Goal: Task Accomplishment & Management: Use online tool/utility

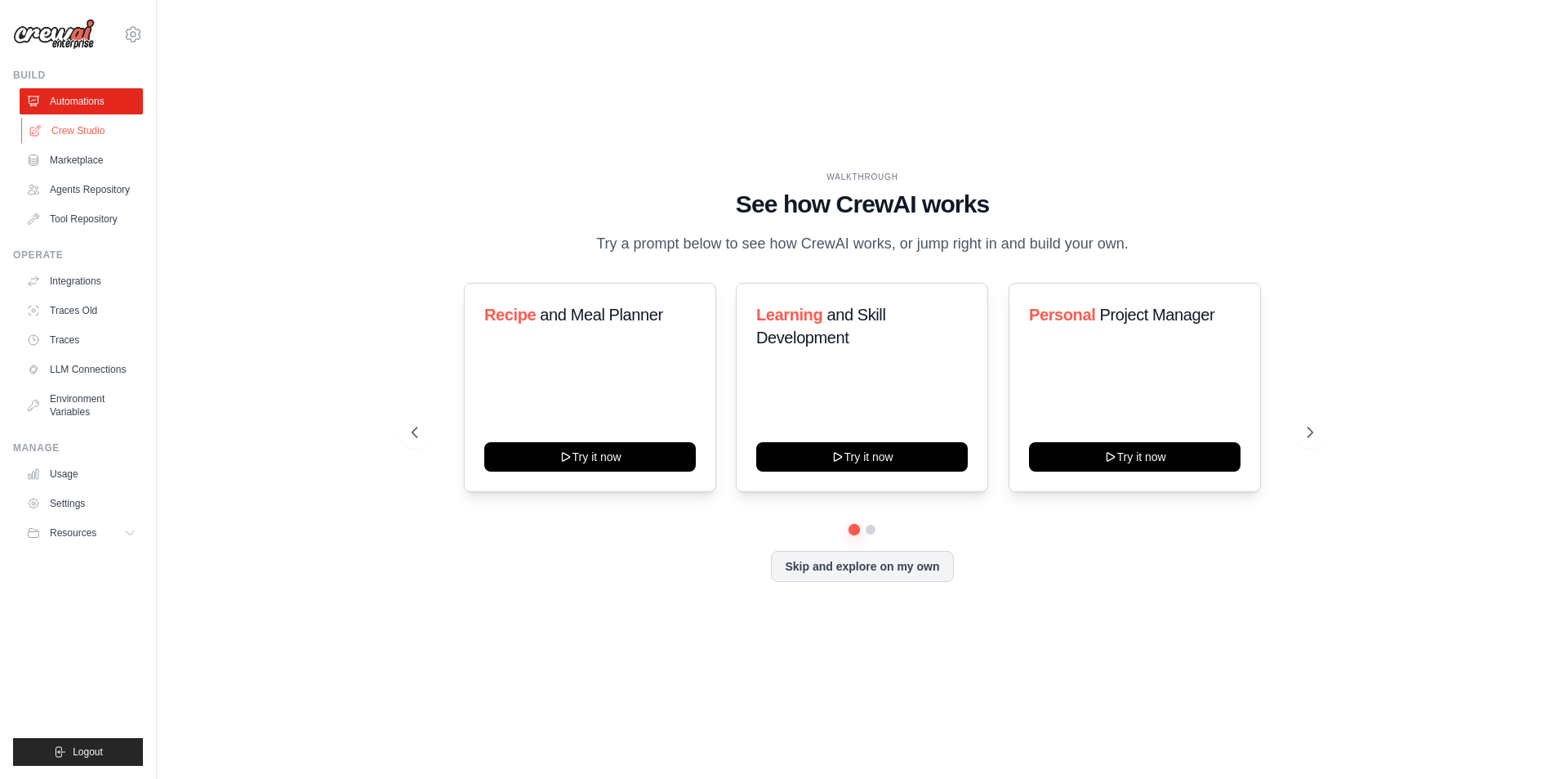
click at [92, 128] on link "Crew Studio" at bounding box center [83, 131] width 123 height 27
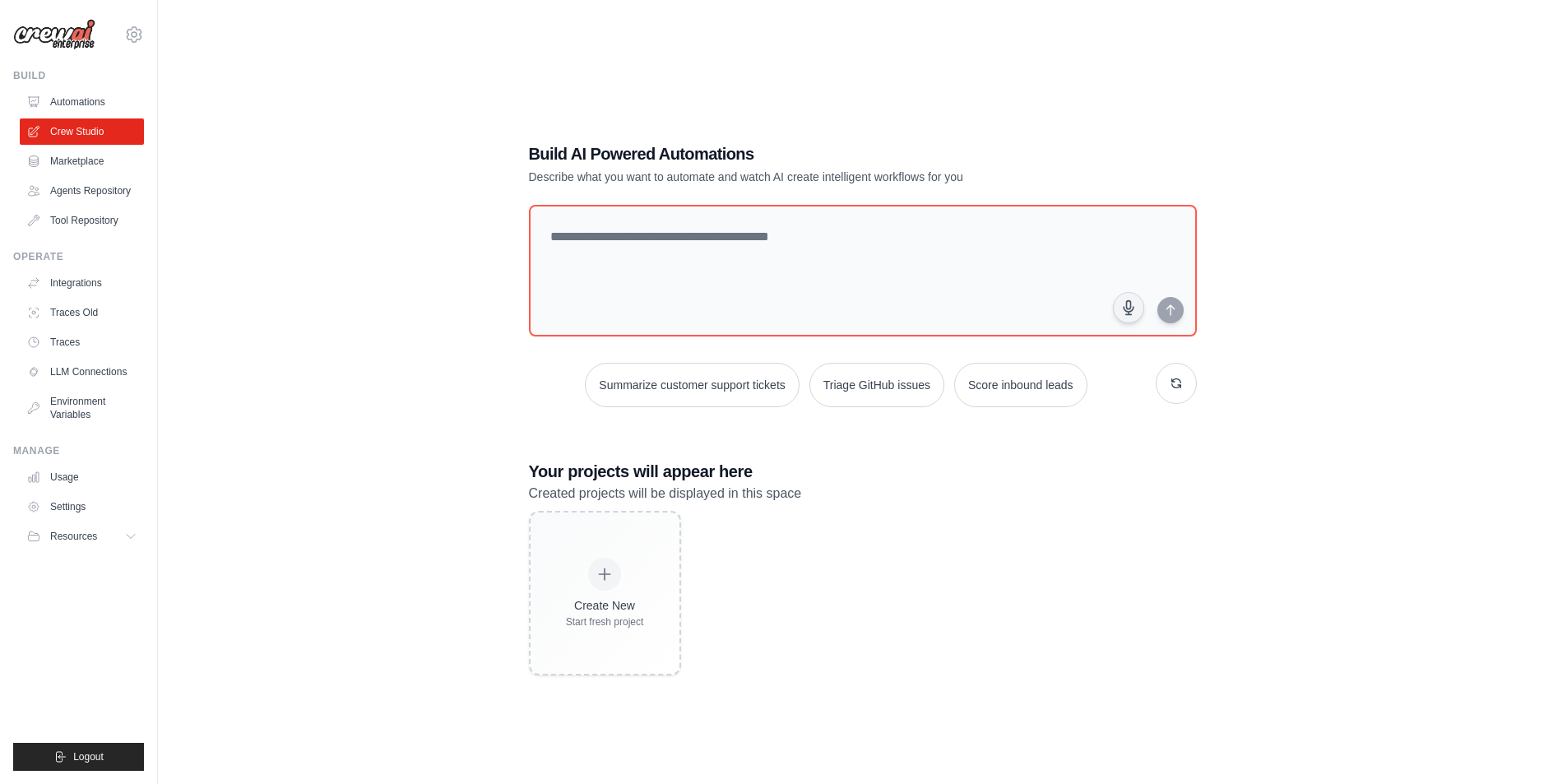
scroll to position [33, 0]
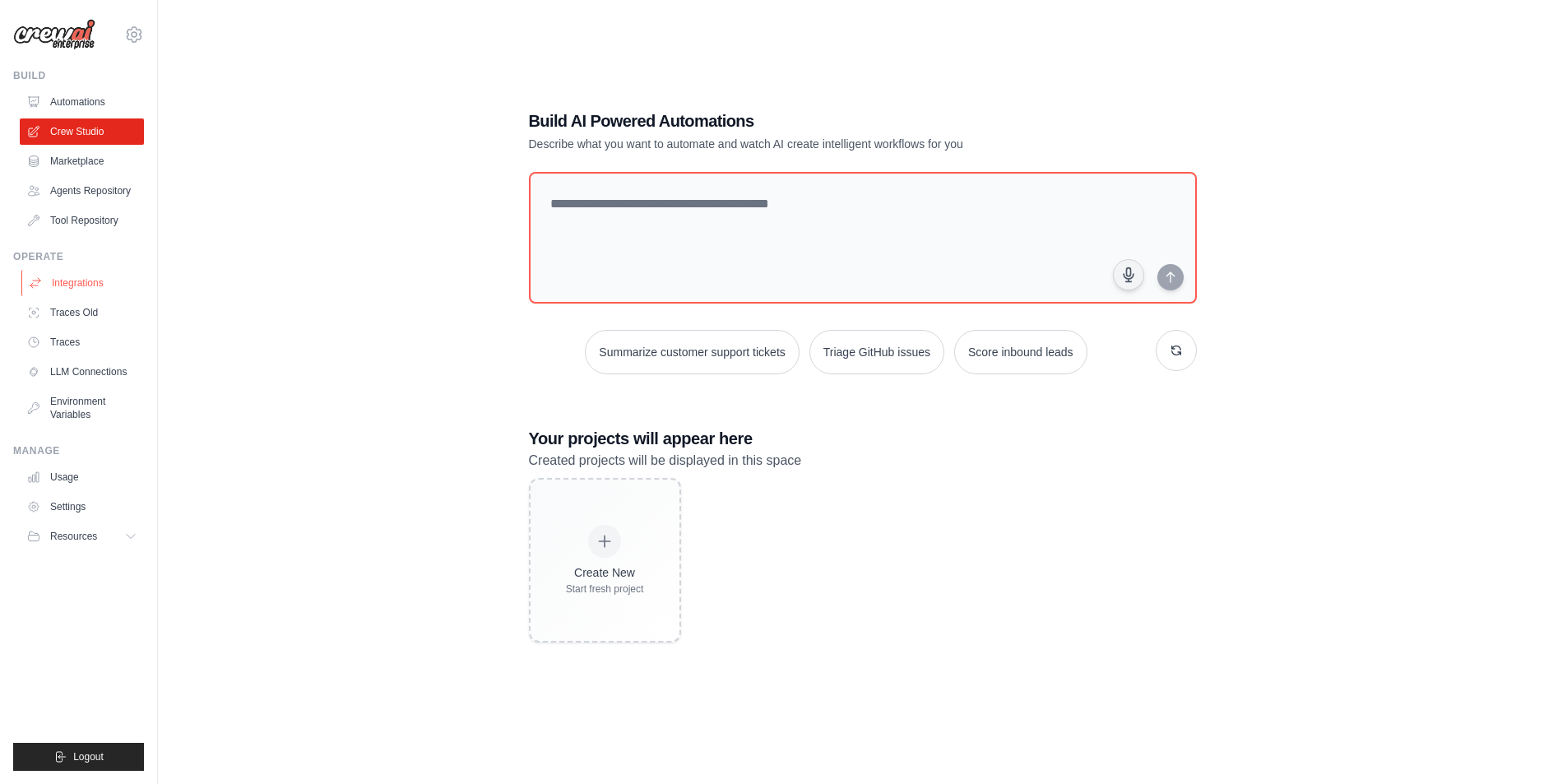
click at [88, 285] on link "Integrations" at bounding box center [83, 283] width 124 height 27
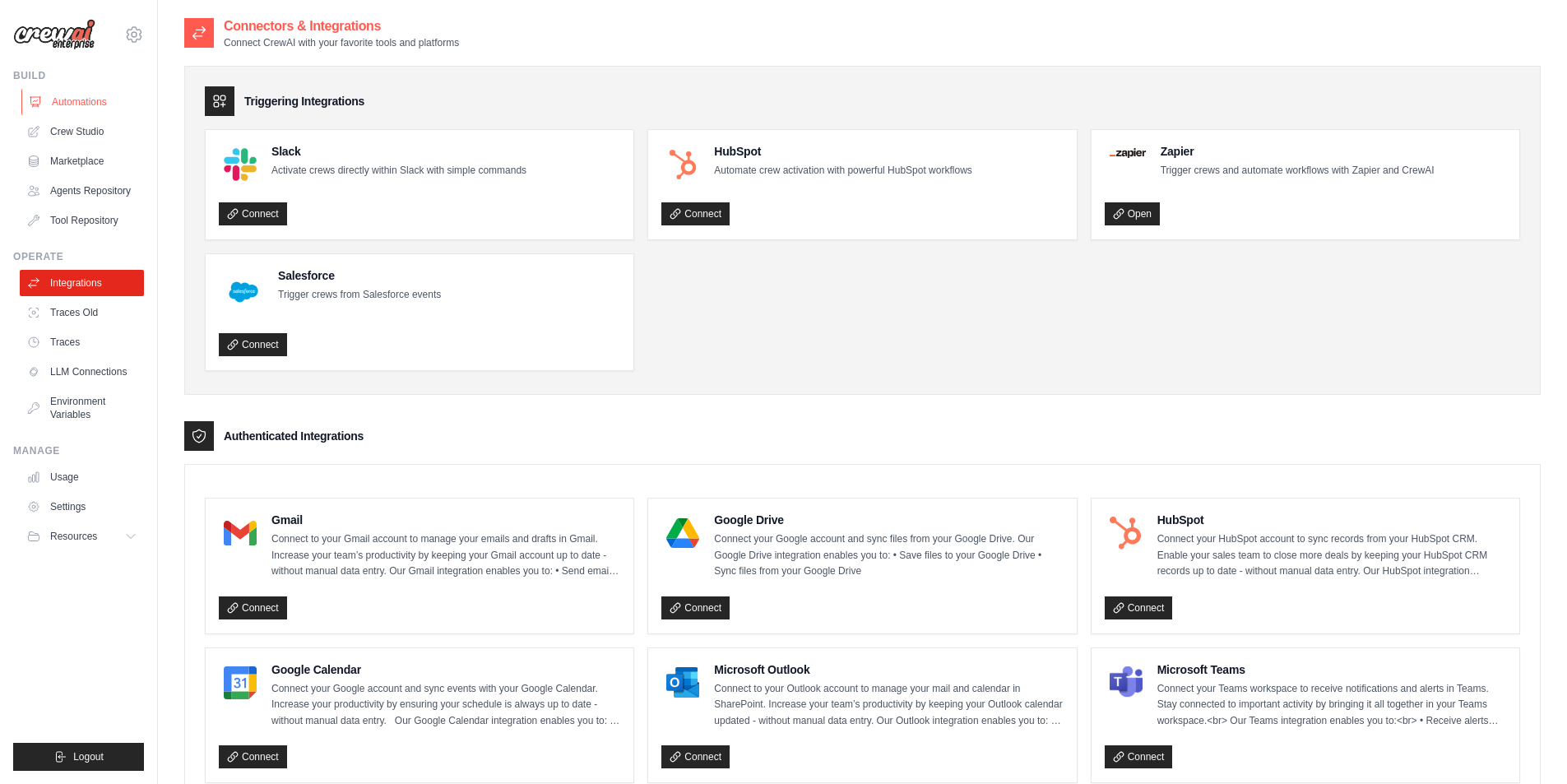
click at [69, 110] on link "Automations" at bounding box center [83, 102] width 124 height 27
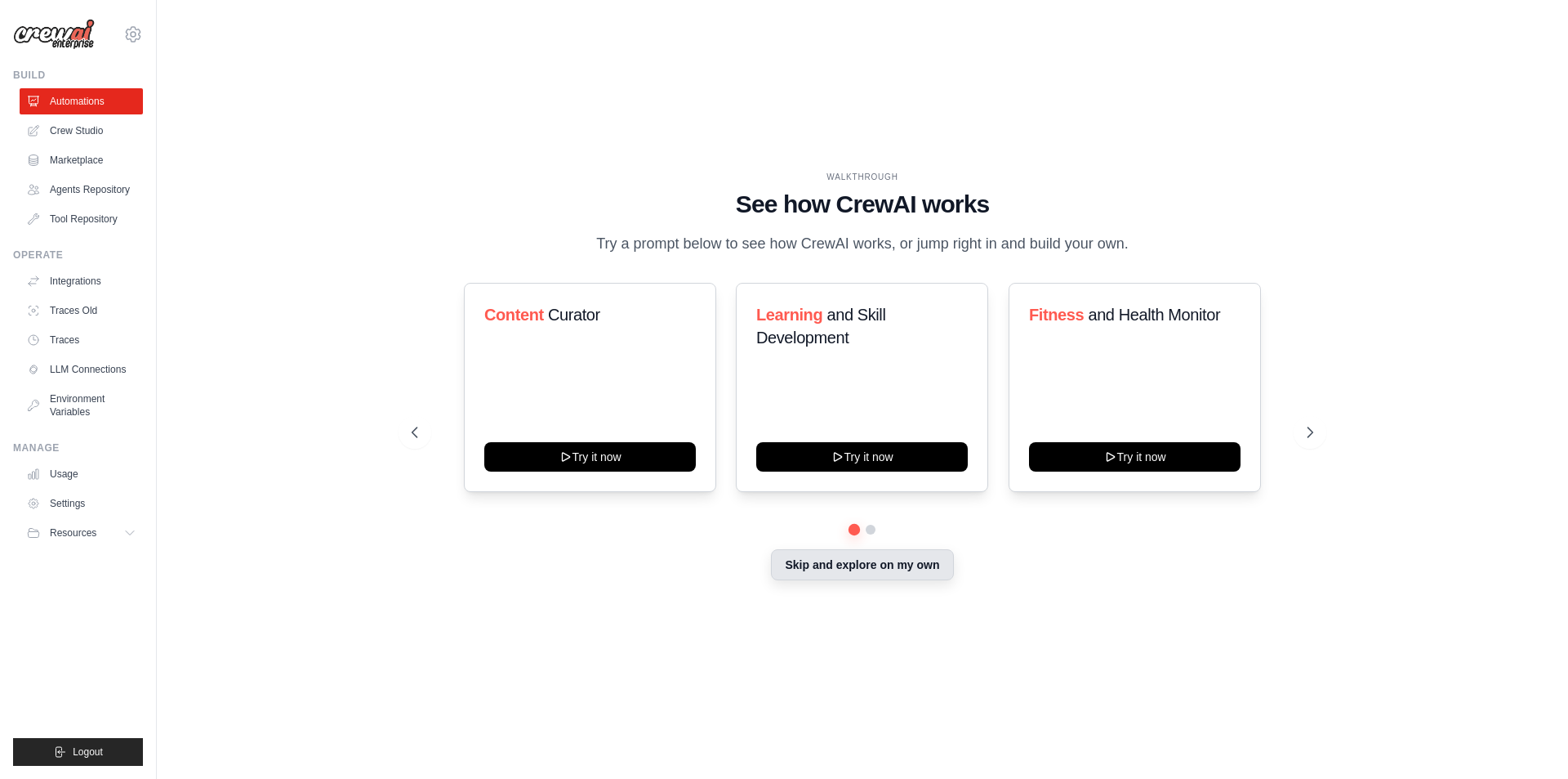
click at [861, 568] on button "Skip and explore on my own" at bounding box center [862, 564] width 182 height 31
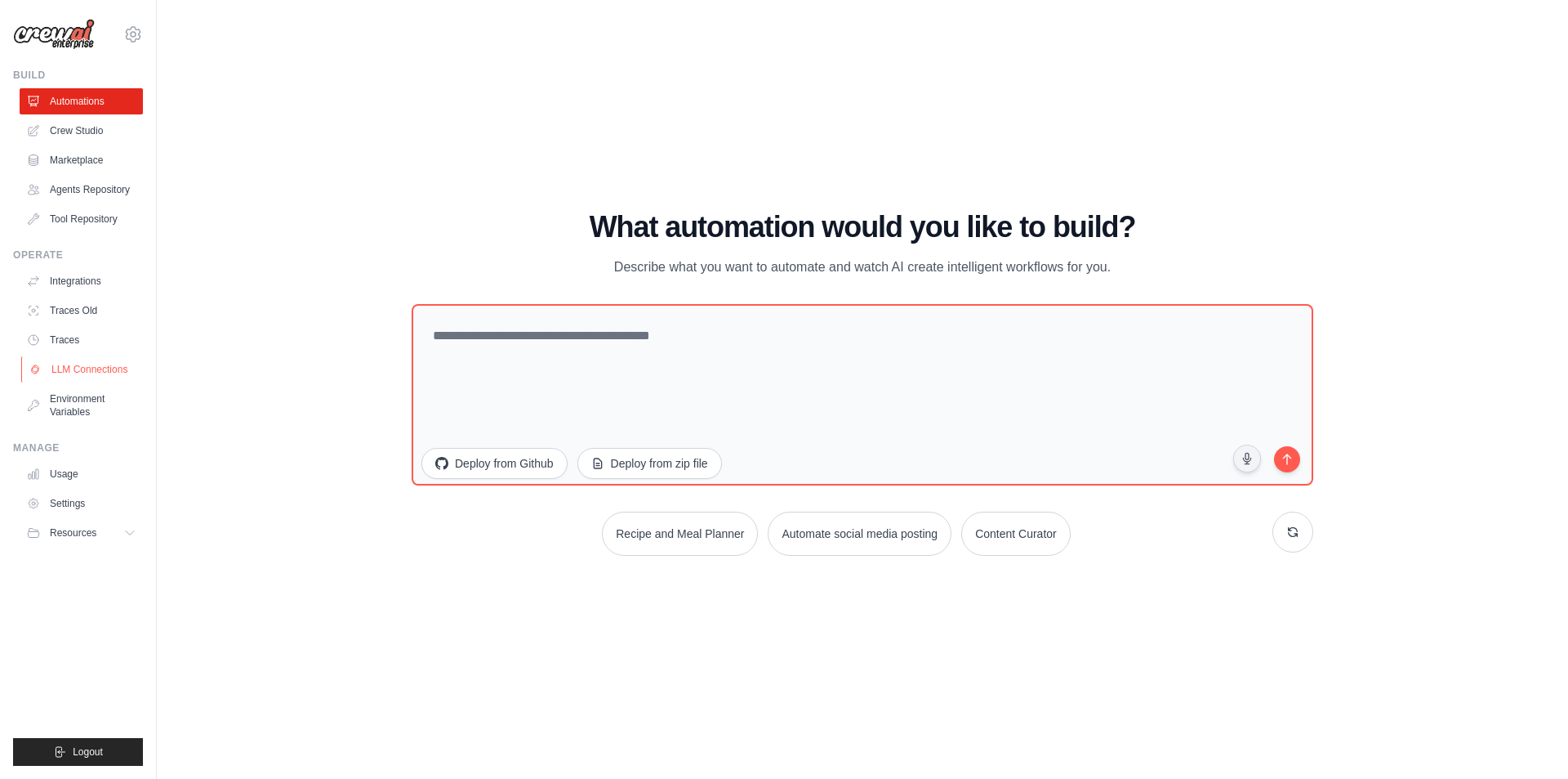
click at [114, 370] on link "LLM Connections" at bounding box center [83, 370] width 123 height 27
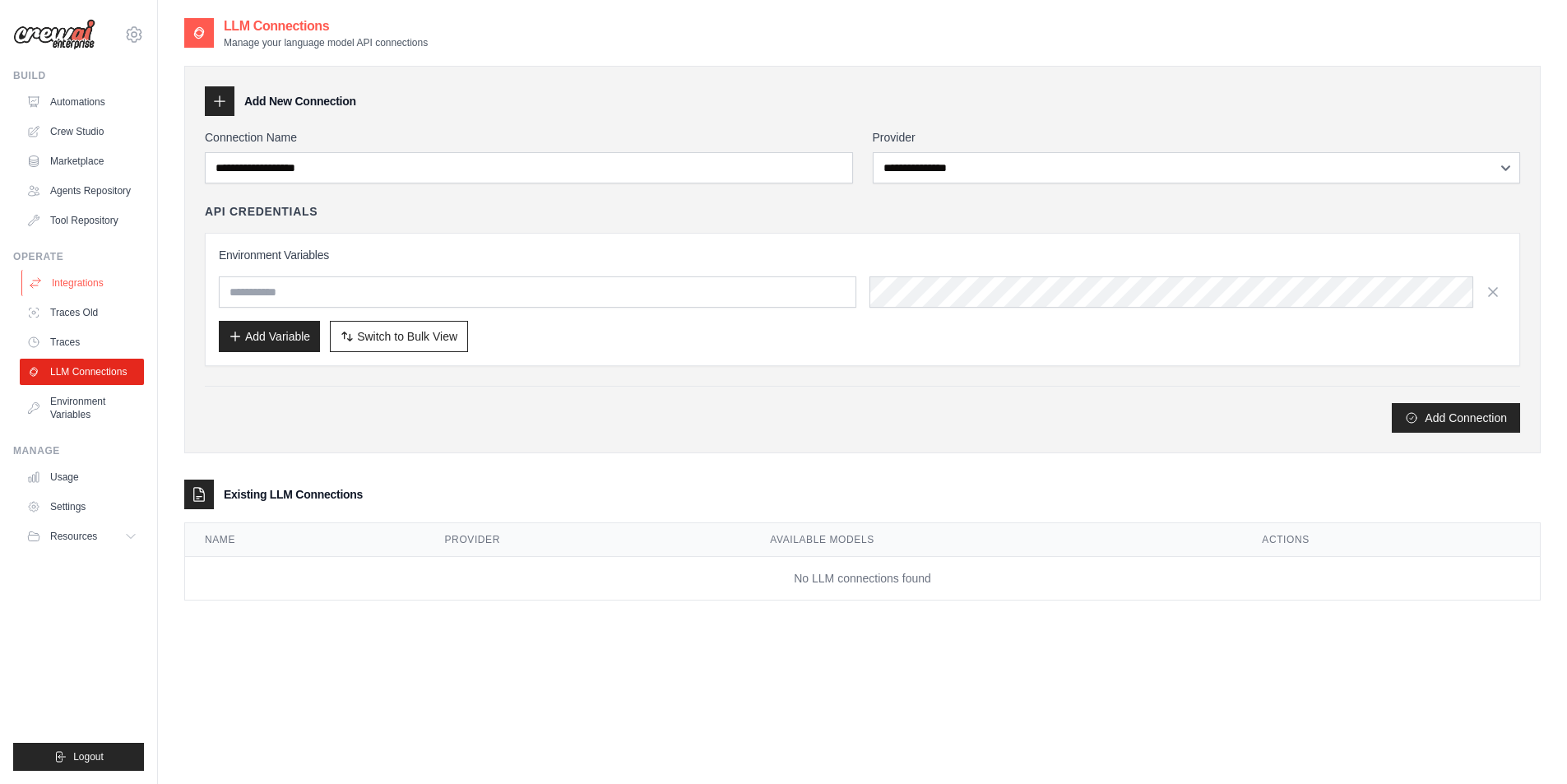
click at [78, 285] on link "Integrations" at bounding box center [83, 283] width 124 height 27
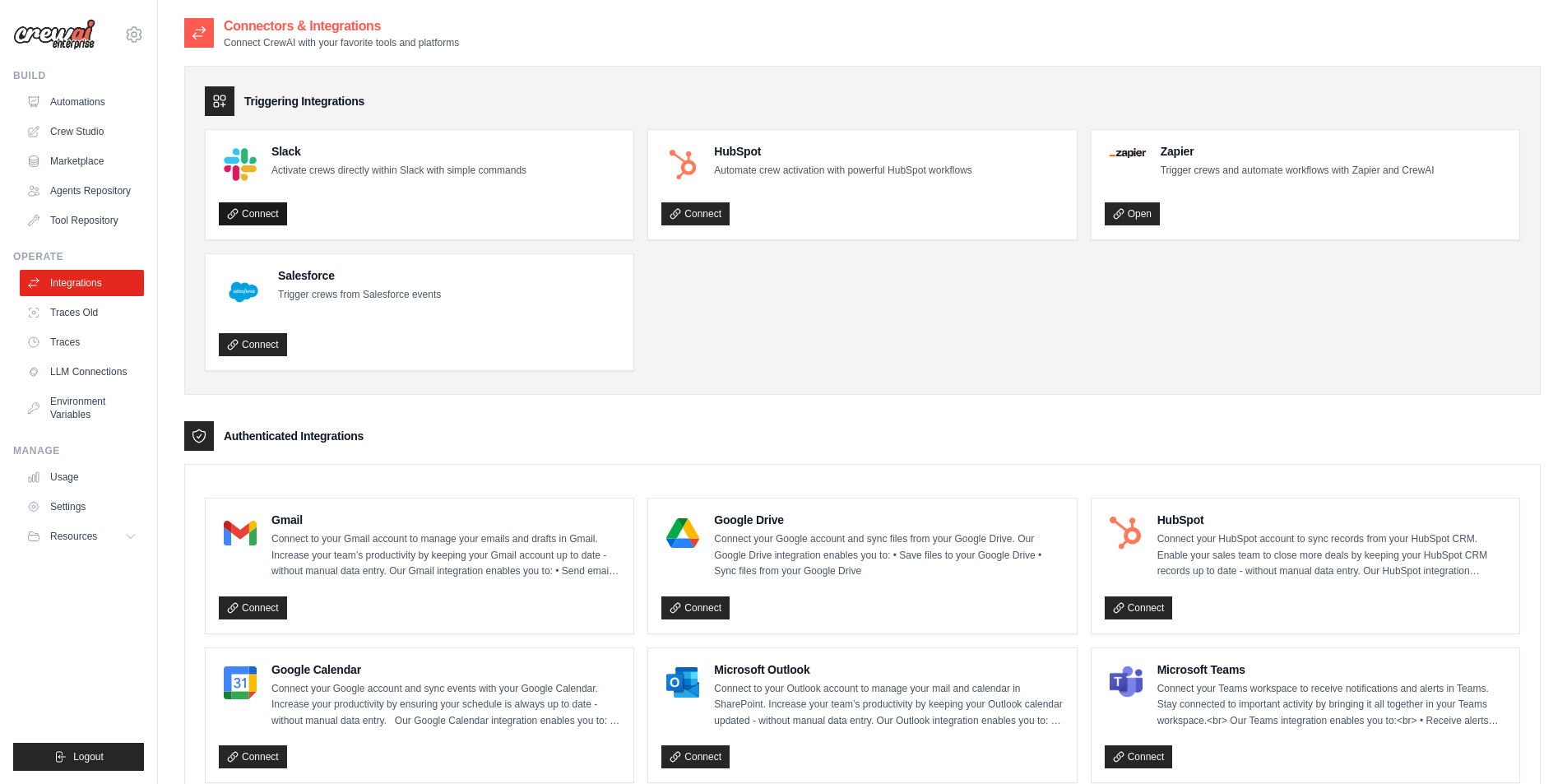
click at [261, 216] on link "Connect" at bounding box center [253, 214] width 68 height 23
click at [257, 606] on link "Connect" at bounding box center [253, 608] width 68 height 23
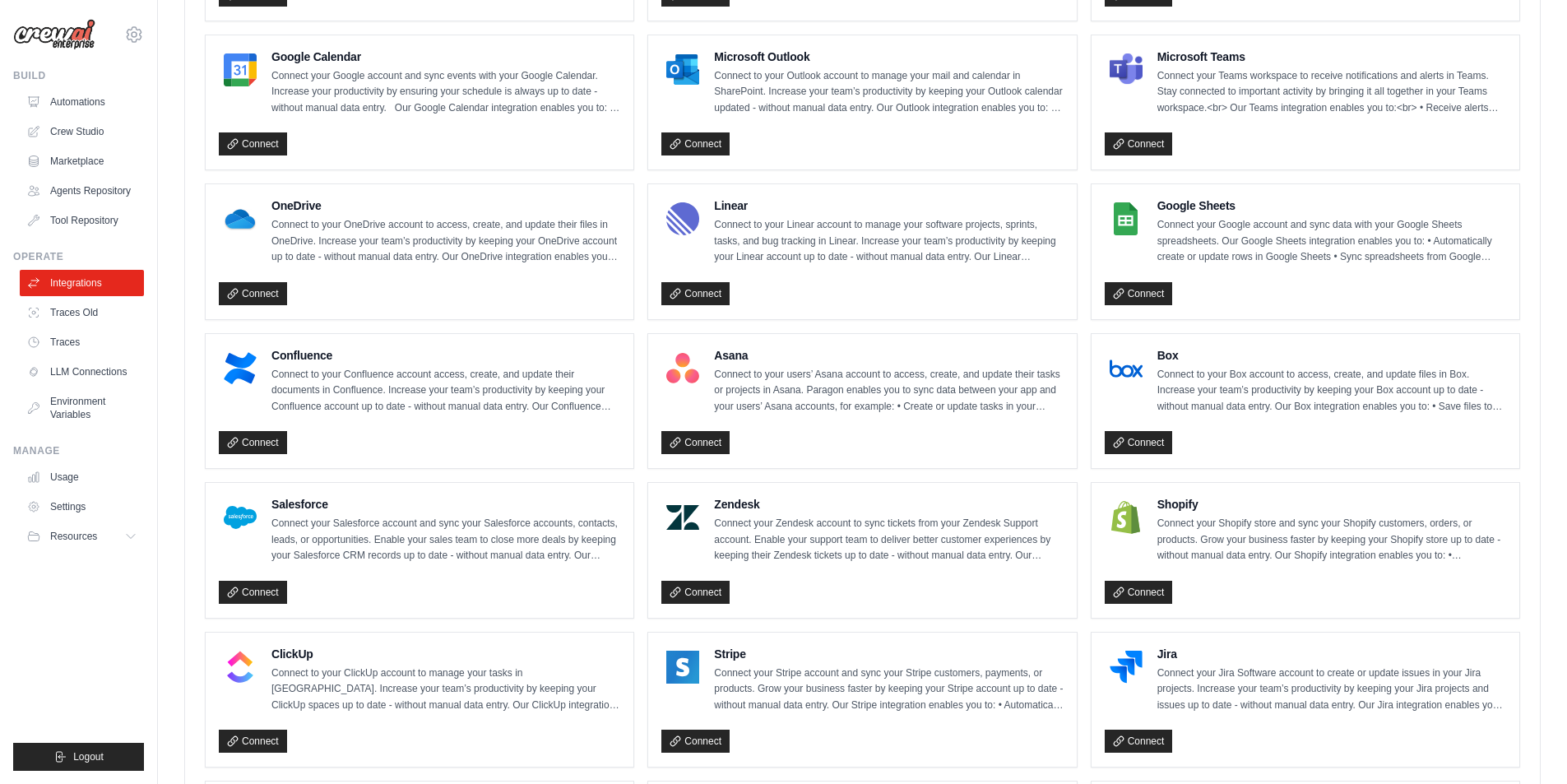
scroll to position [740, 0]
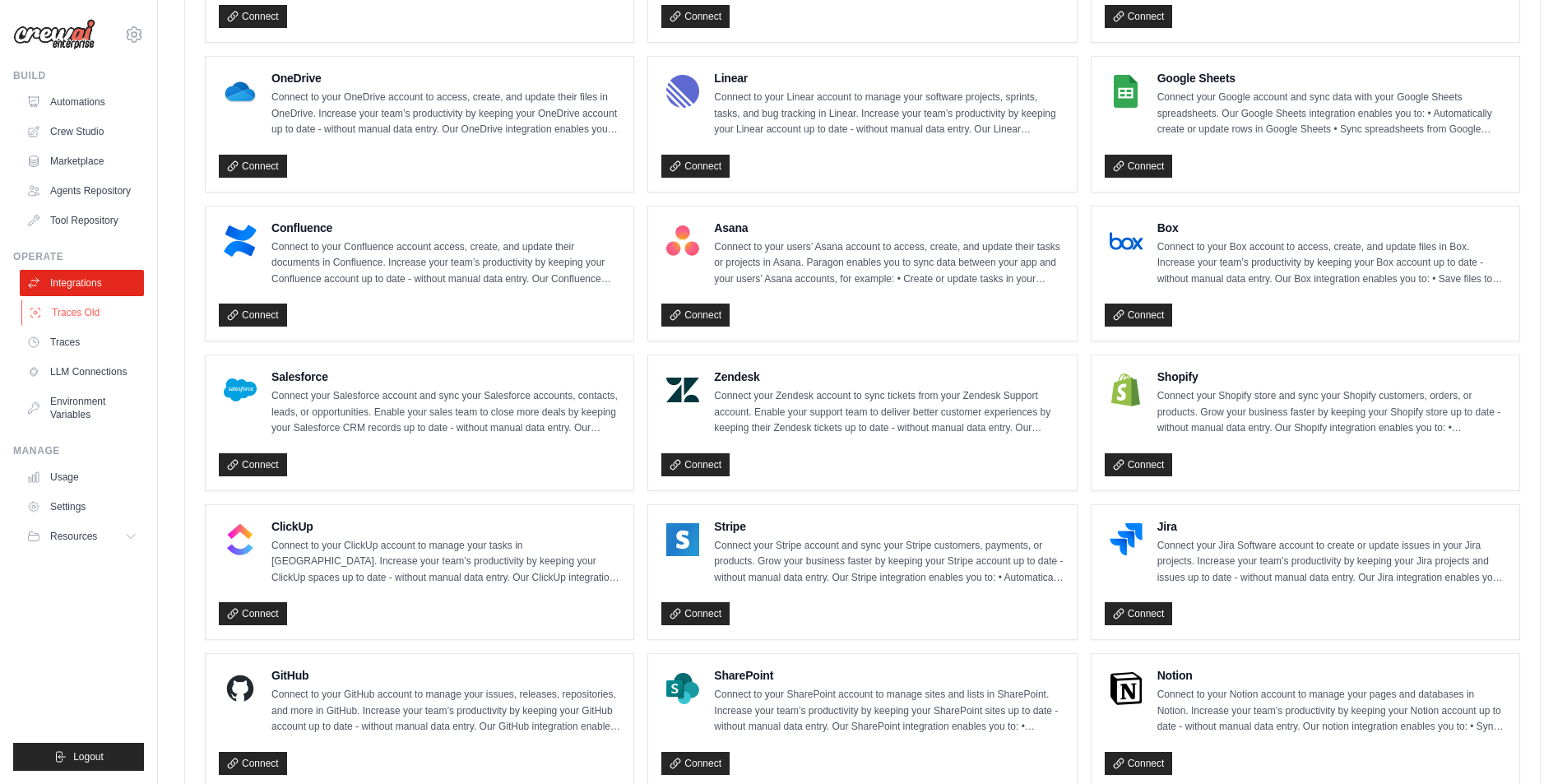
click at [84, 312] on link "Traces Old" at bounding box center [83, 313] width 124 height 27
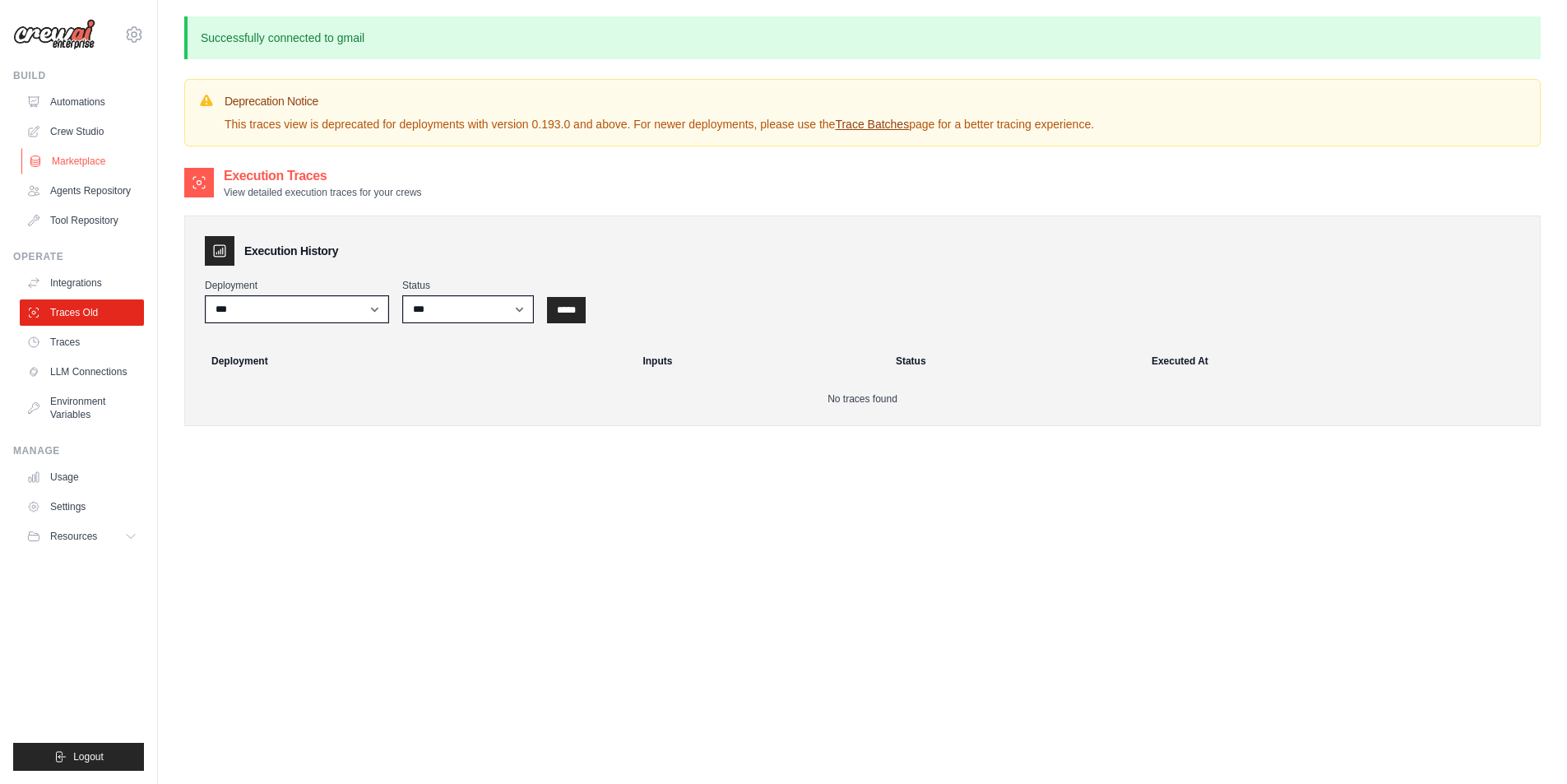
click at [73, 155] on link "Marketplace" at bounding box center [83, 161] width 124 height 27
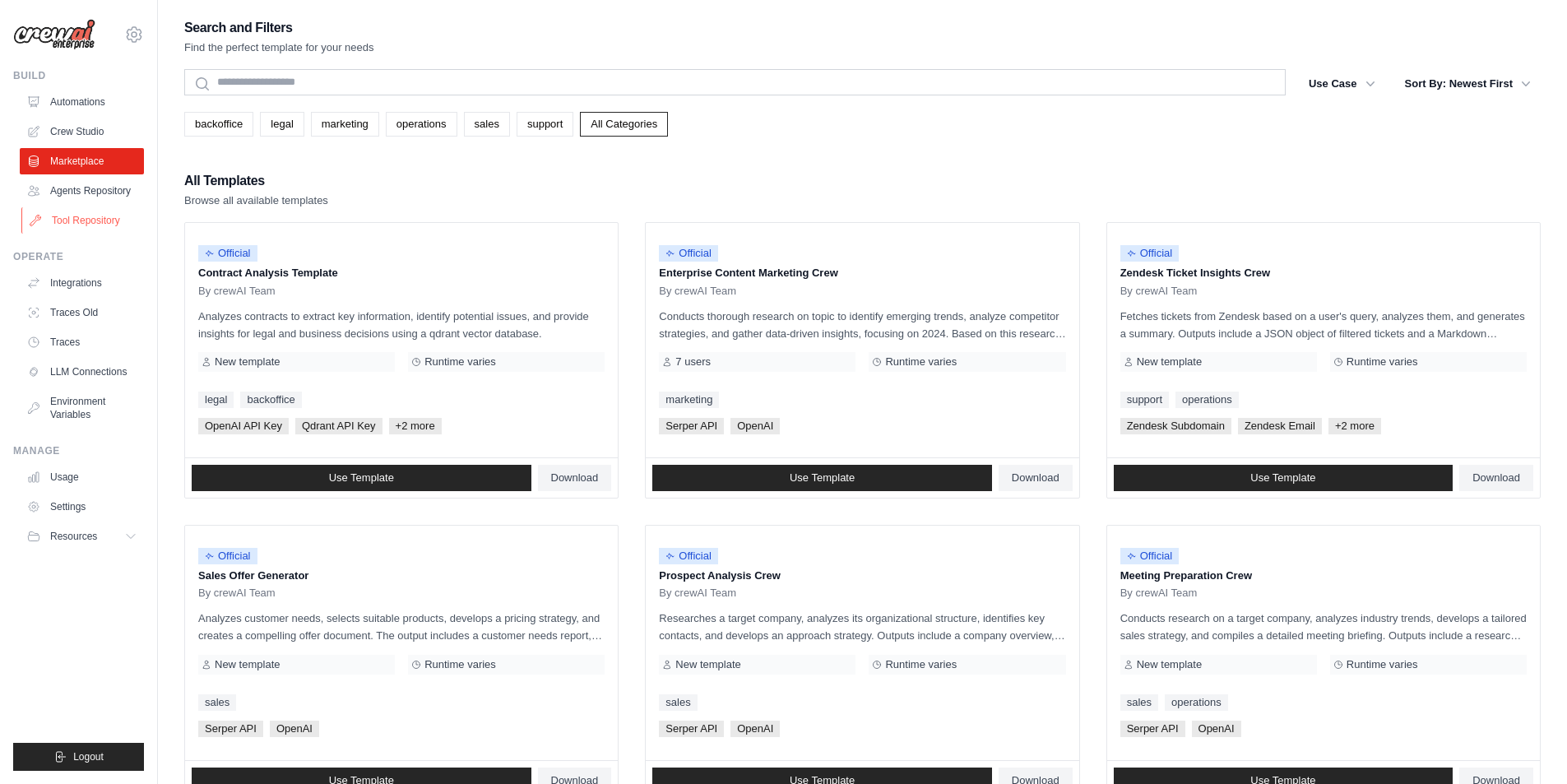
click at [82, 222] on link "Tool Repository" at bounding box center [83, 220] width 124 height 27
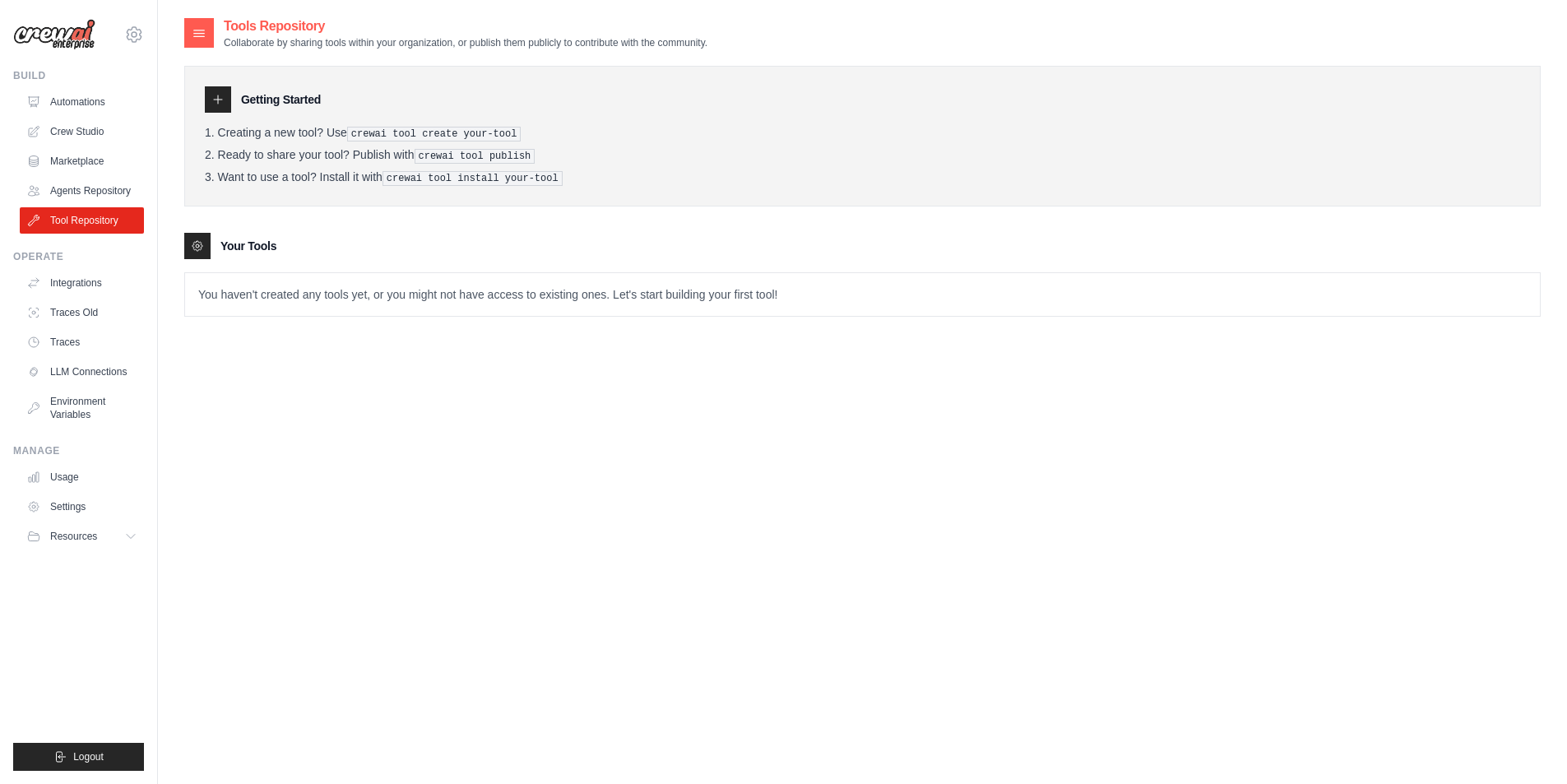
click at [214, 98] on icon at bounding box center [218, 99] width 13 height 13
click at [341, 273] on p "You haven't created any tools yet, or you might not have access to existing one…" at bounding box center [863, 294] width 1355 height 43
click at [204, 248] on icon at bounding box center [198, 246] width 13 height 13
click at [221, 102] on icon at bounding box center [218, 99] width 13 height 13
click at [366, 133] on pre "crewai tool create your-tool" at bounding box center [434, 134] width 174 height 15
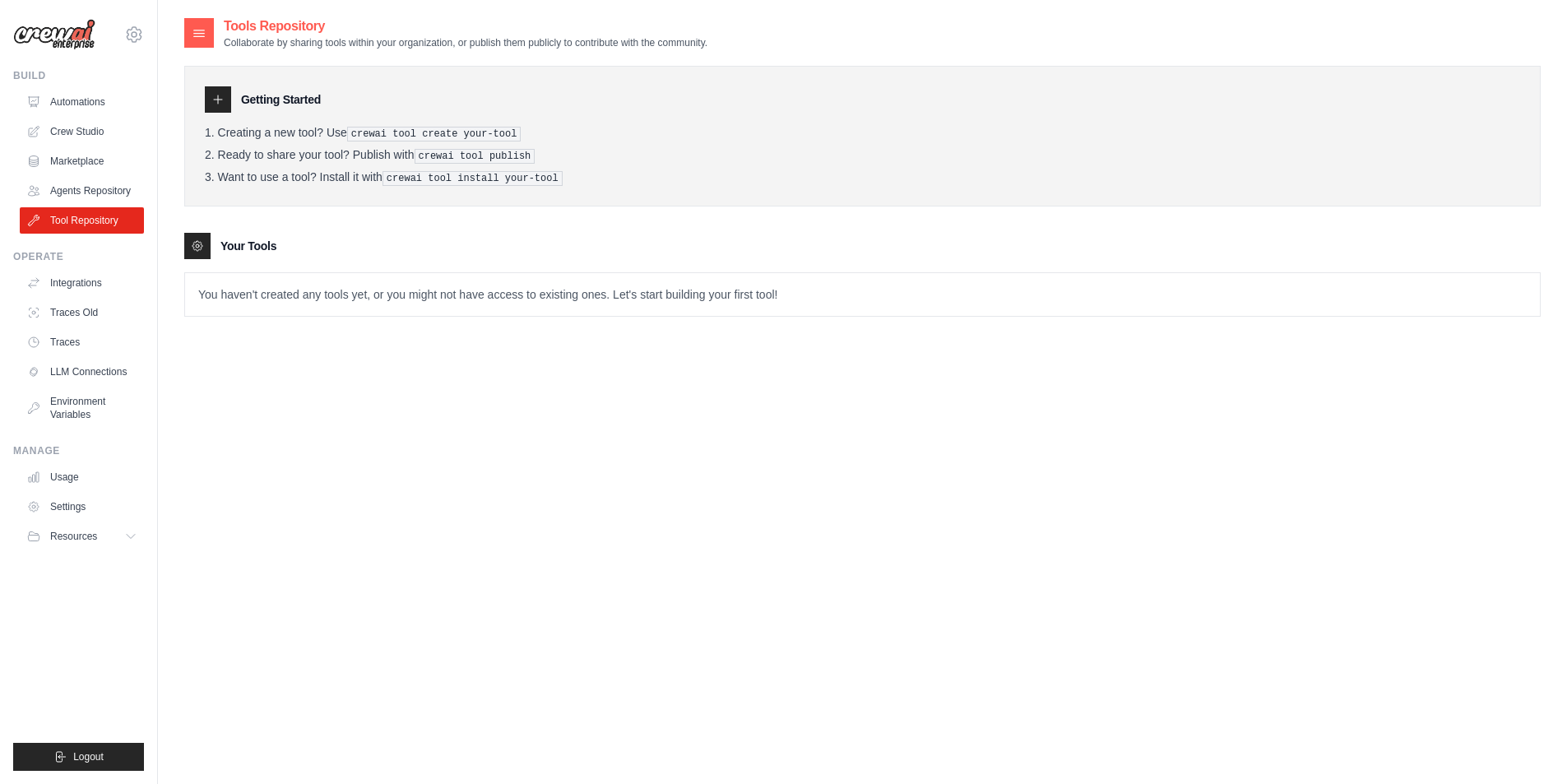
click at [398, 135] on pre "crewai tool create your-tool" at bounding box center [434, 134] width 174 height 15
click at [302, 171] on li "Want to use a tool? Install it with crewai tool install your-tool" at bounding box center [863, 178] width 1316 height 16
click at [121, 187] on link "Agents Repository" at bounding box center [83, 191] width 124 height 27
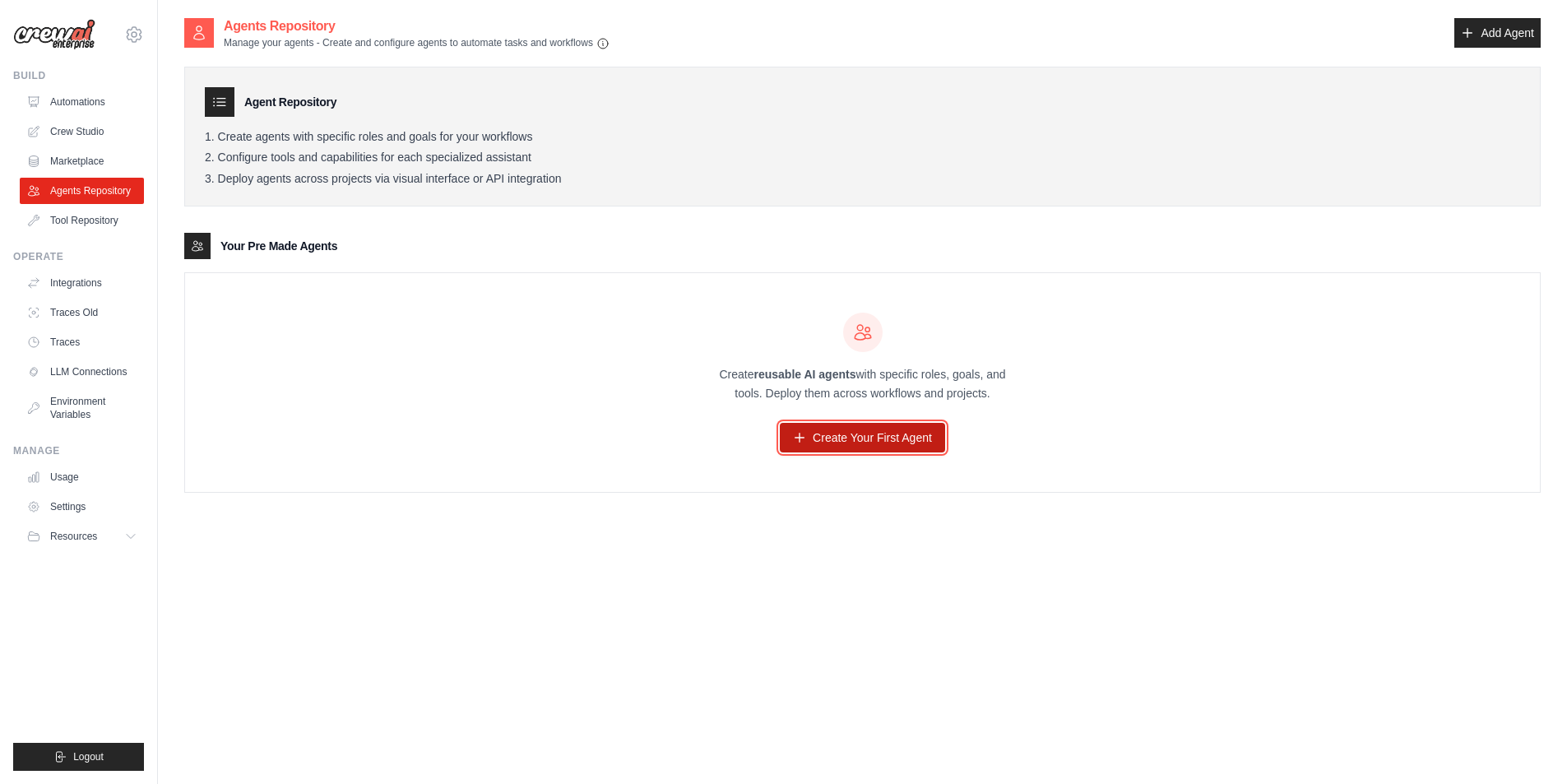
click at [878, 435] on link "Create Your First Agent" at bounding box center [863, 437] width 165 height 29
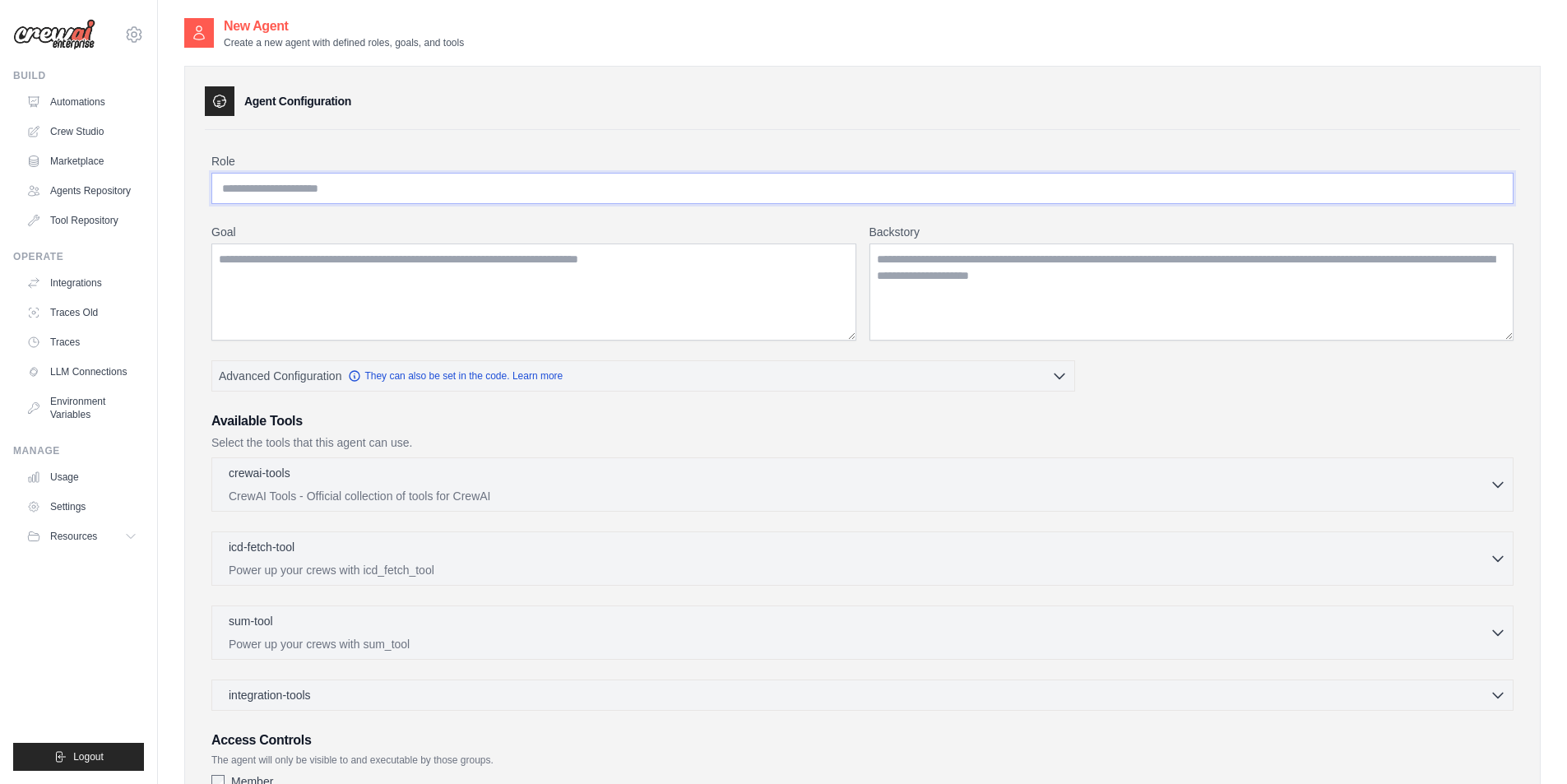
click at [491, 190] on input "Role" at bounding box center [862, 188] width 1302 height 31
type input "**********"
click at [503, 265] on textarea "Goal" at bounding box center [533, 292] width 645 height 97
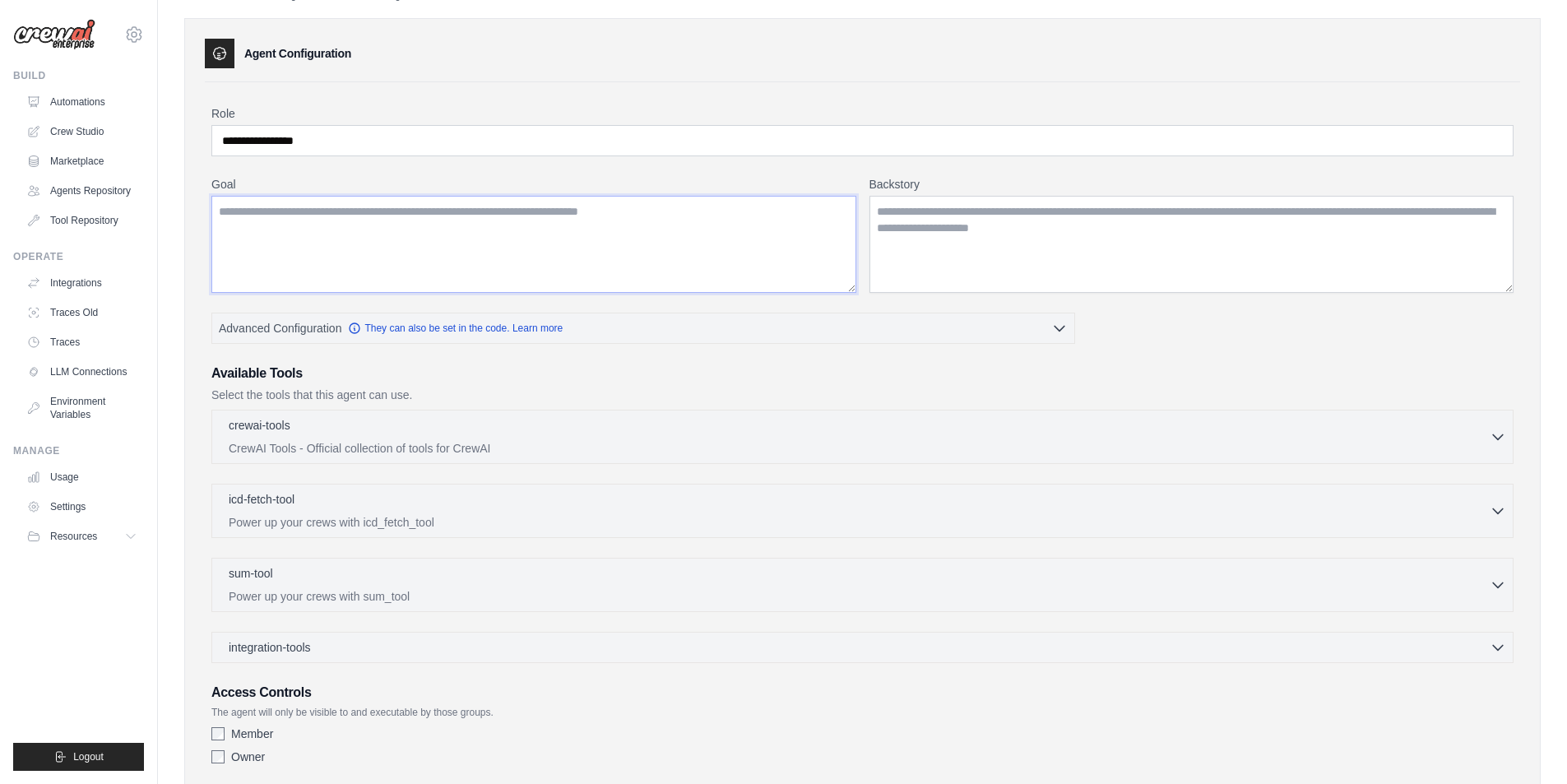
scroll to position [149, 0]
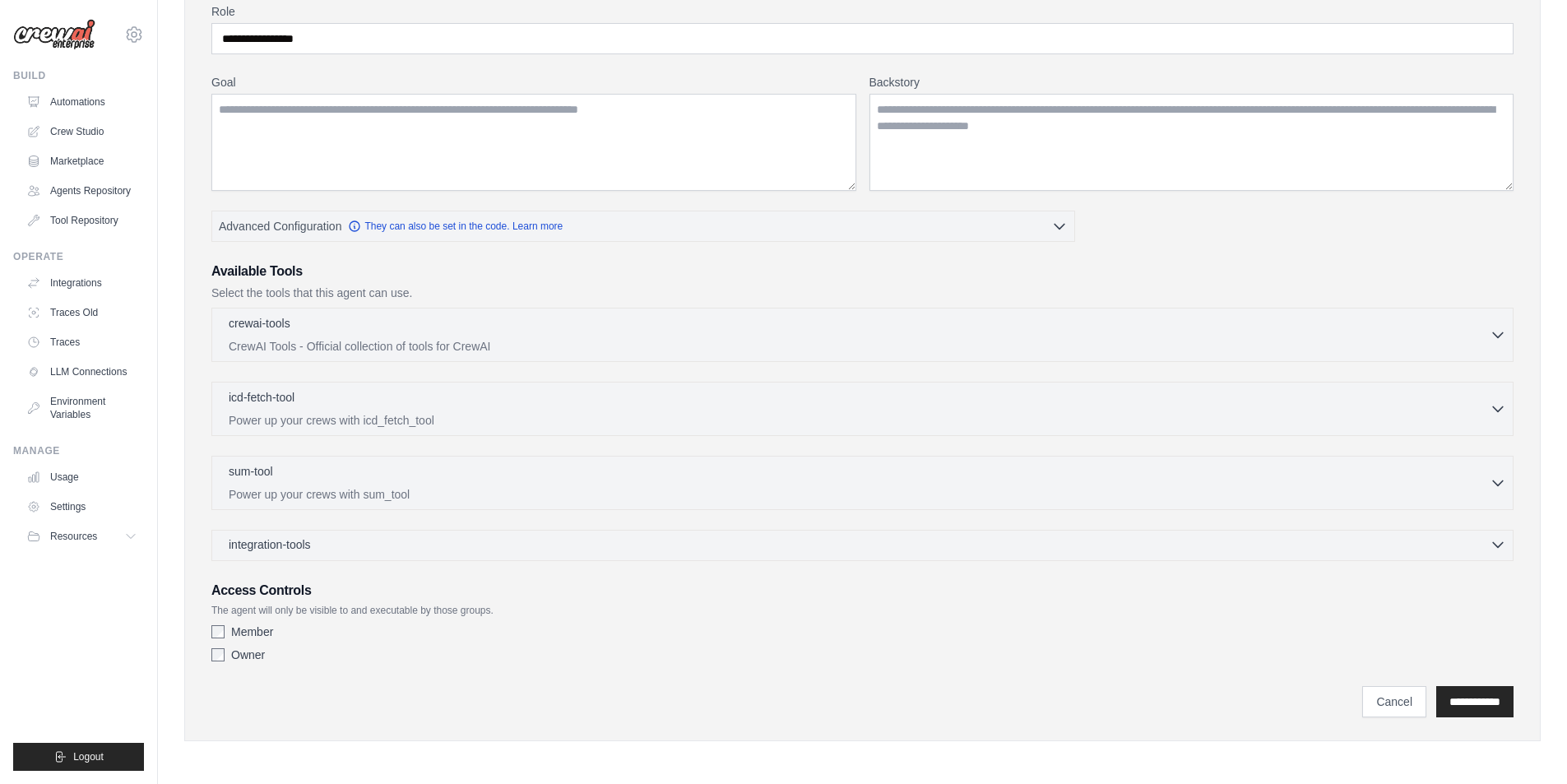
click at [1347, 551] on div "integration-tools 0 selected" at bounding box center [867, 545] width 1277 height 17
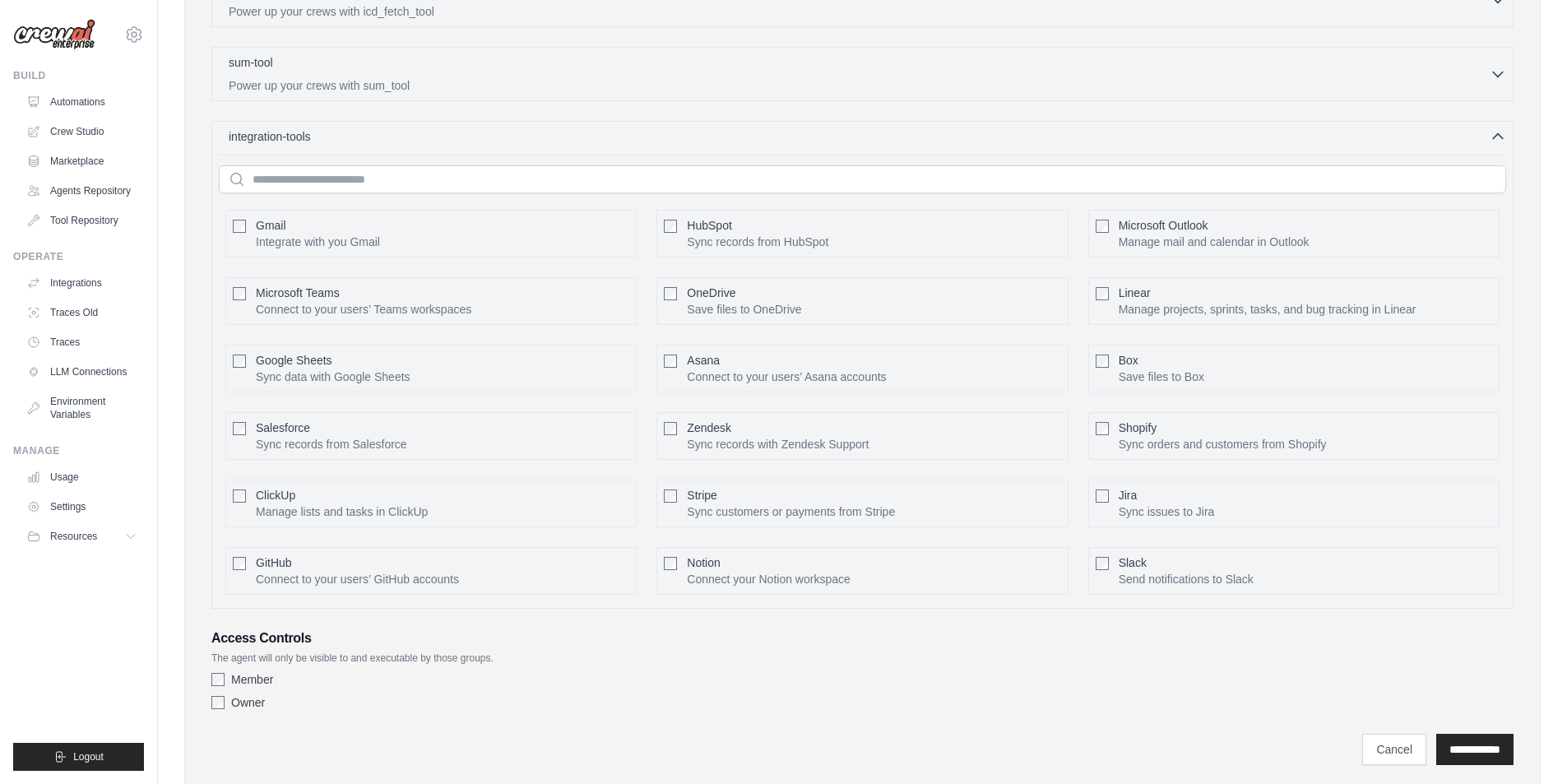
scroll to position [560, 0]
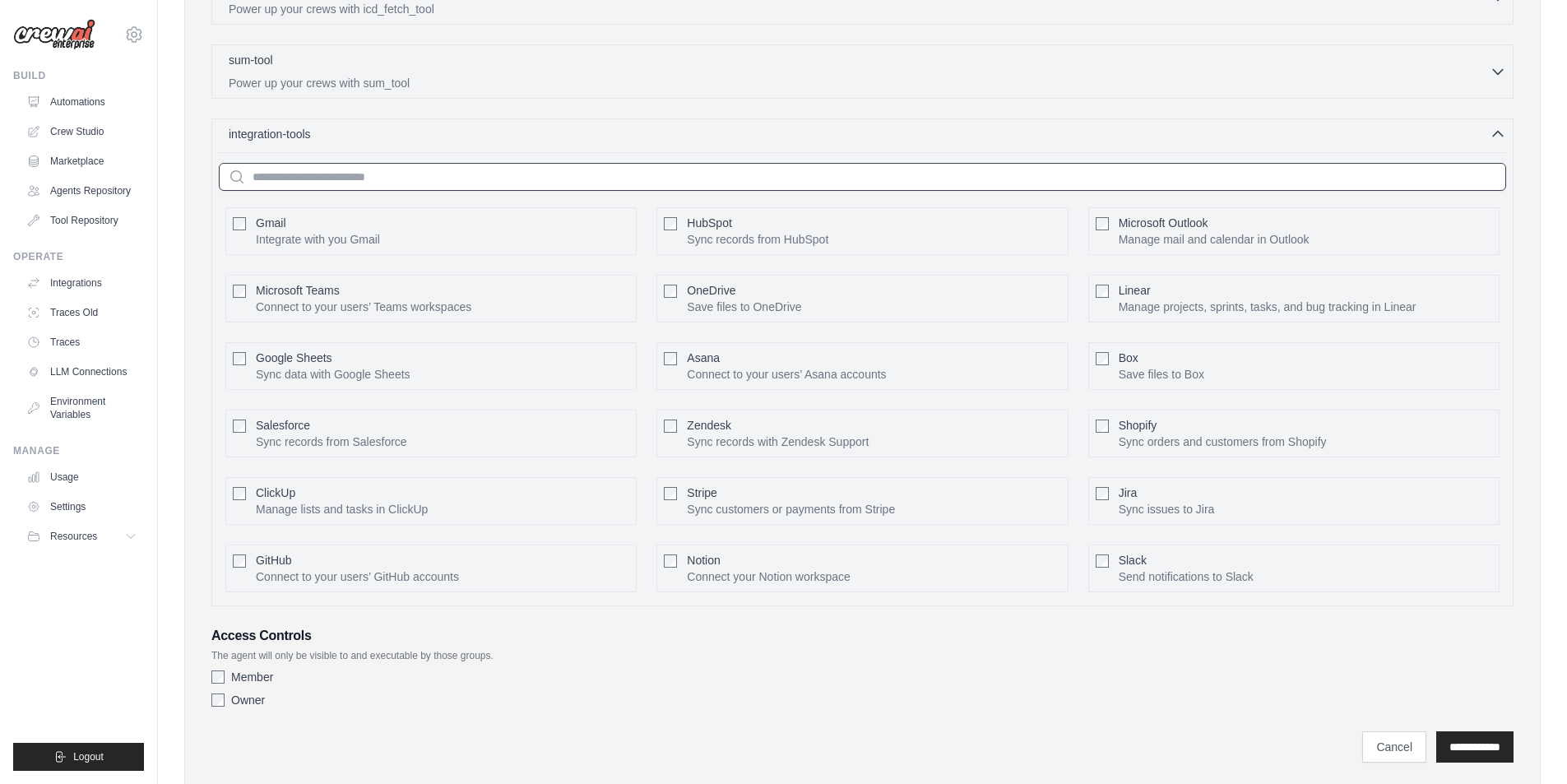
click at [504, 179] on input "text" at bounding box center [862, 177] width 1287 height 28
click at [527, 147] on div "integration-tools 0 selected Gmail HubSpot Microsoft Teams" at bounding box center [862, 362] width 1302 height 488
click at [1504, 139] on icon "button" at bounding box center [1499, 133] width 17 height 17
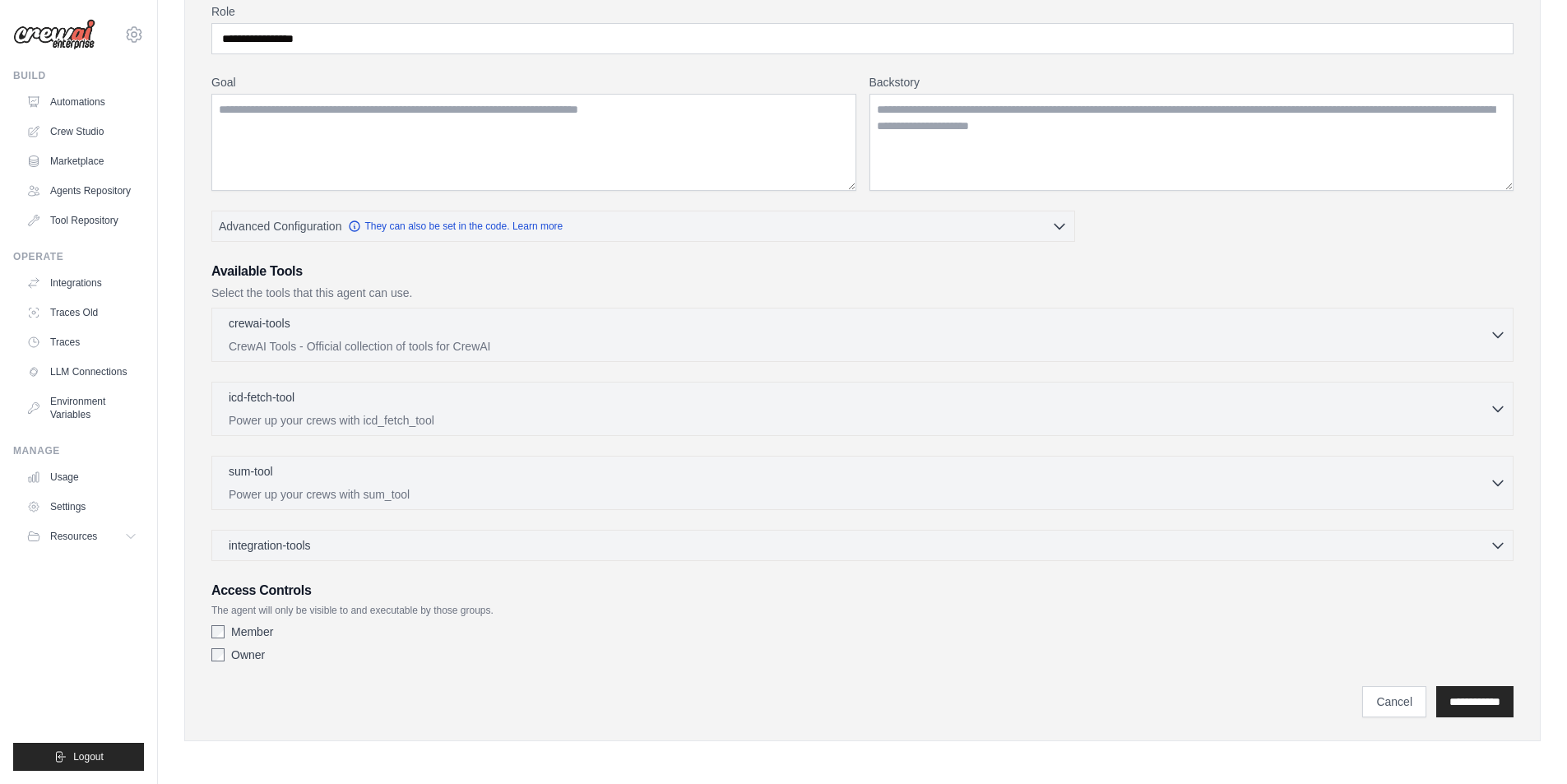
scroll to position [149, 0]
click at [1455, 692] on input "**********" at bounding box center [1474, 701] width 78 height 31
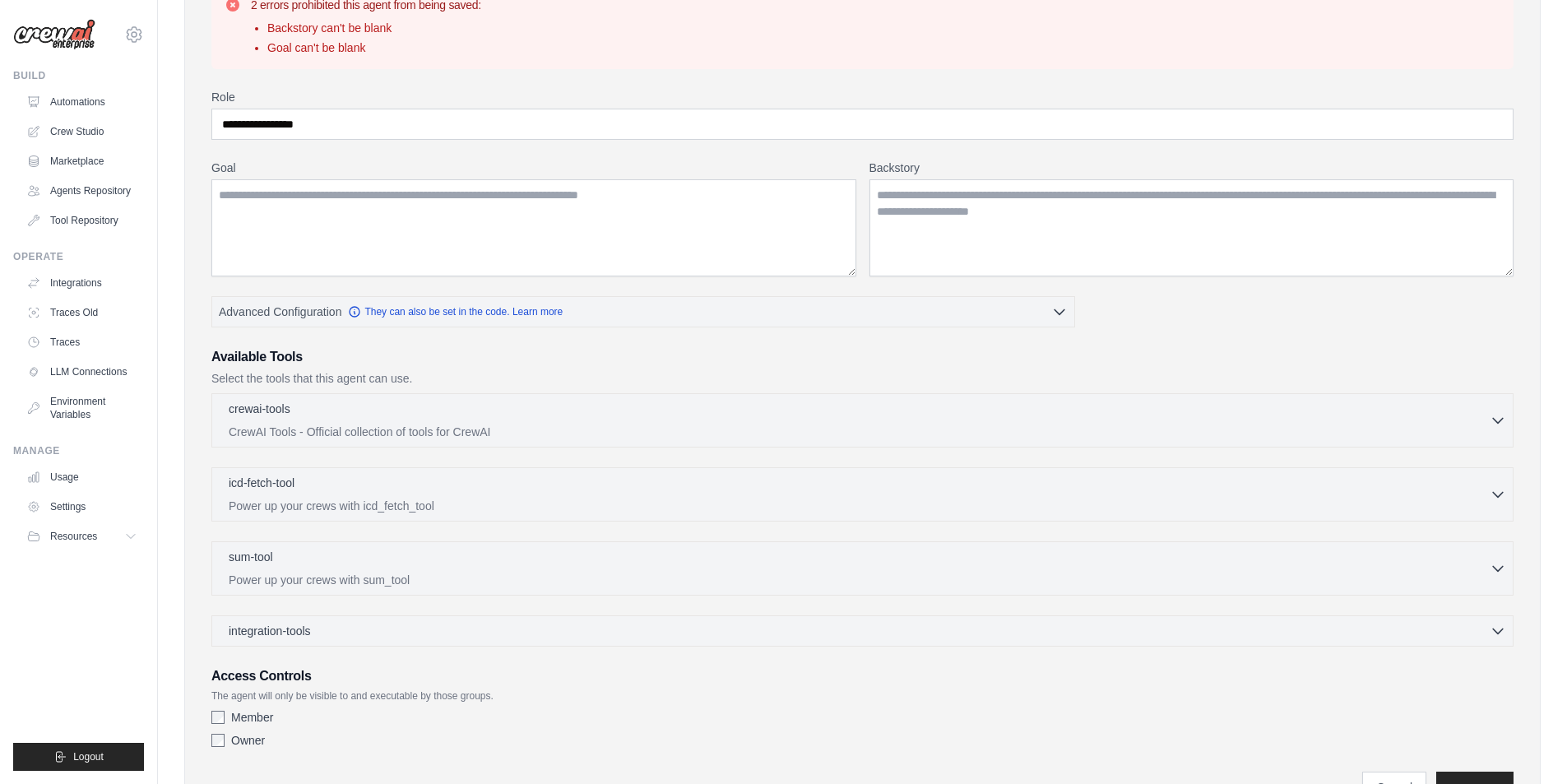
scroll to position [0, 0]
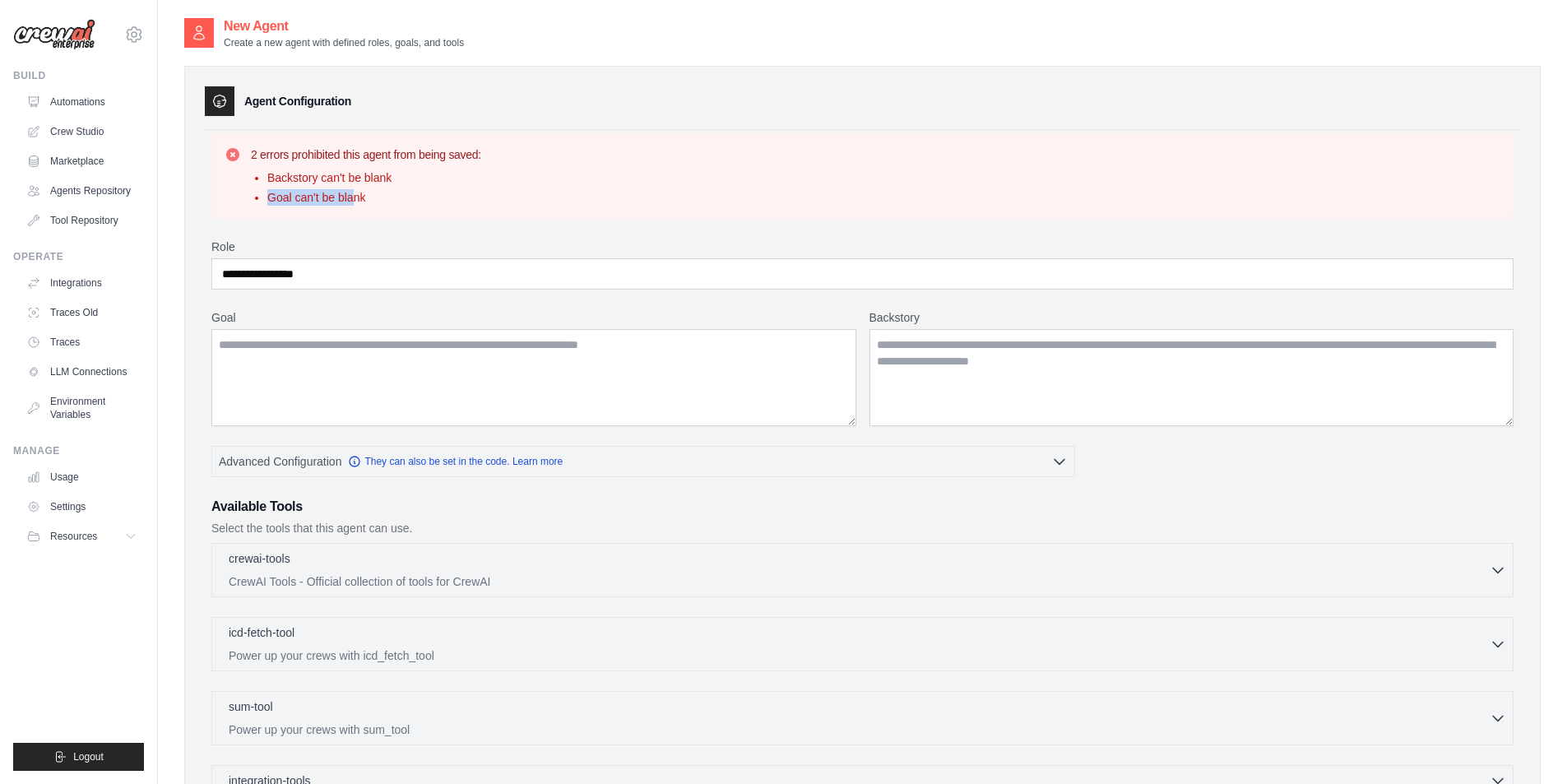
drag, startPoint x: 271, startPoint y: 193, endPoint x: 354, endPoint y: 194, distance: 83.0
click at [354, 194] on li "Goal can't be blank" at bounding box center [374, 198] width 214 height 17
click at [305, 335] on textarea "Goal" at bounding box center [533, 377] width 645 height 97
drag, startPoint x: 219, startPoint y: 344, endPoint x: 571, endPoint y: 355, distance: 352.2
click at [571, 355] on textarea "Goal" at bounding box center [533, 377] width 645 height 97
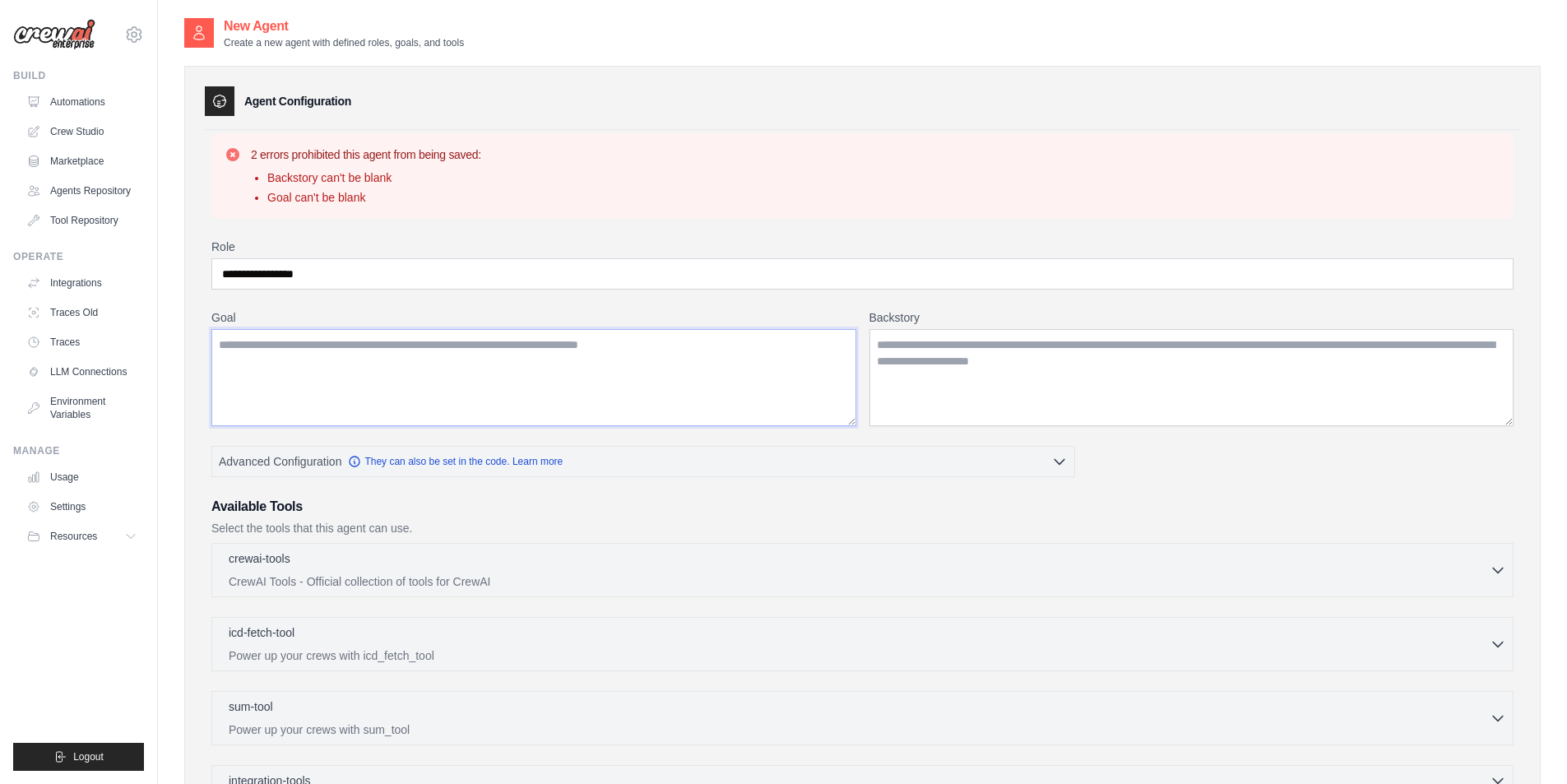
click at [571, 355] on textarea "Goal" at bounding box center [533, 377] width 645 height 97
type textarea "**********"
click at [1255, 376] on textarea "Backstory" at bounding box center [1192, 377] width 645 height 97
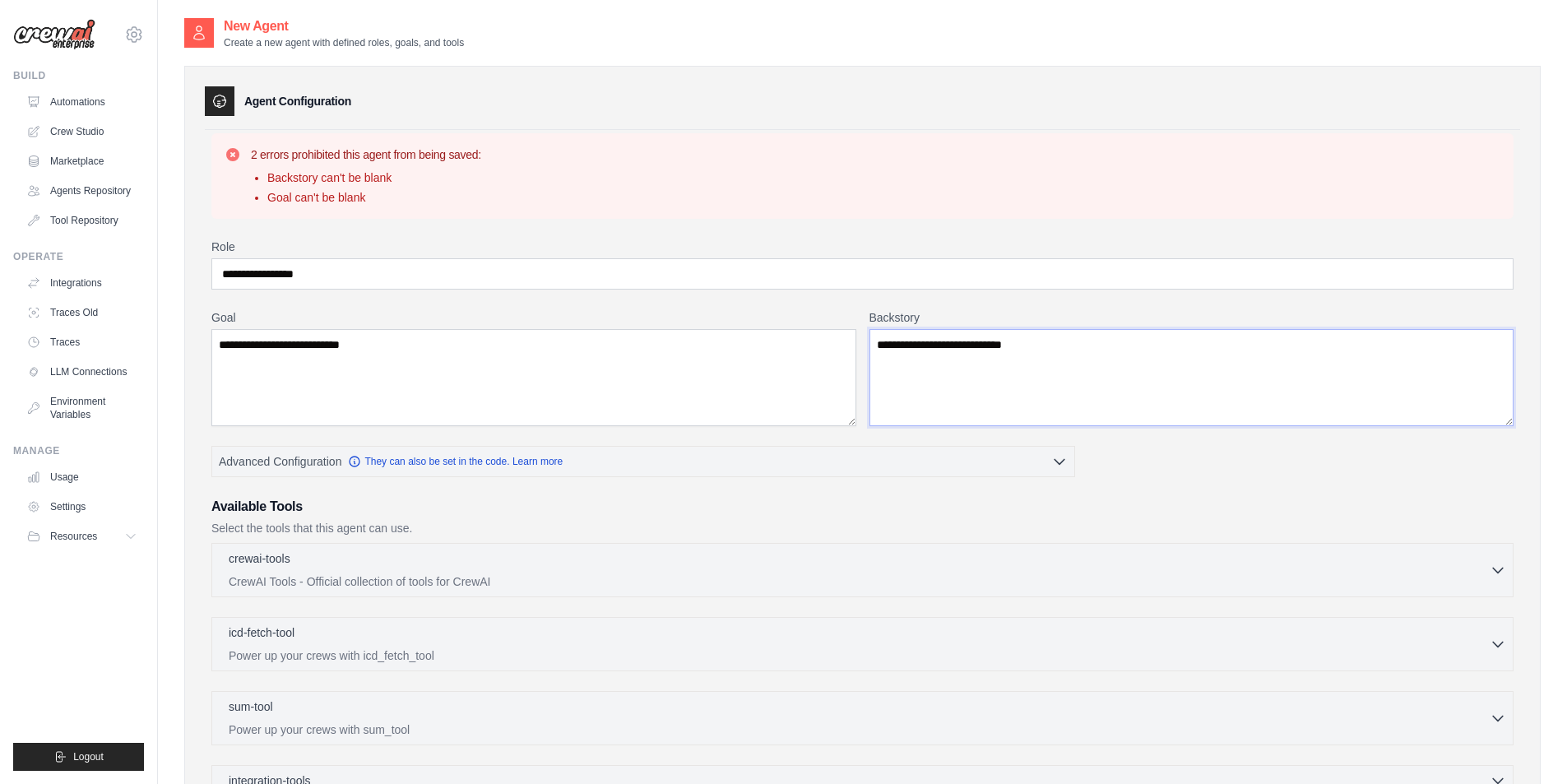
scroll to position [235, 0]
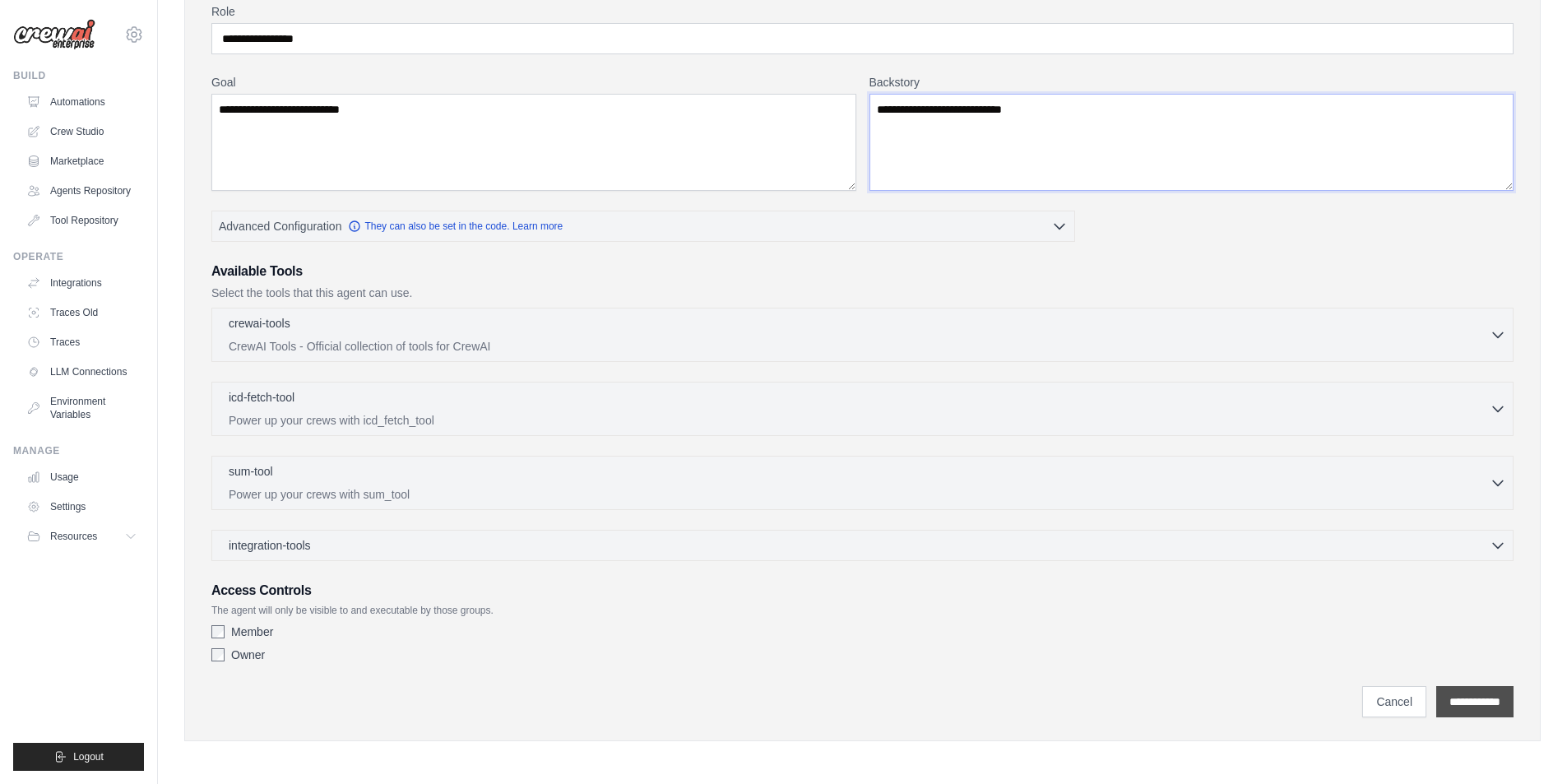
type textarea "**********"
click at [1482, 701] on input "**********" at bounding box center [1474, 701] width 78 height 31
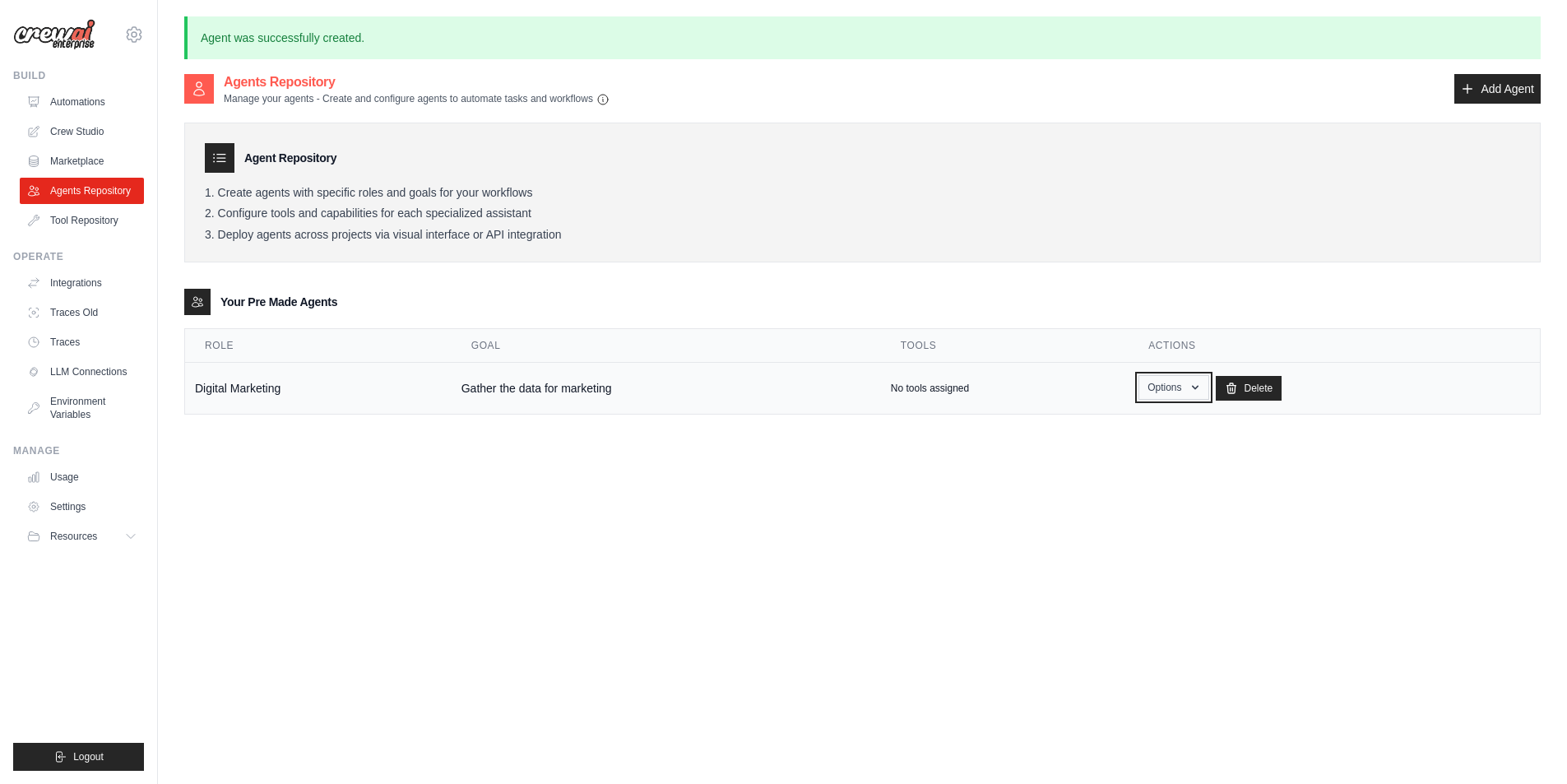
click at [1171, 395] on button "Options" at bounding box center [1174, 388] width 70 height 25
click at [1113, 425] on link "Show" at bounding box center [1150, 425] width 118 height 29
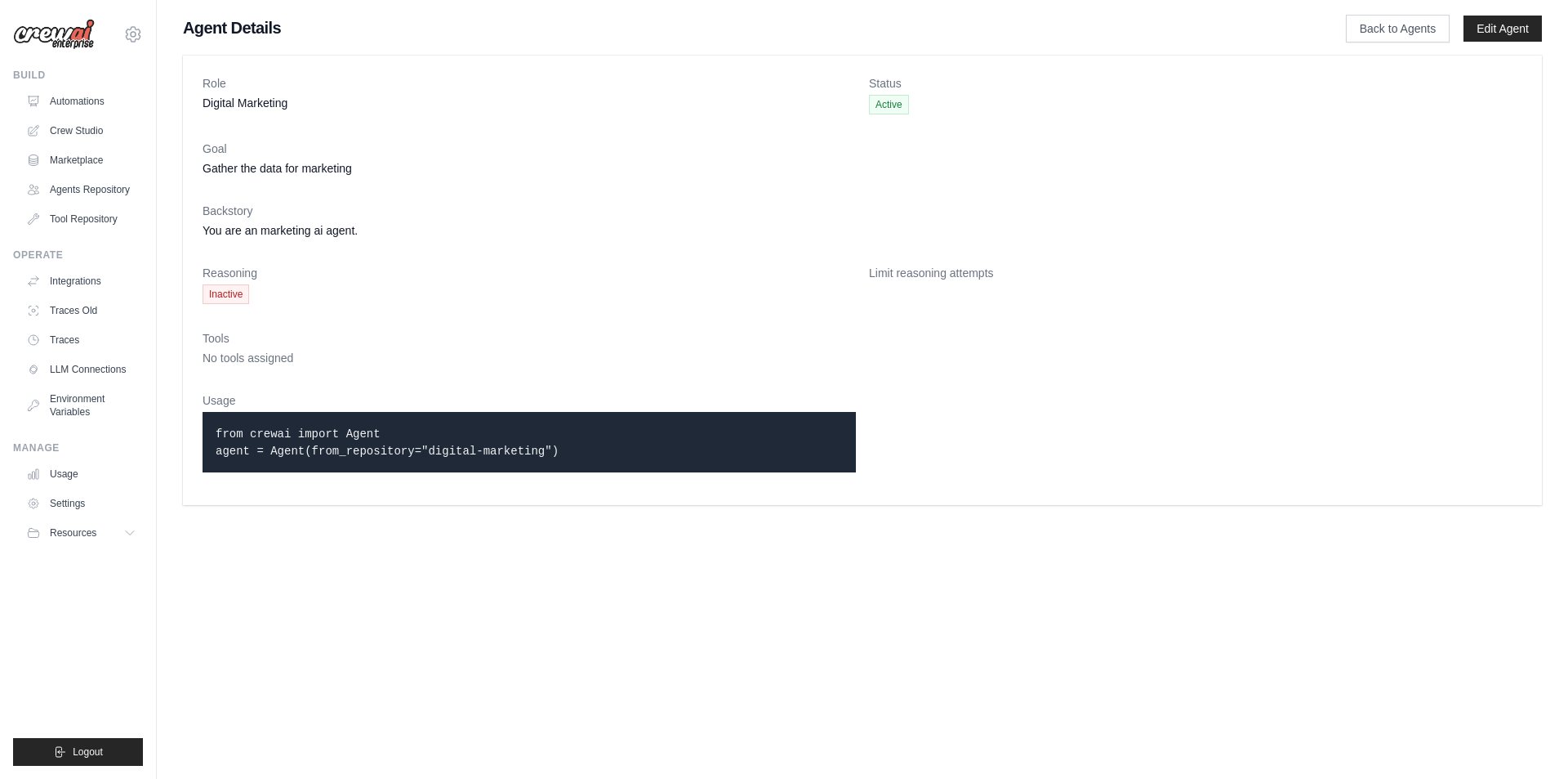
drag, startPoint x: 234, startPoint y: 436, endPoint x: 417, endPoint y: 444, distance: 183.2
click at [425, 444] on code "from crewai import Agent agent = Agent(from_repository="digital-marketing")" at bounding box center [387, 443] width 343 height 30
click at [417, 444] on code "from crewai import Agent agent = Agent(from_repository="digital-marketing")" at bounding box center [387, 443] width 343 height 30
click at [230, 291] on span "Inactive" at bounding box center [226, 294] width 46 height 20
click at [1516, 30] on link "Edit Agent" at bounding box center [1503, 29] width 79 height 27
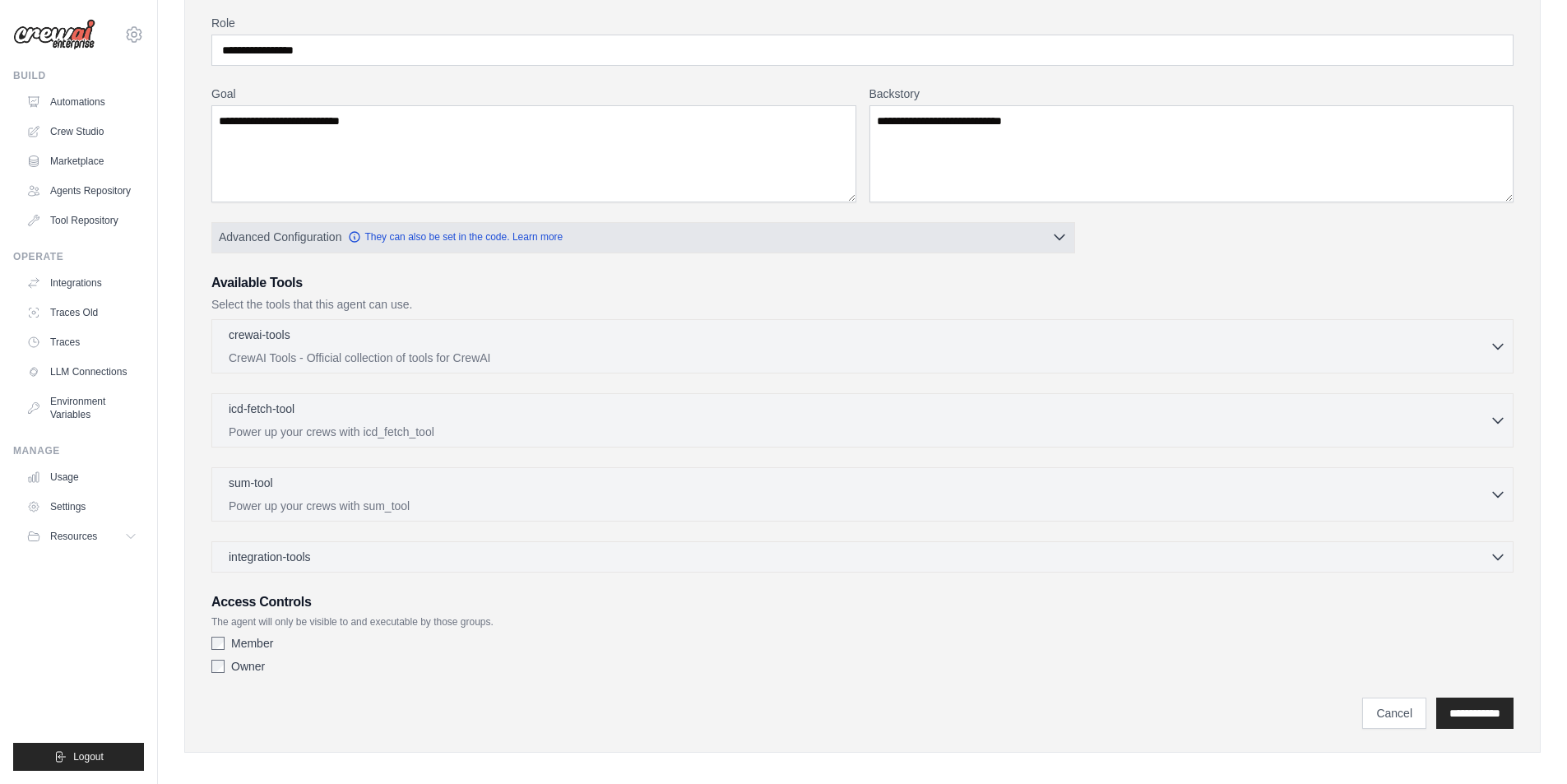
scroll to position [149, 0]
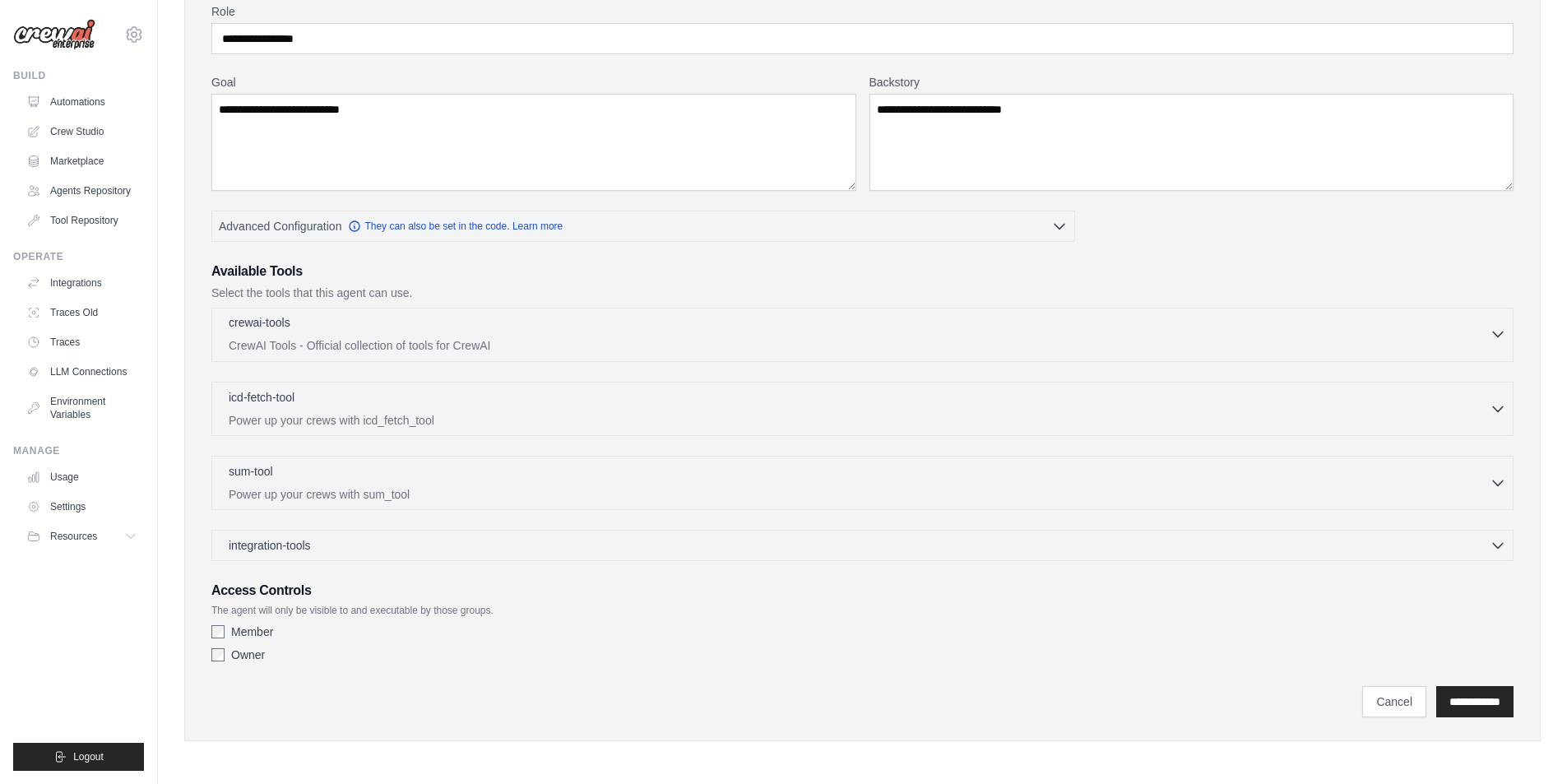
click at [409, 329] on div "crewai-tools 0 selected" at bounding box center [859, 324] width 1261 height 20
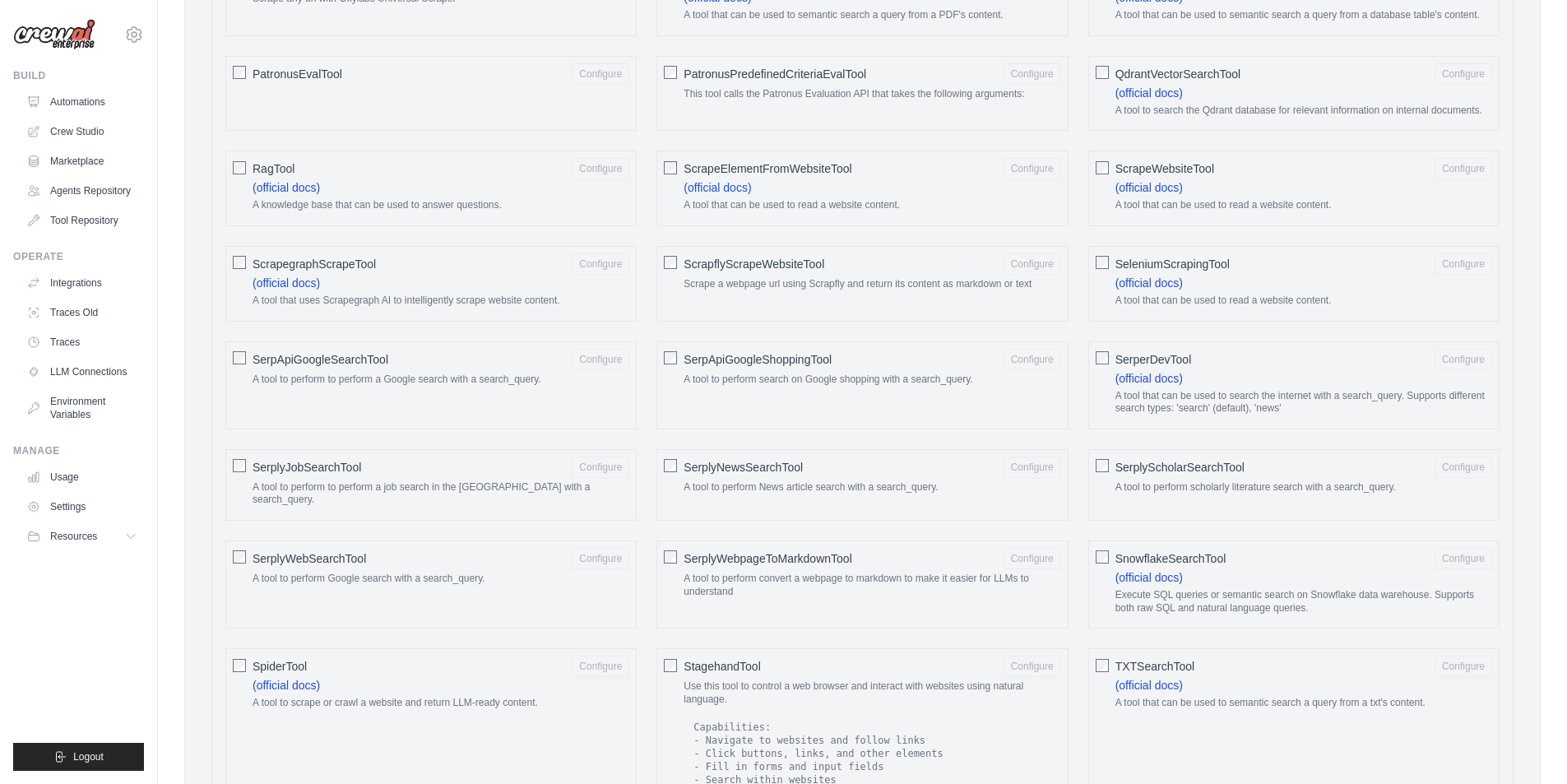
scroll to position [1877, 0]
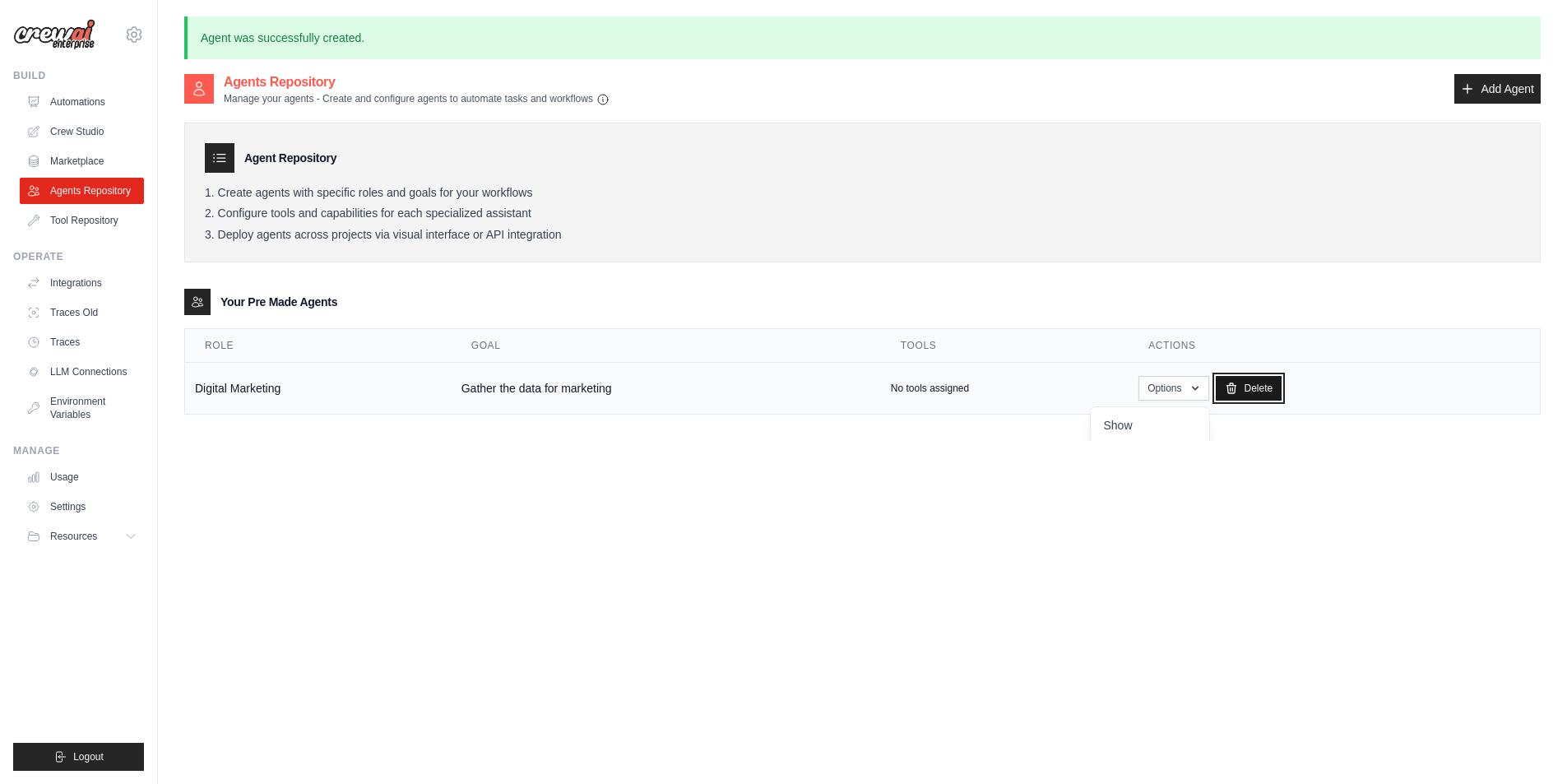
click at [1264, 384] on link "Delete" at bounding box center [1249, 389] width 67 height 25
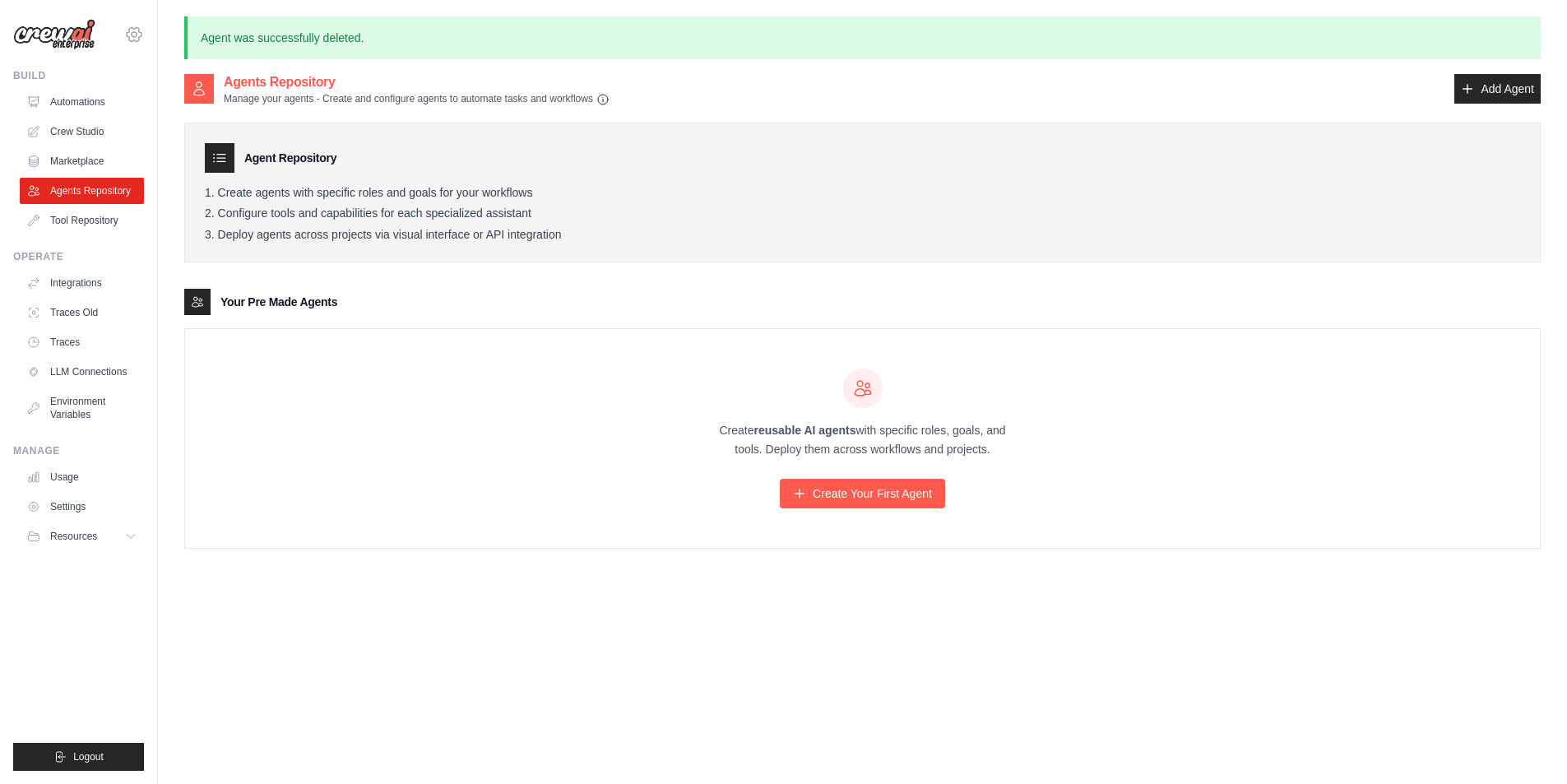
click at [126, 40] on icon at bounding box center [134, 35] width 20 height 20
click at [166, 100] on span "Settings" at bounding box center [206, 102] width 130 height 17
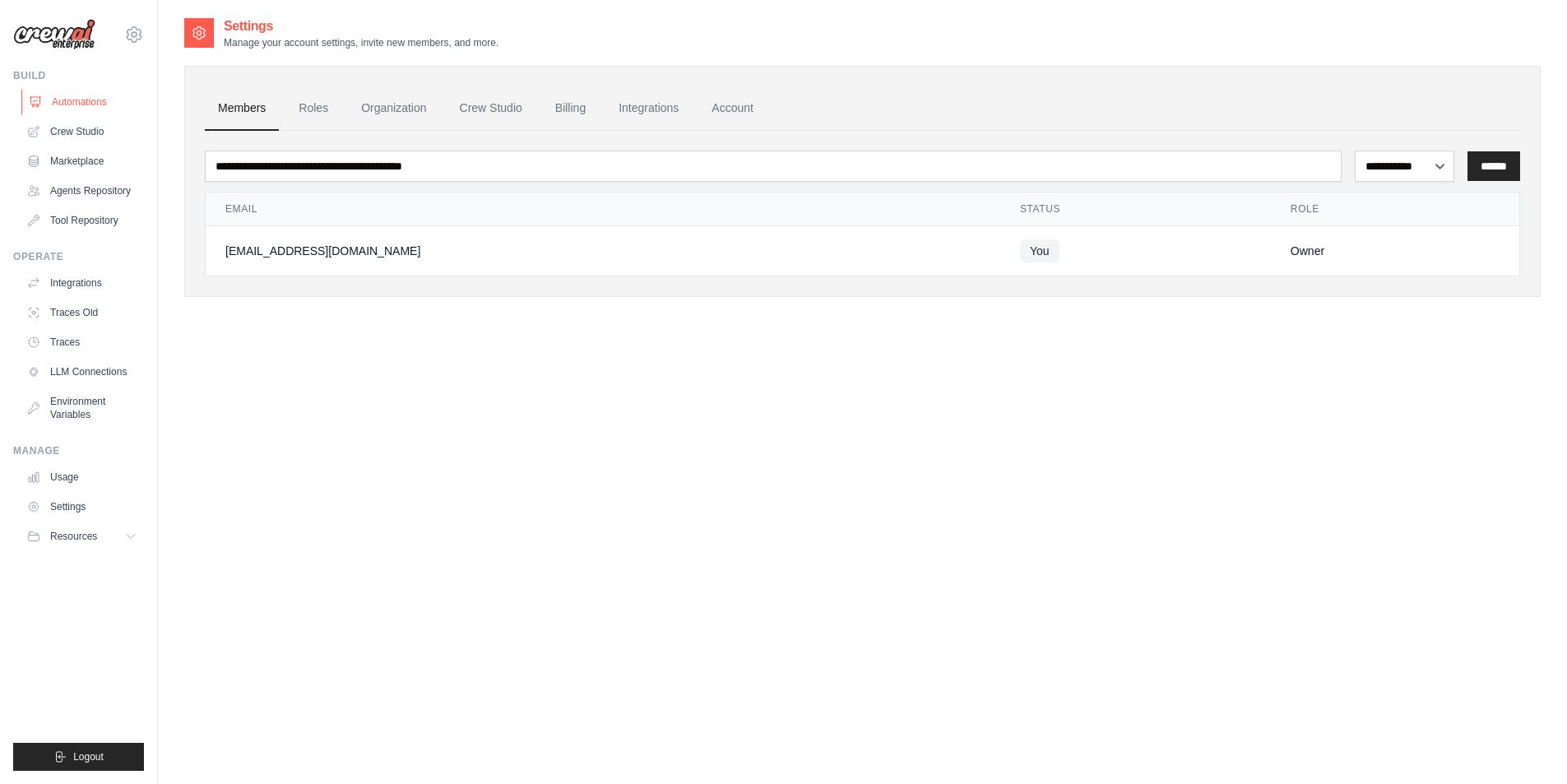
click at [90, 98] on link "Automations" at bounding box center [83, 102] width 124 height 27
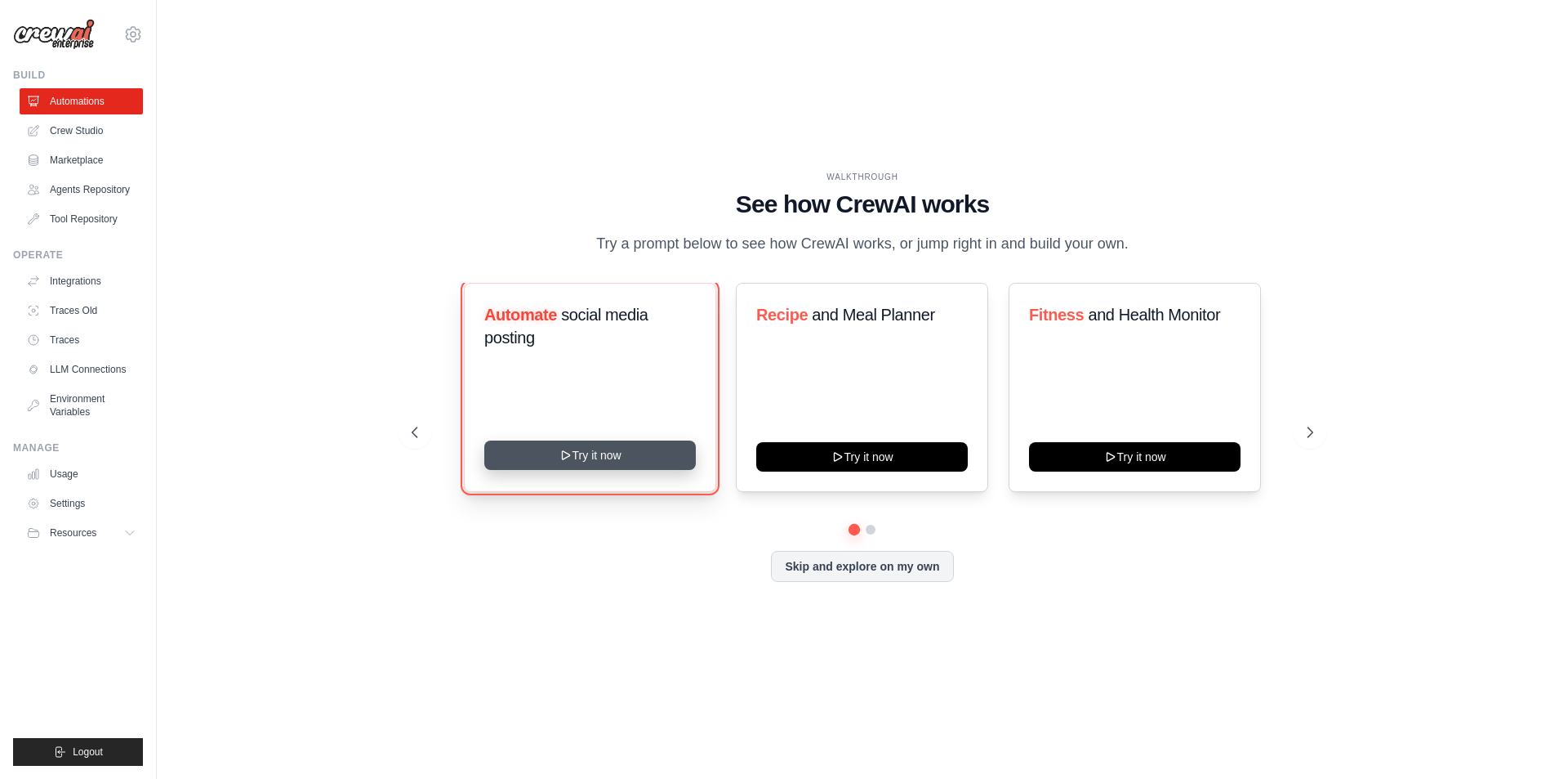
click at [577, 452] on button "Try it now" at bounding box center [590, 454] width 211 height 29
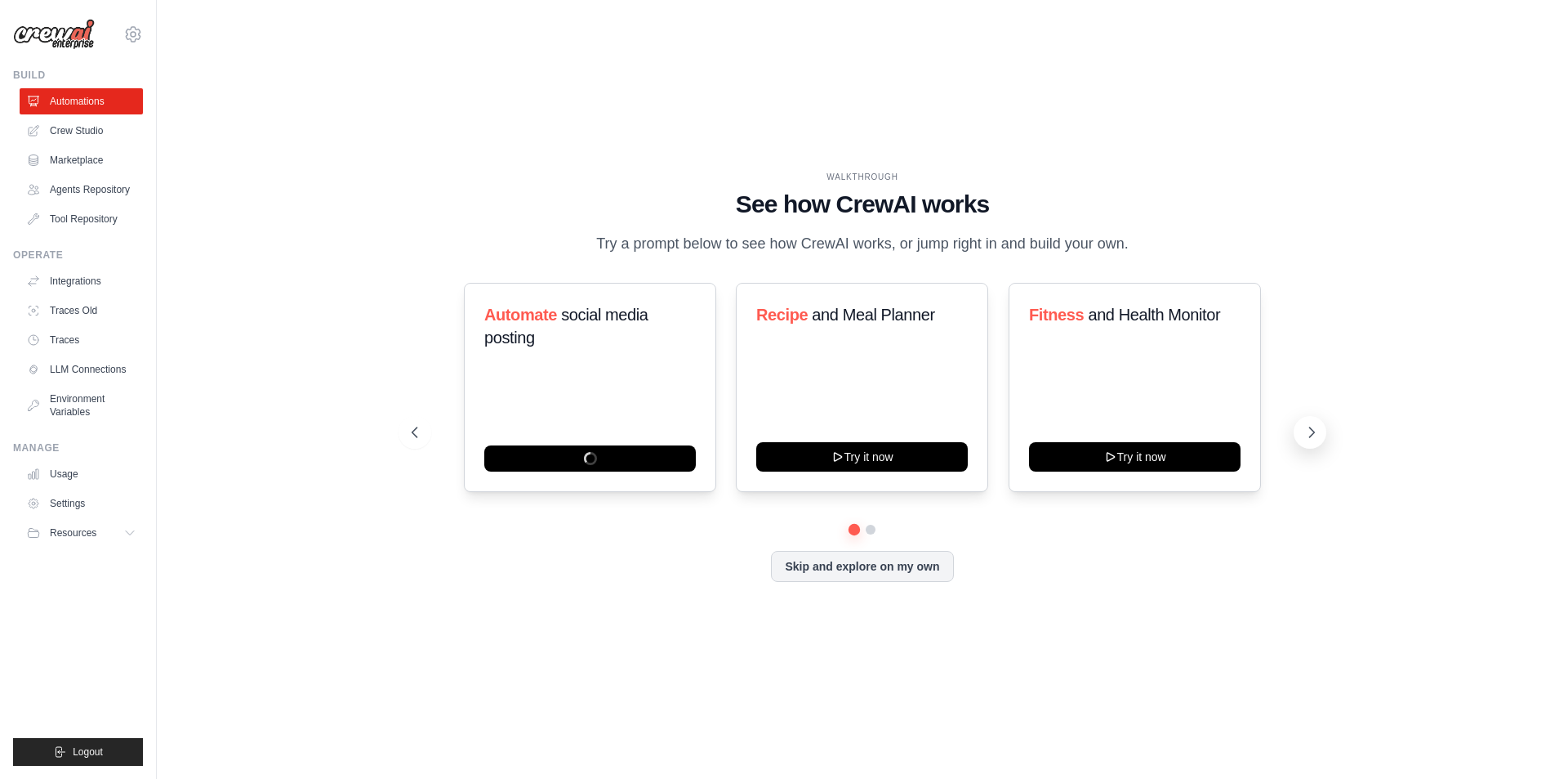
click at [1305, 437] on icon at bounding box center [1312, 433] width 17 height 17
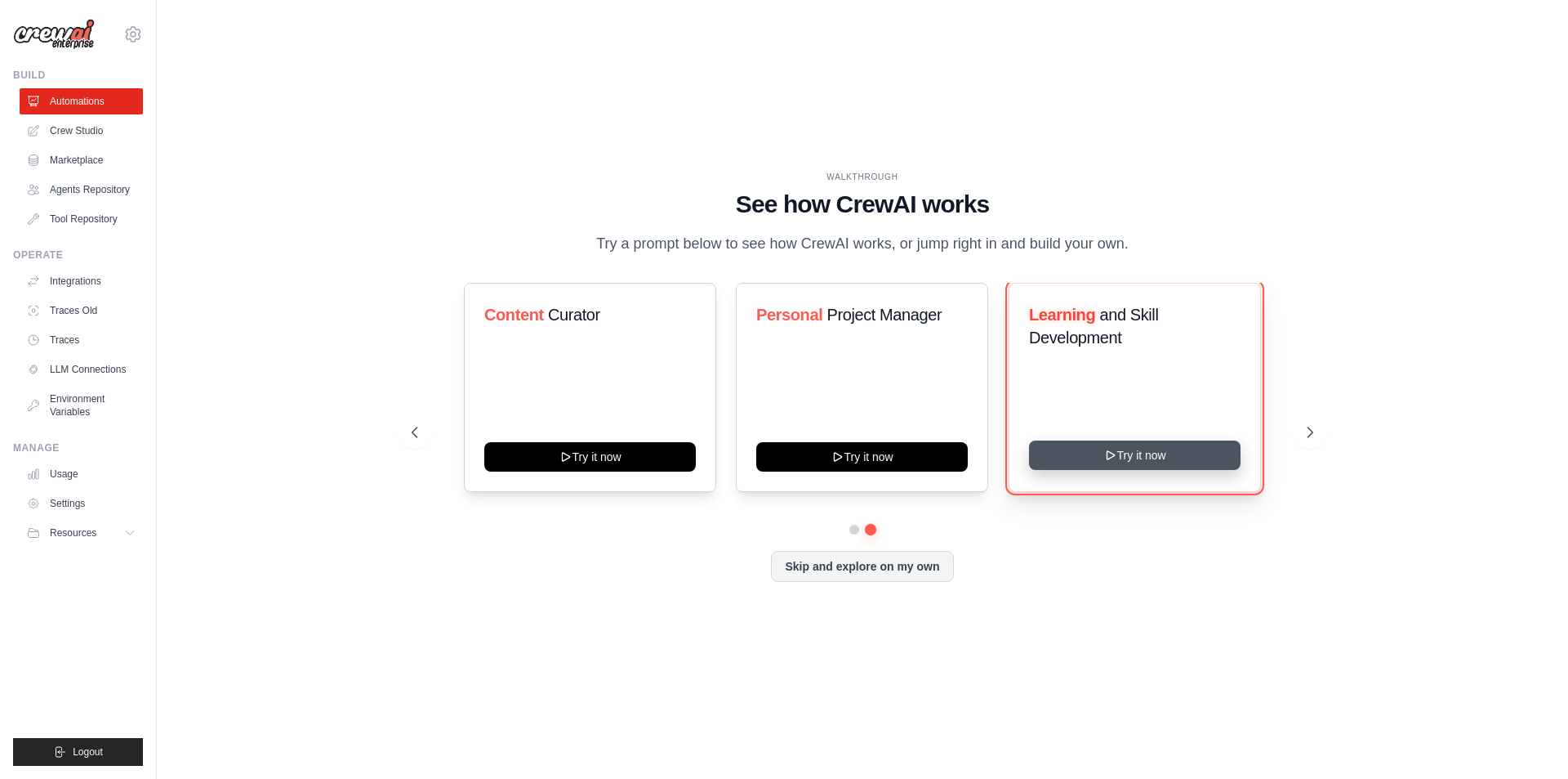
drag, startPoint x: 1114, startPoint y: 446, endPoint x: 1119, endPoint y: 454, distance: 9.4
click at [1119, 454] on button "Try it now" at bounding box center [1134, 454] width 211 height 29
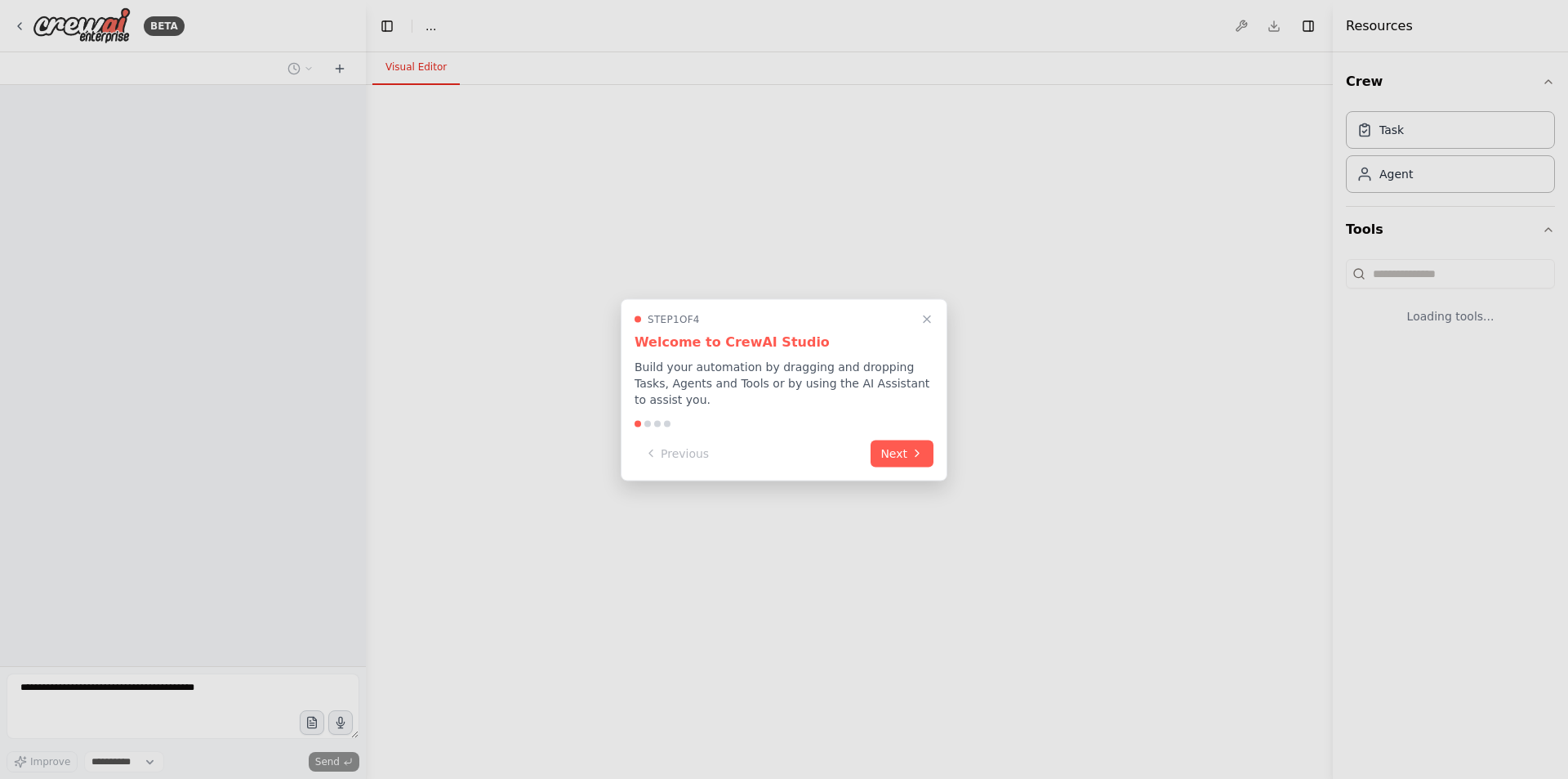
select select "****"
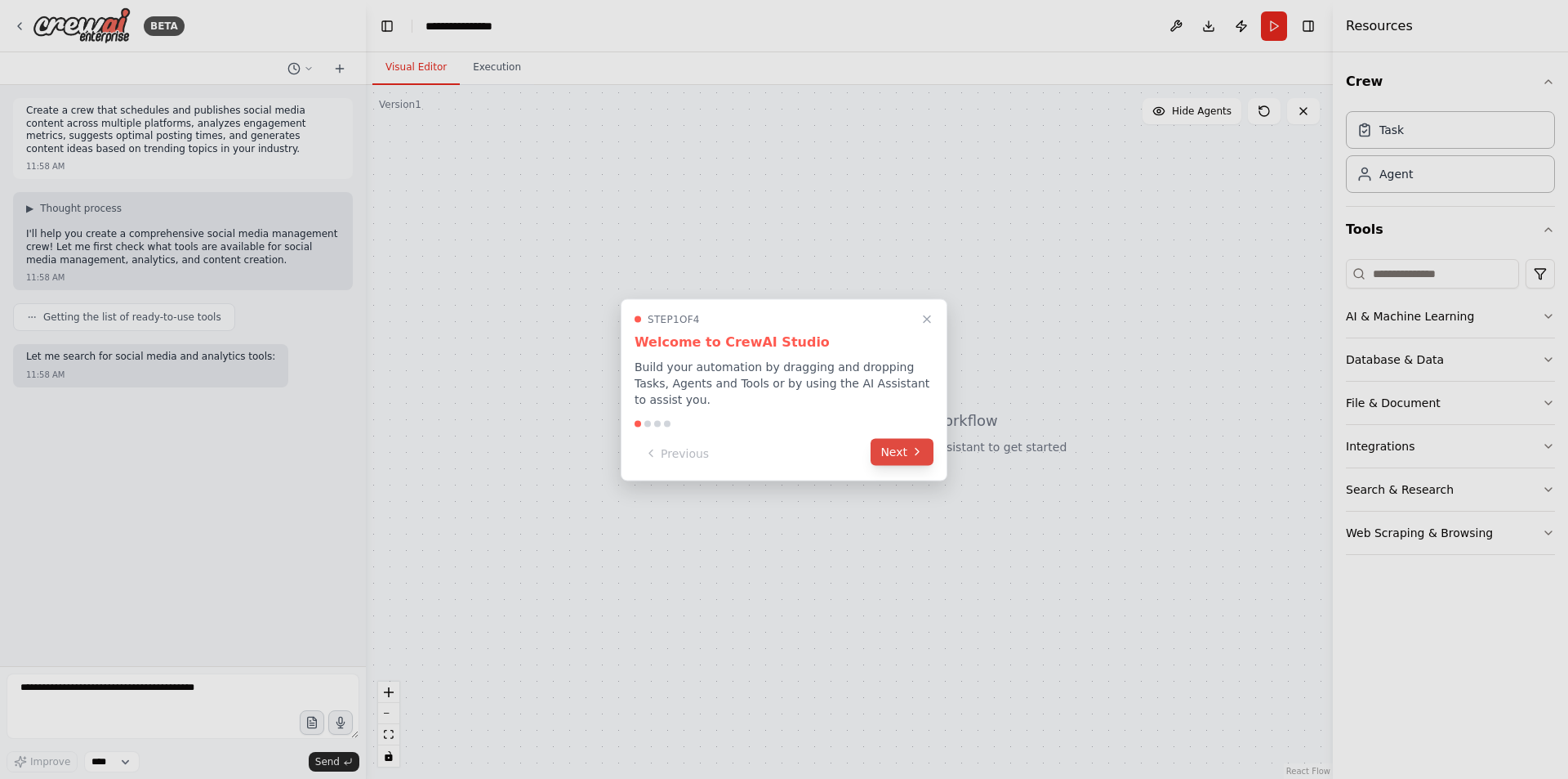
click at [891, 443] on button "Next" at bounding box center [902, 451] width 63 height 27
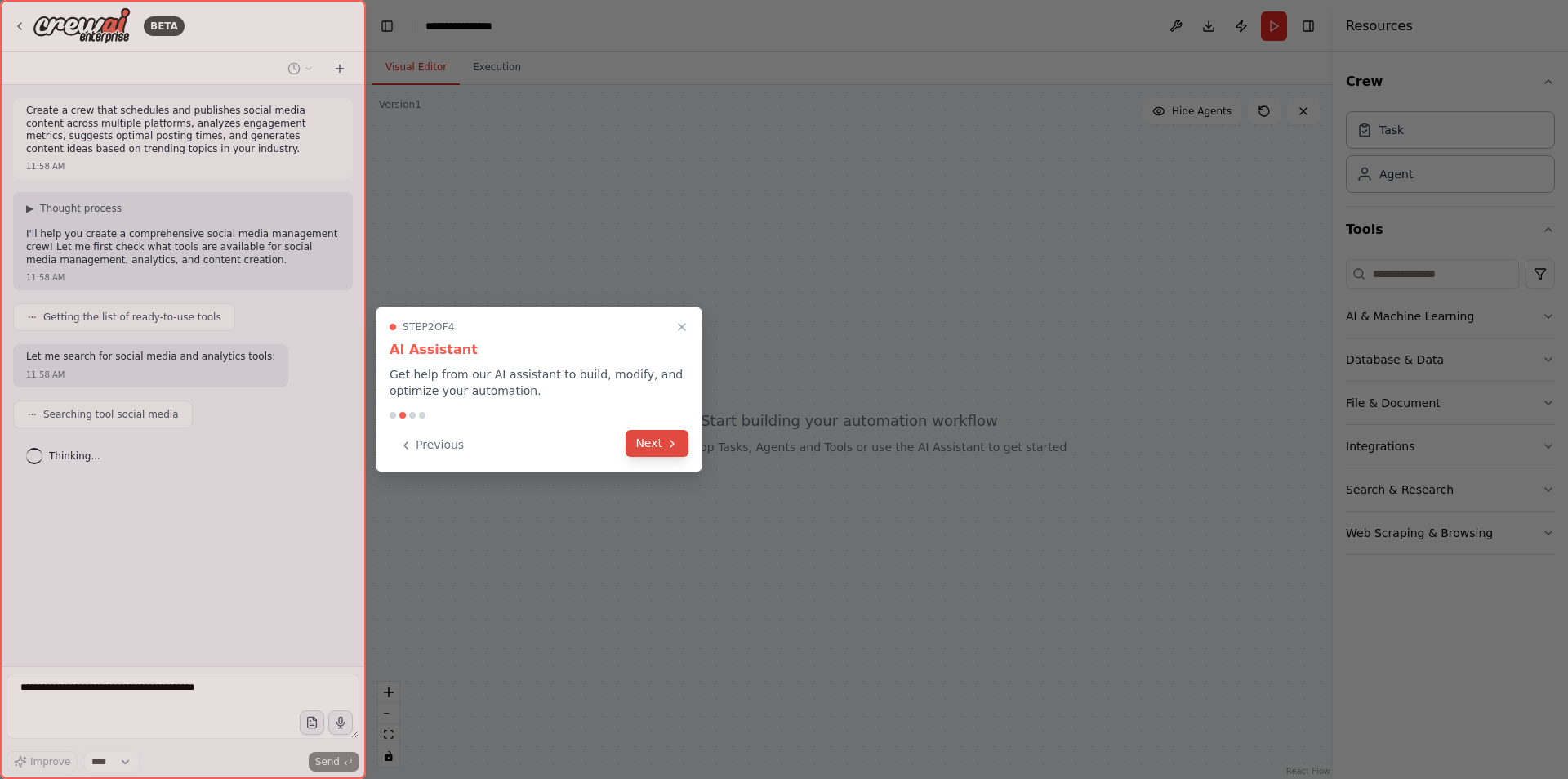
click at [653, 448] on button "Next" at bounding box center [657, 443] width 63 height 27
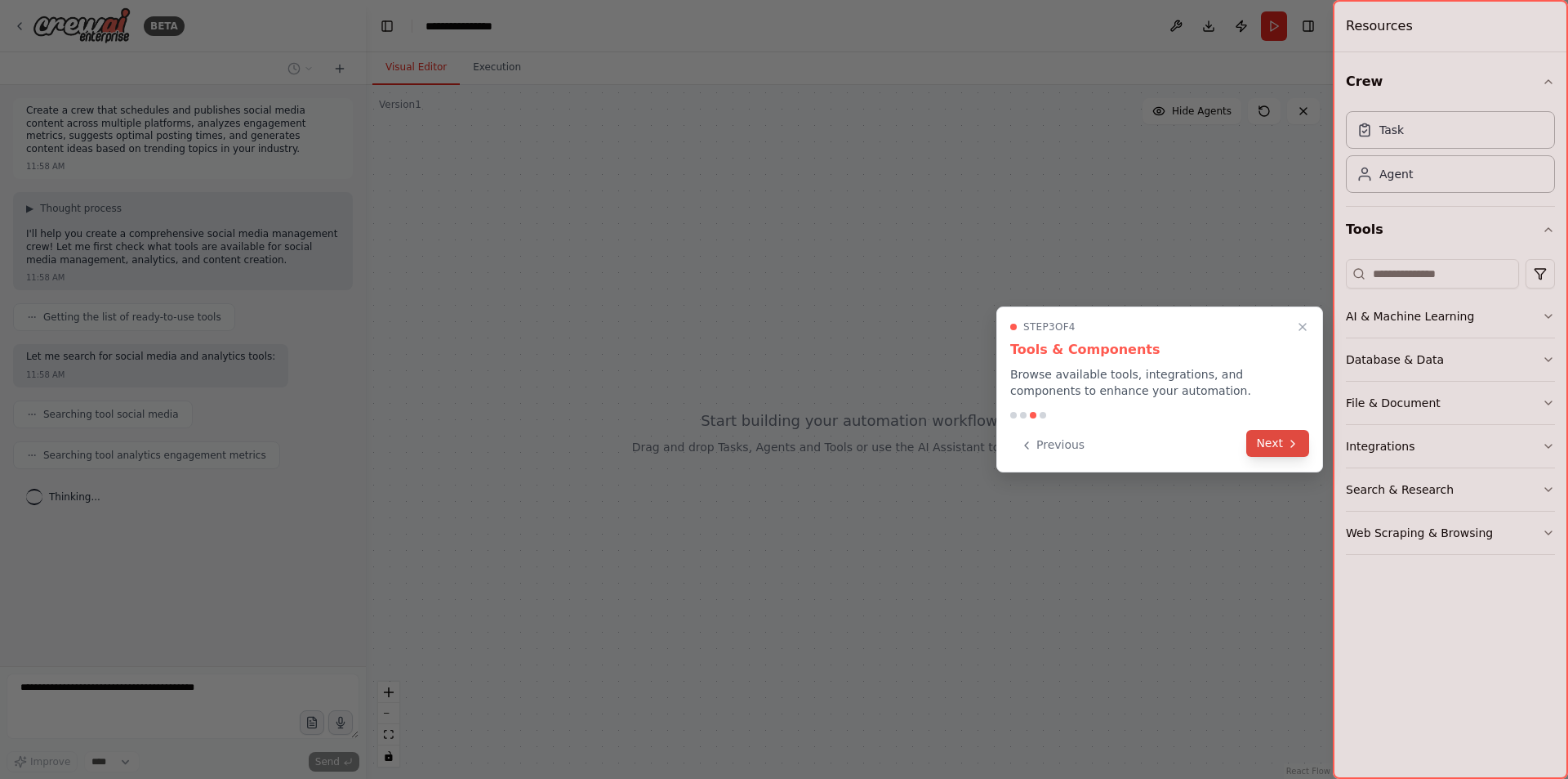
click at [1279, 438] on button "Next" at bounding box center [1278, 443] width 63 height 27
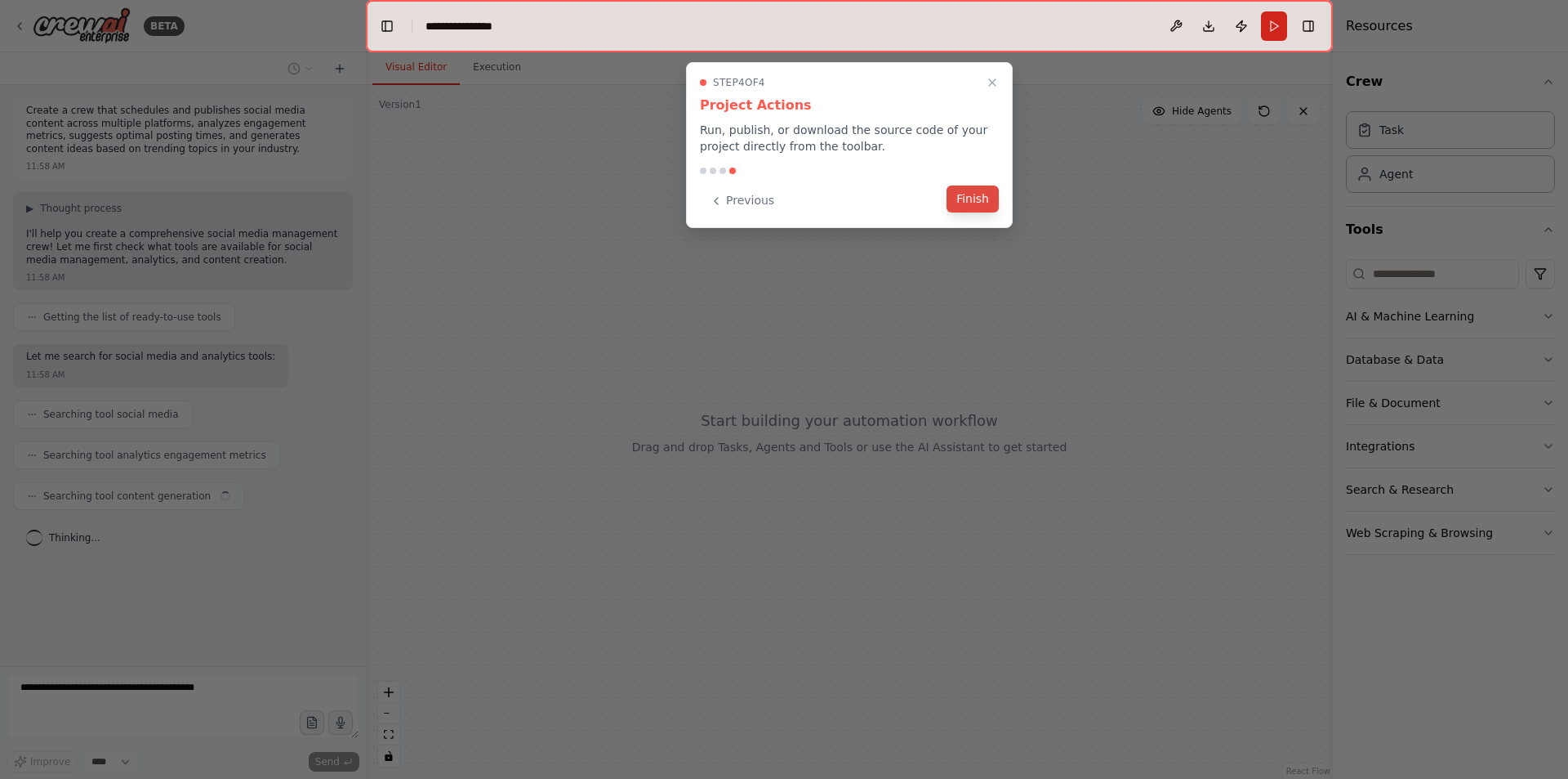
click at [973, 204] on button "Finish" at bounding box center [972, 199] width 52 height 27
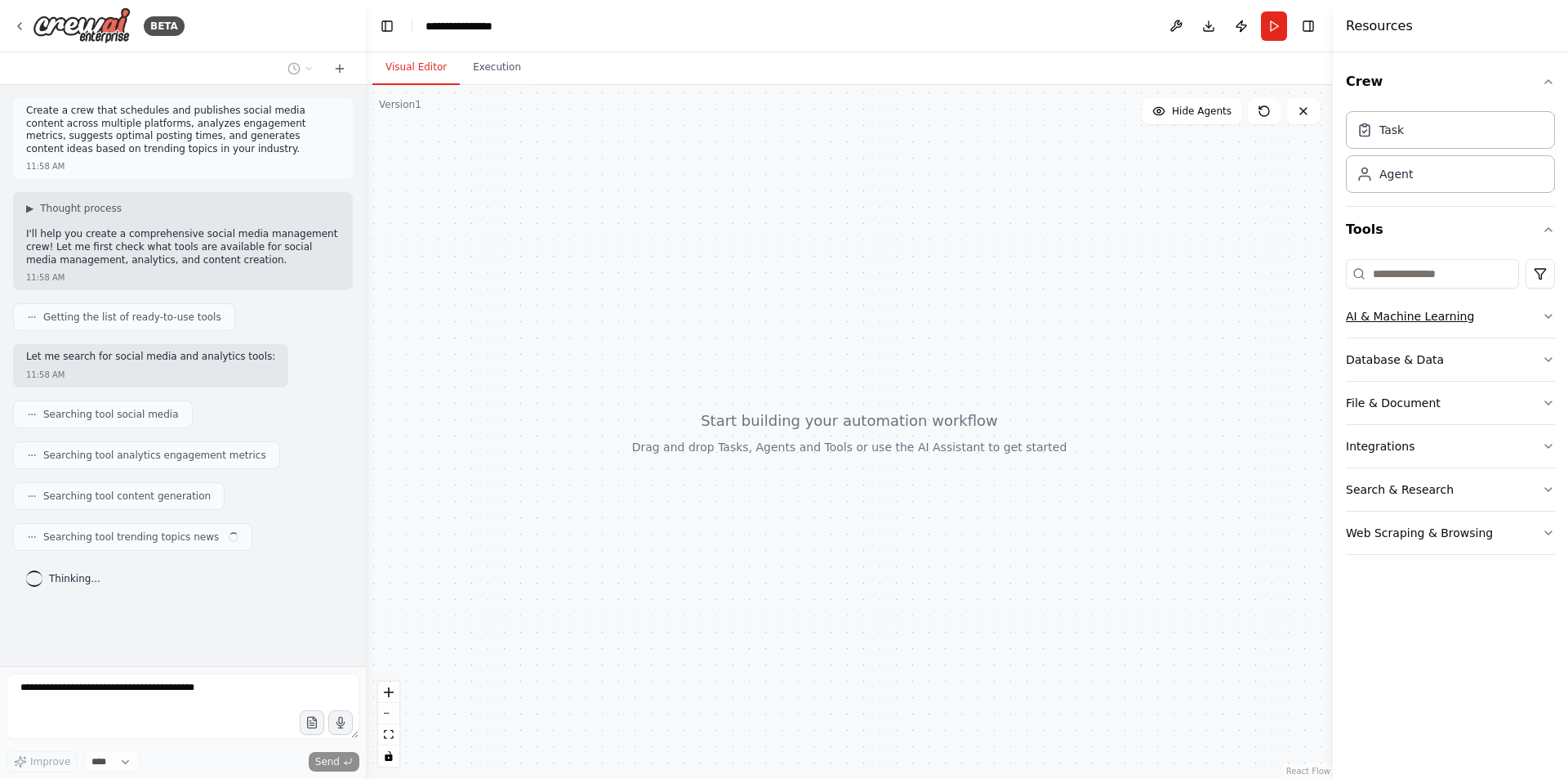
click at [1423, 327] on button "AI & Machine Learning" at bounding box center [1450, 316] width 209 height 42
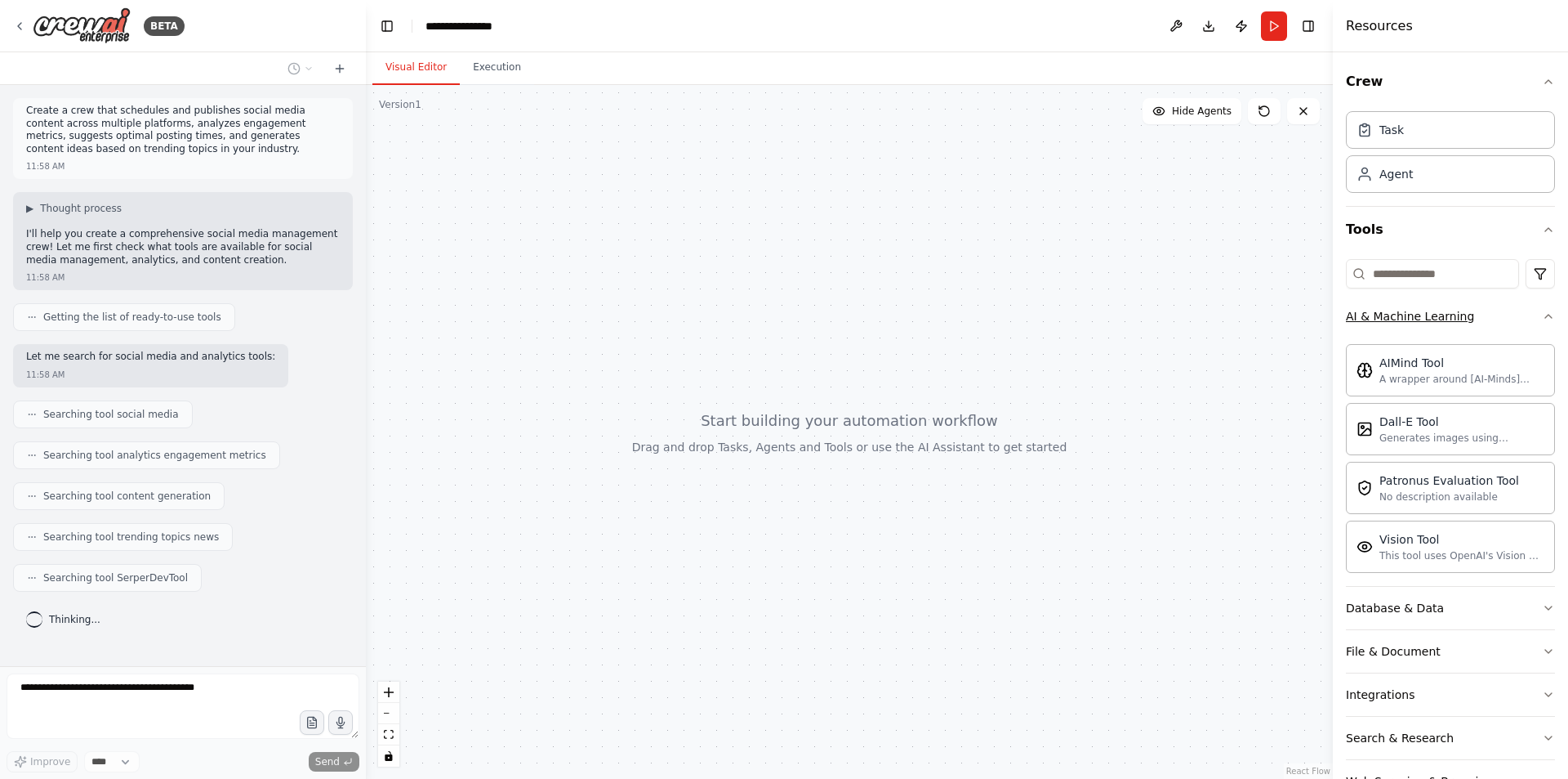
click at [1423, 327] on button "AI & Machine Learning" at bounding box center [1450, 316] width 209 height 42
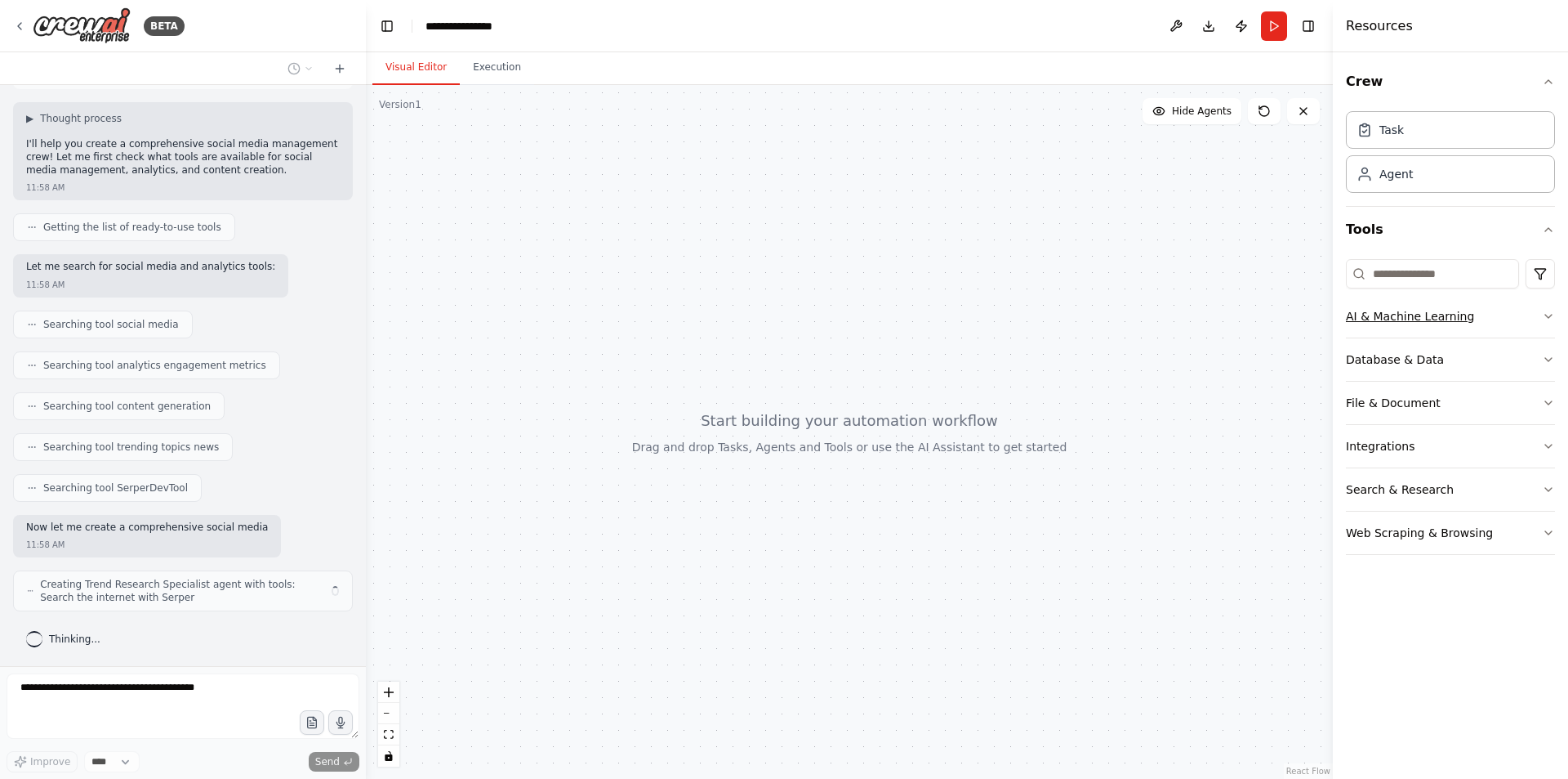
scroll to position [103, 0]
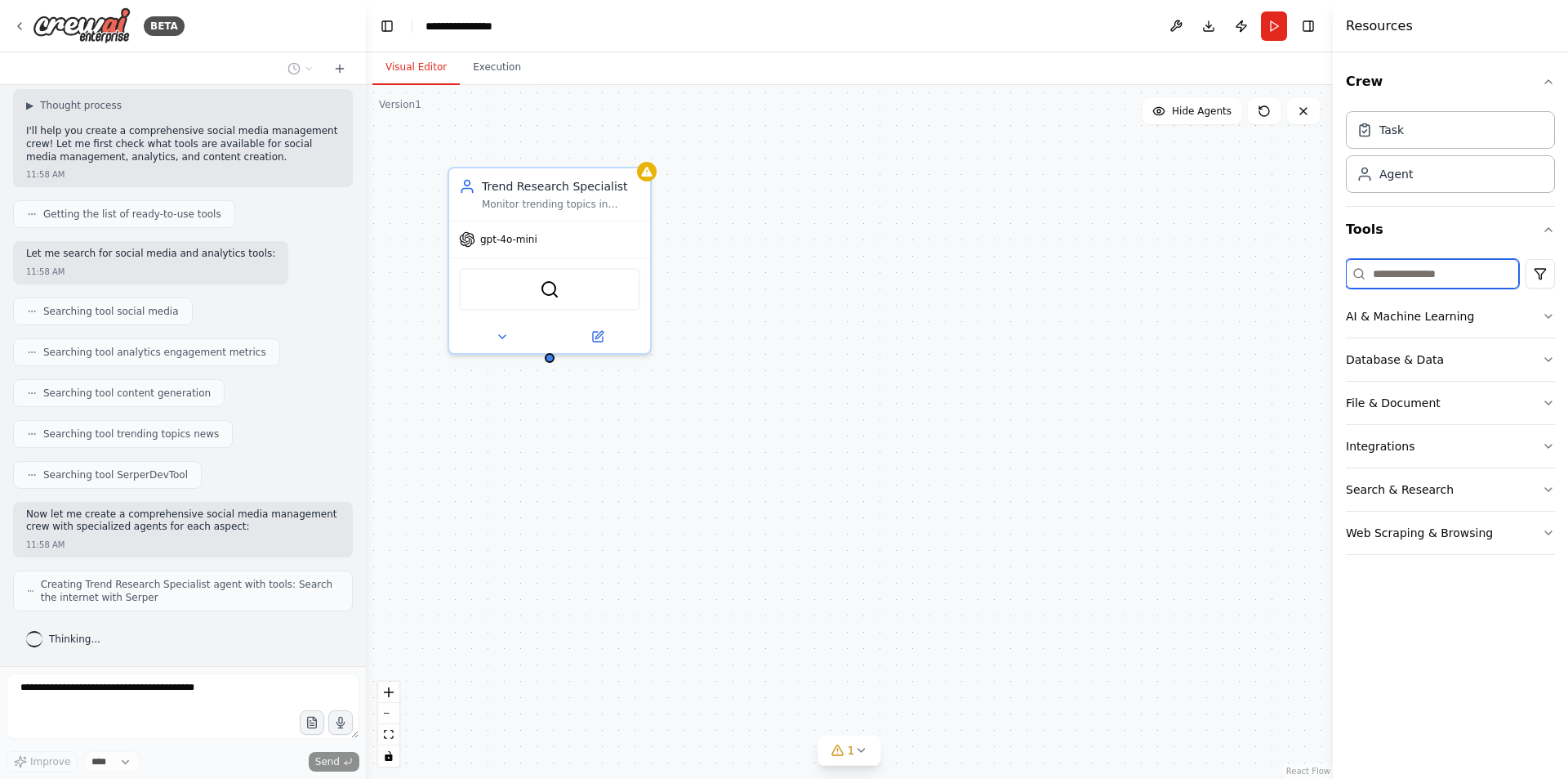
click at [1395, 276] on input at bounding box center [1432, 273] width 173 height 29
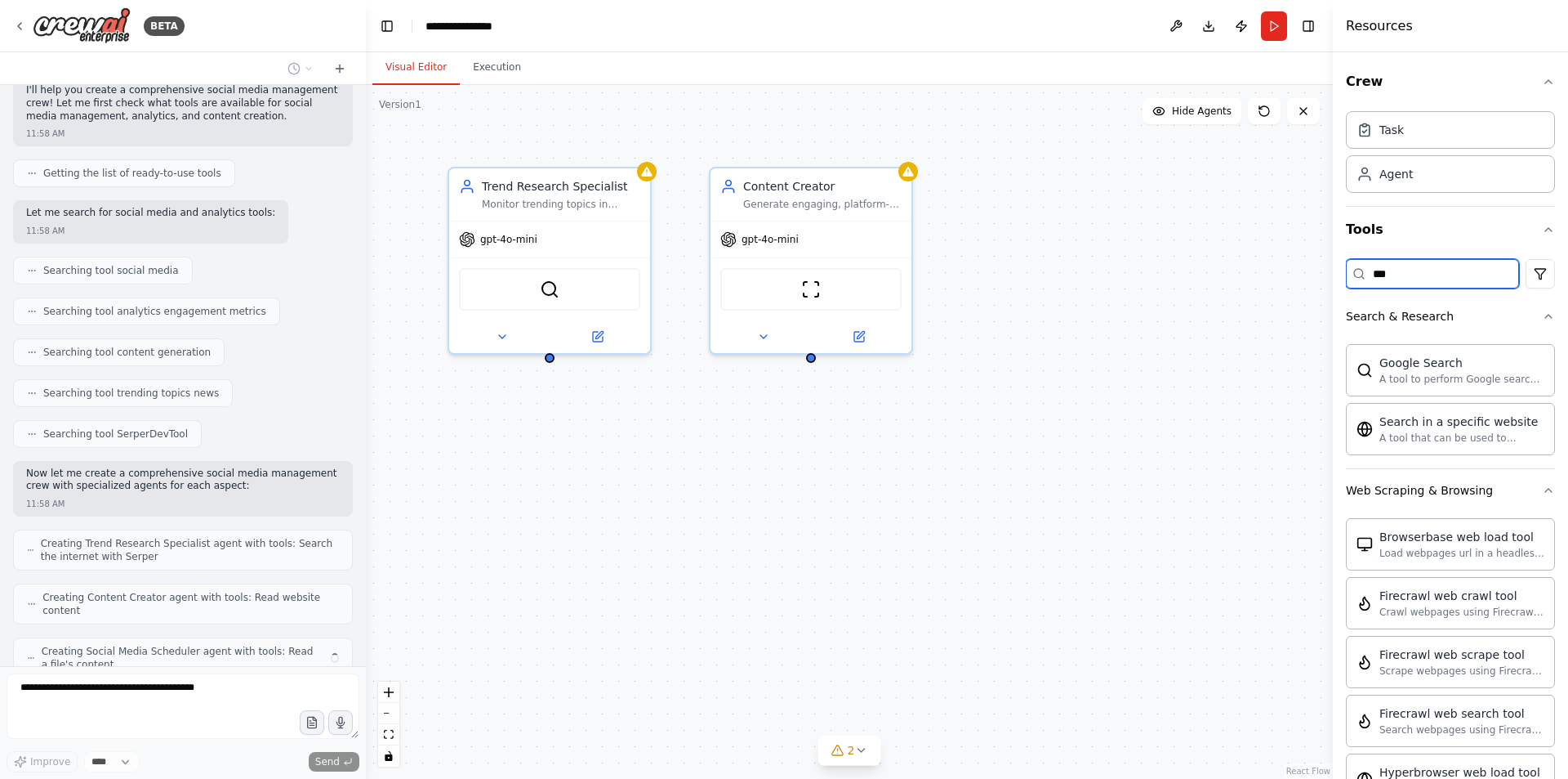
scroll to position [198, 0]
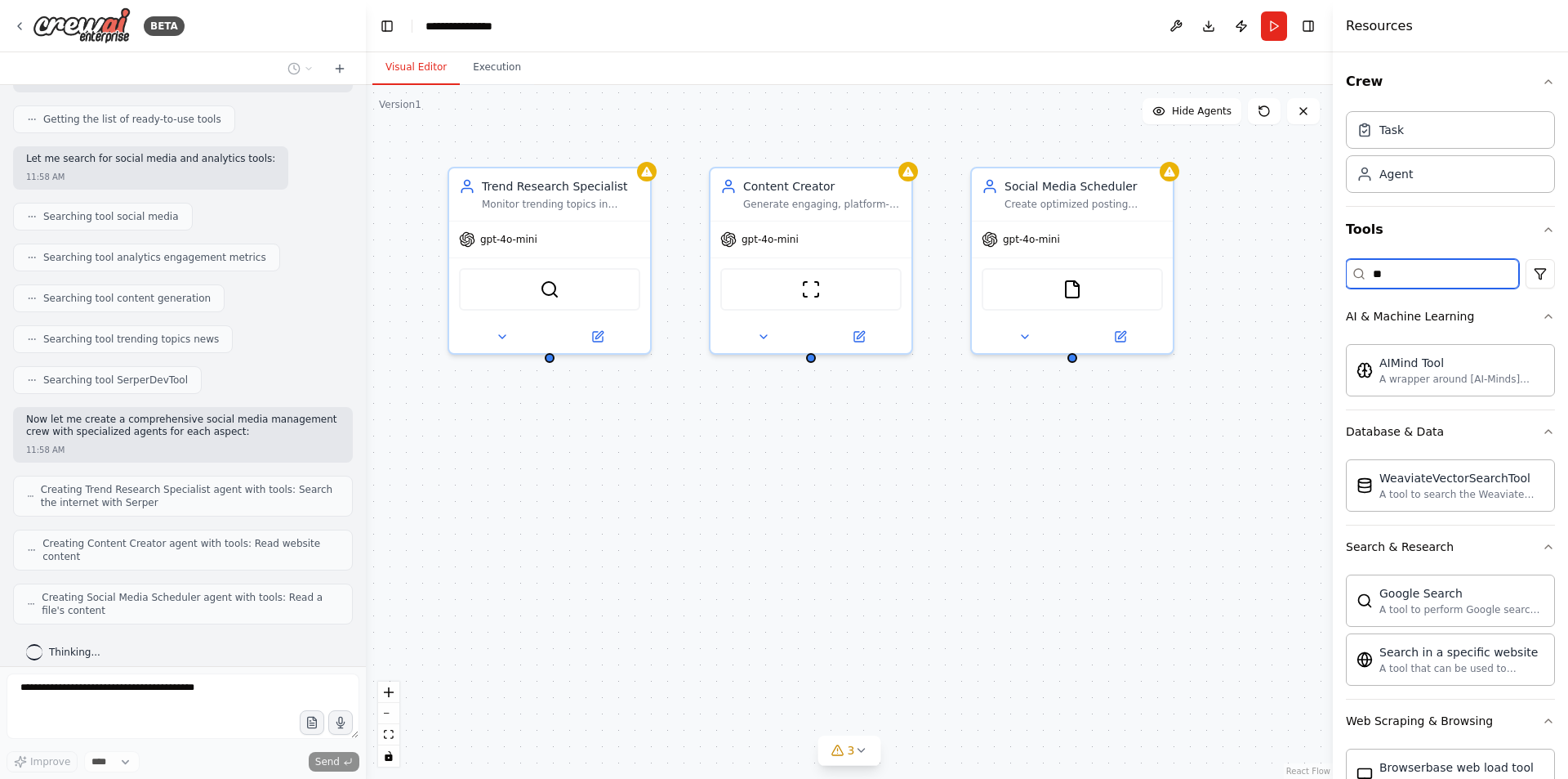
type input "*"
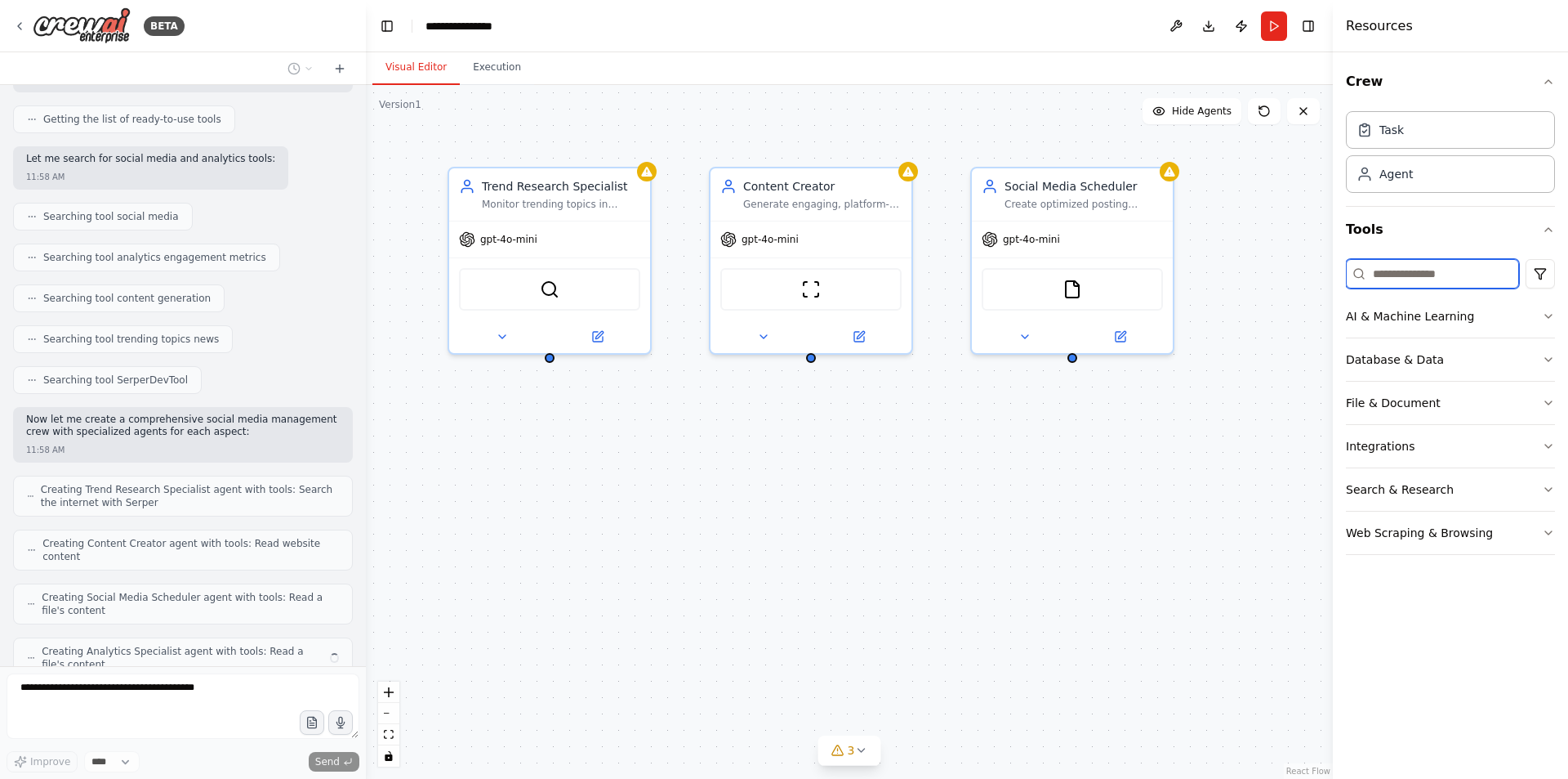
scroll to position [252, 0]
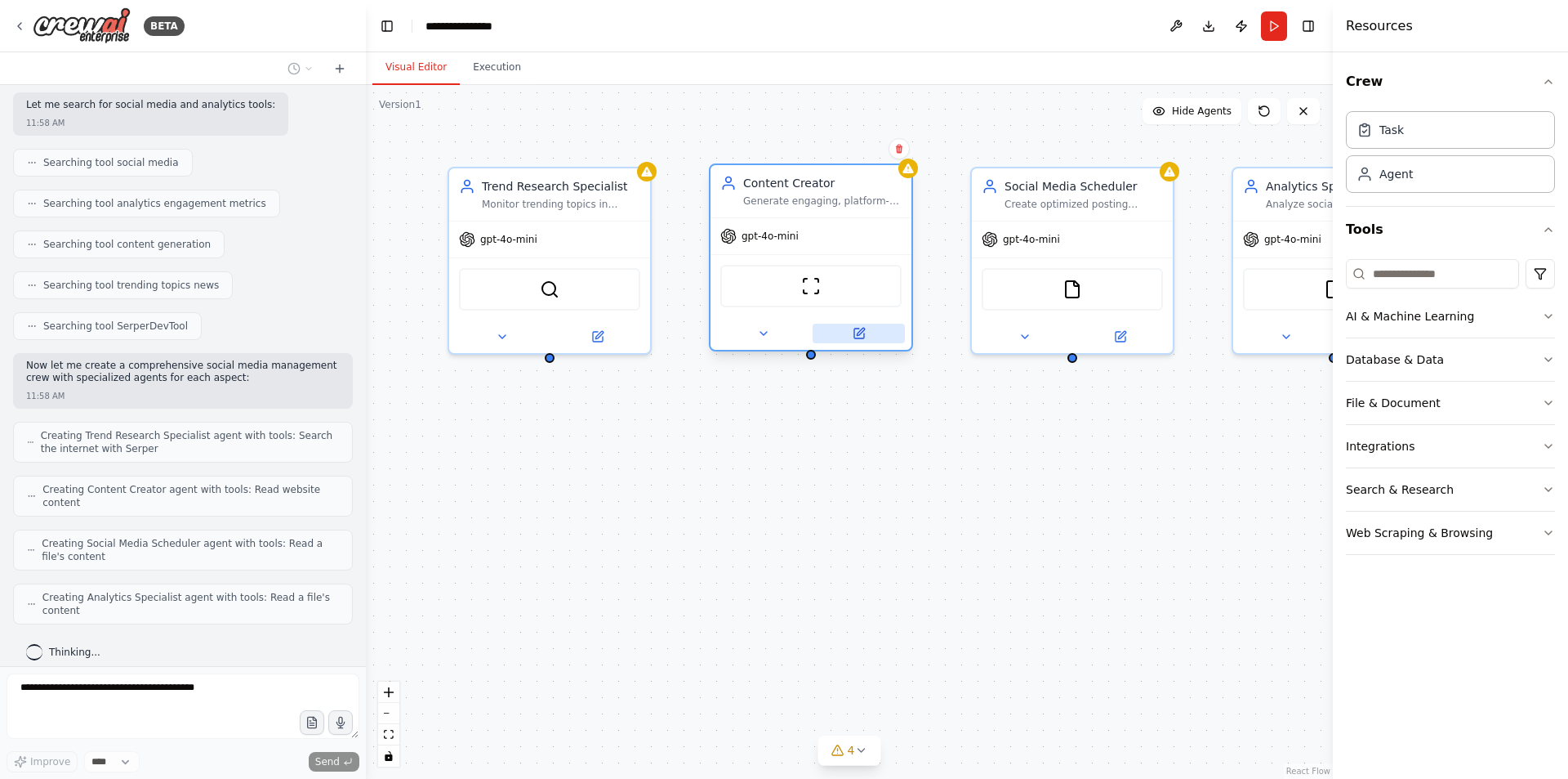
click at [821, 323] on div at bounding box center [811, 333] width 201 height 32
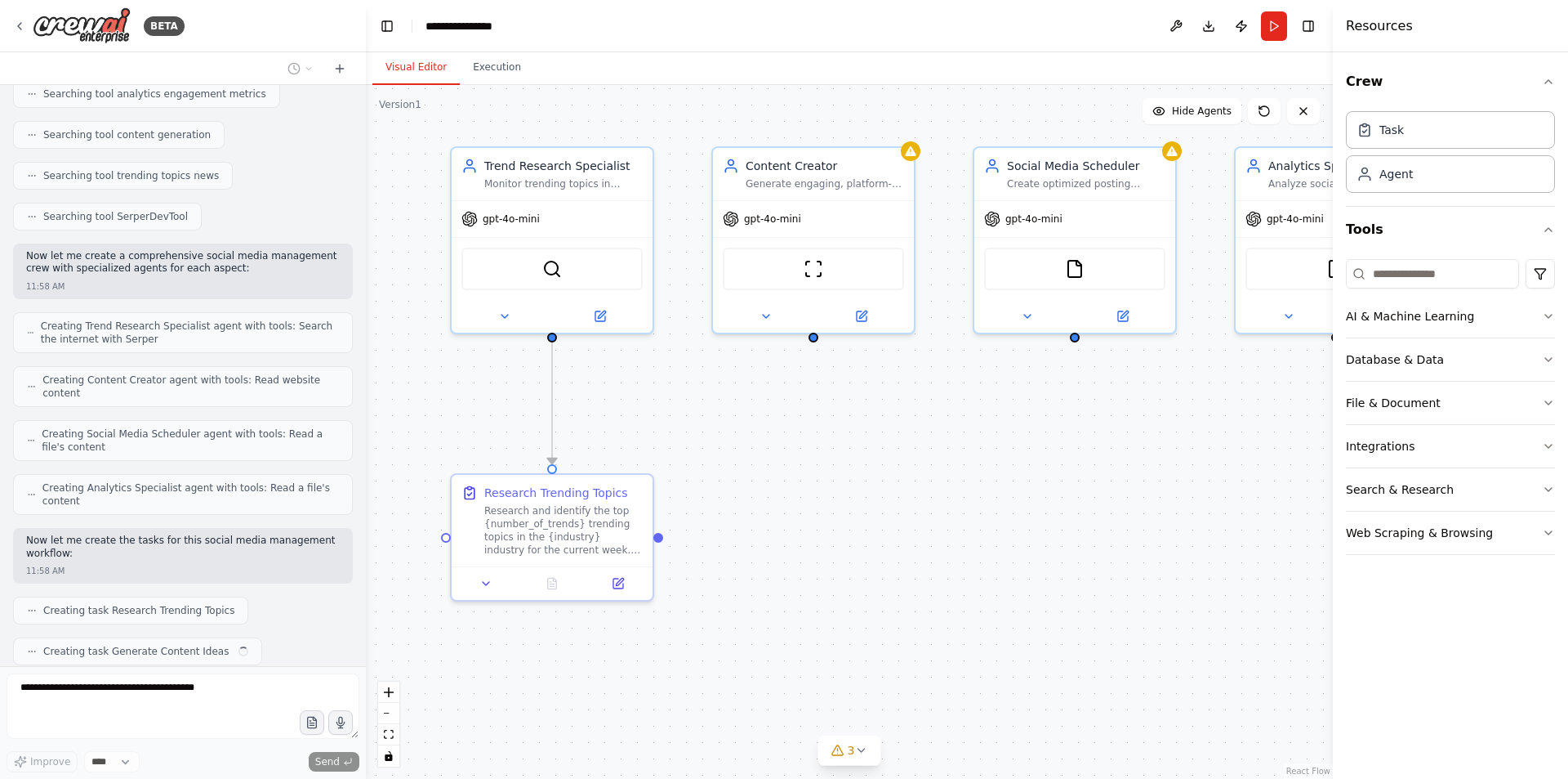
scroll to position [402, 0]
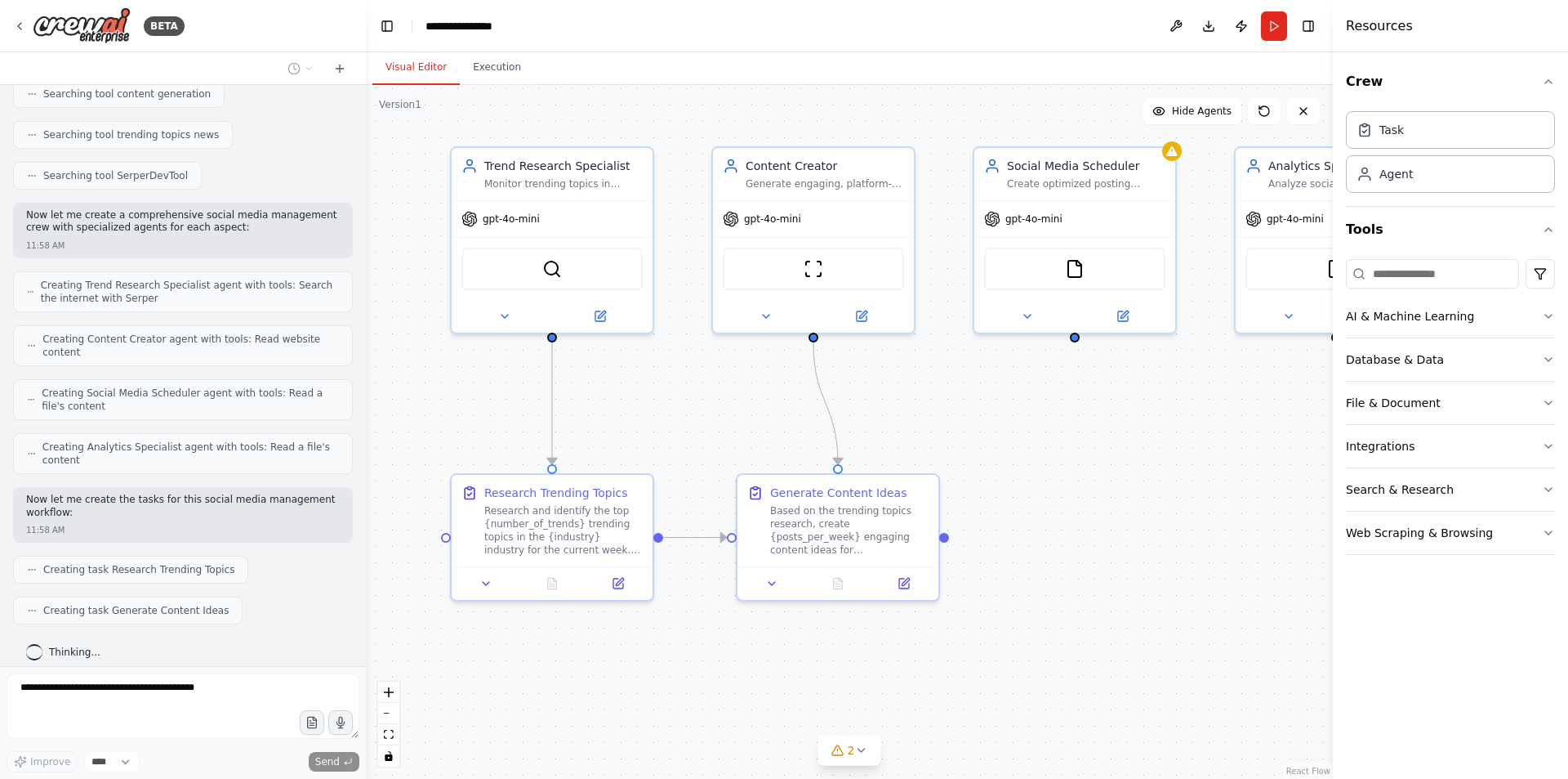
drag, startPoint x: 807, startPoint y: 412, endPoint x: 295, endPoint y: 128, distance: 585.5
click at [295, 128] on div "Searching tool trending topics news" at bounding box center [183, 135] width 340 height 28
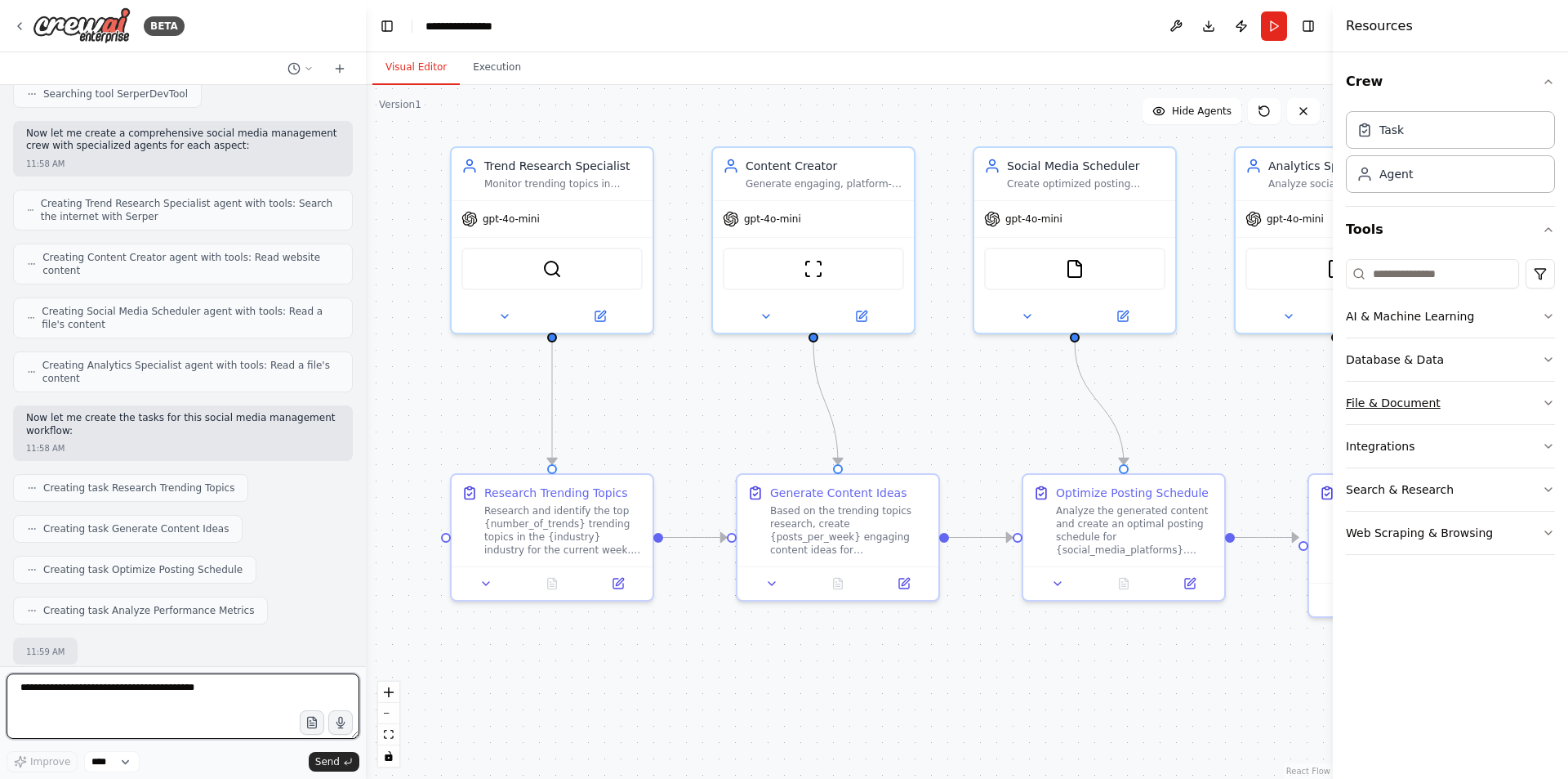
scroll to position [581, 0]
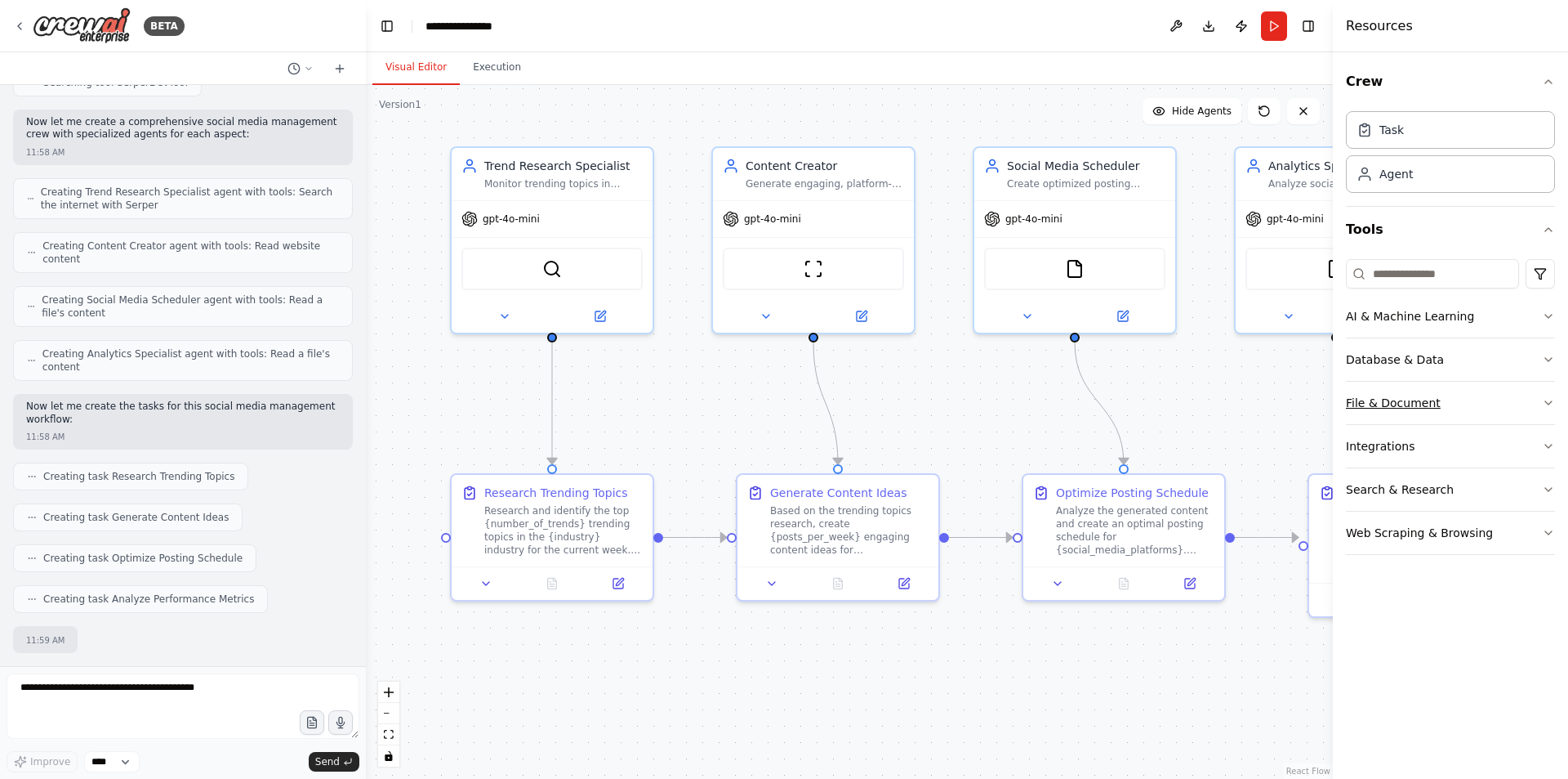
click at [1406, 401] on div "File & Document" at bounding box center [1393, 403] width 94 height 17
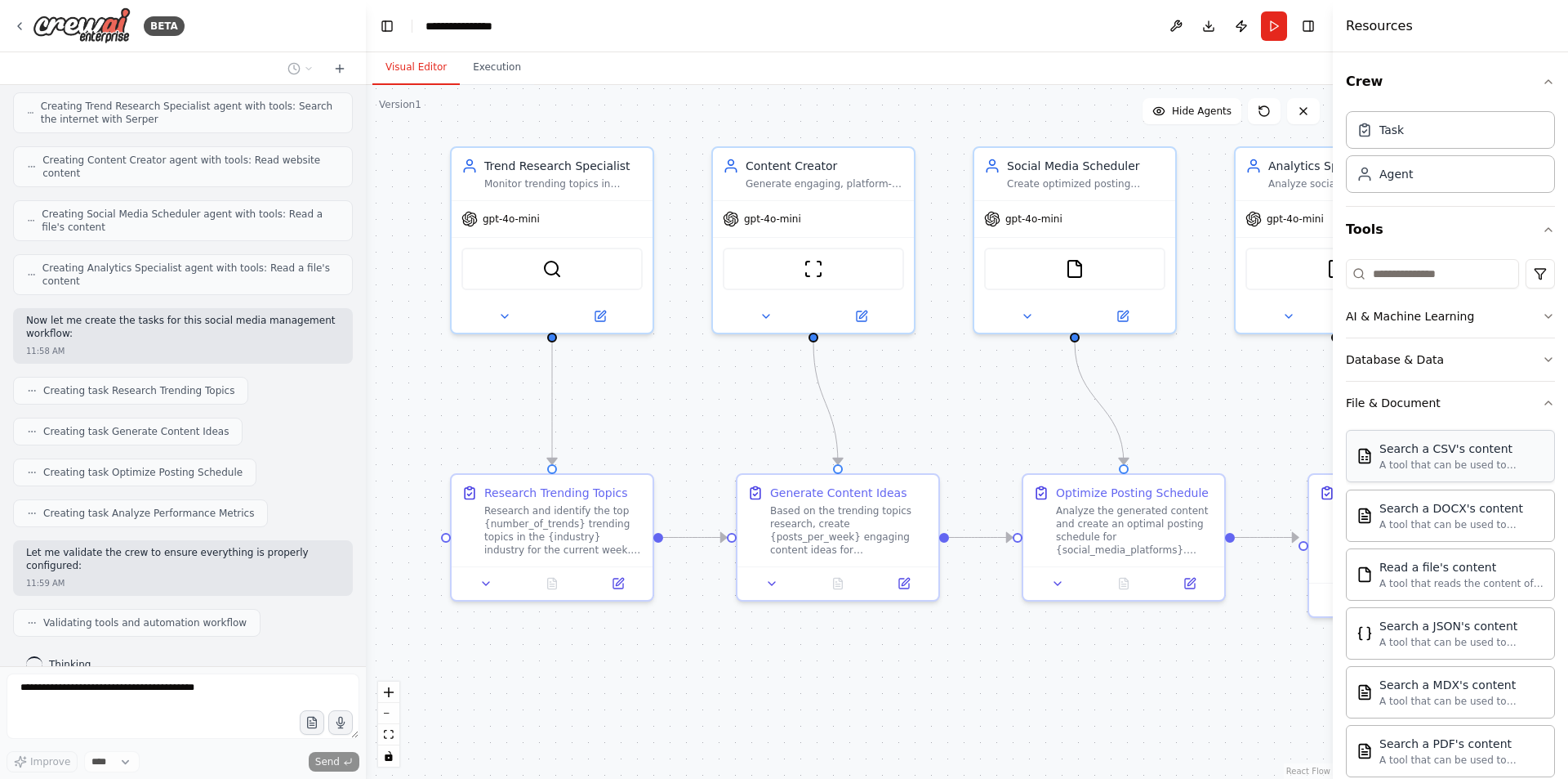
click at [1417, 450] on div "Search a CSV's content" at bounding box center [1461, 448] width 165 height 17
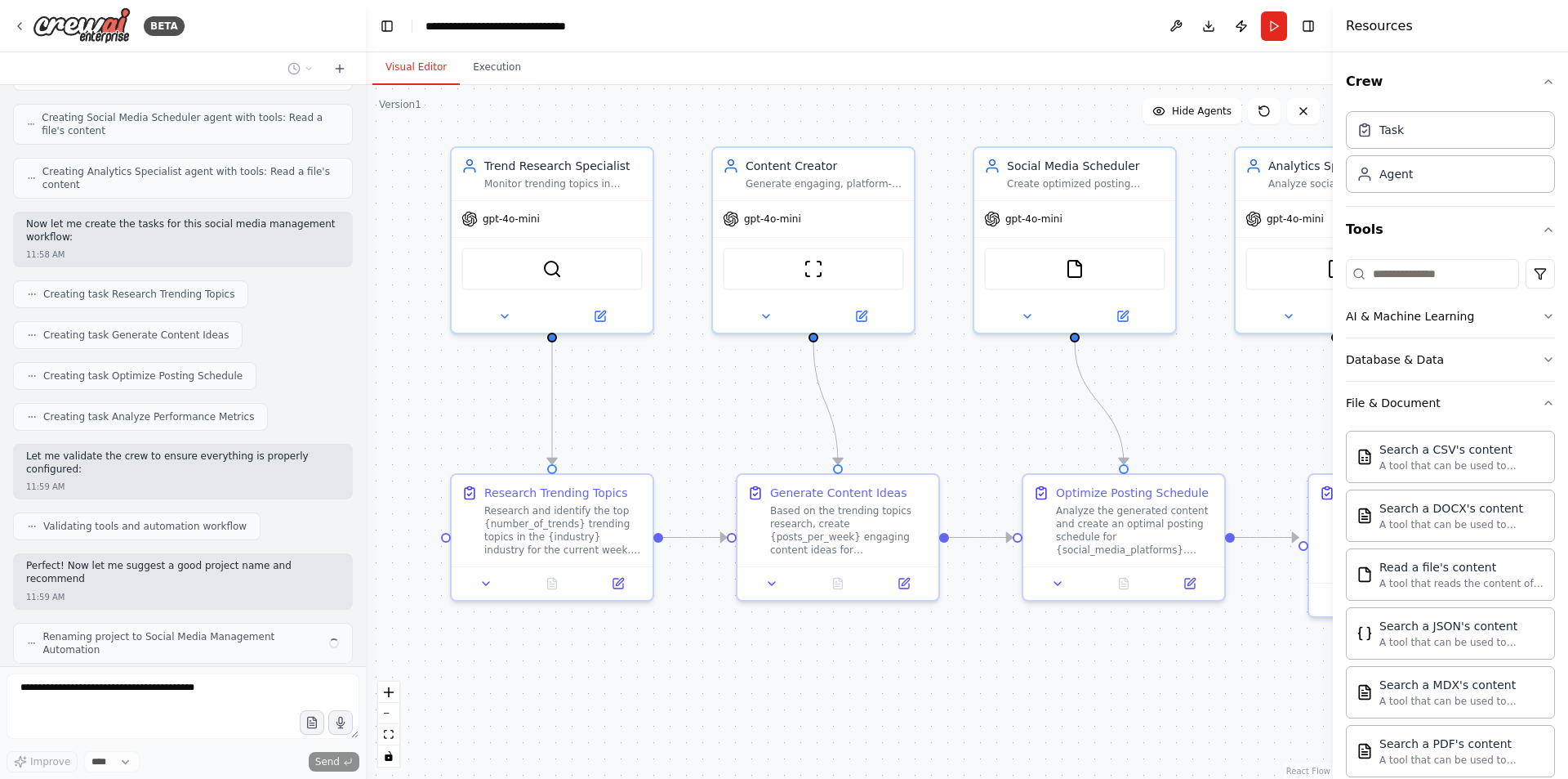
scroll to position [690, 0]
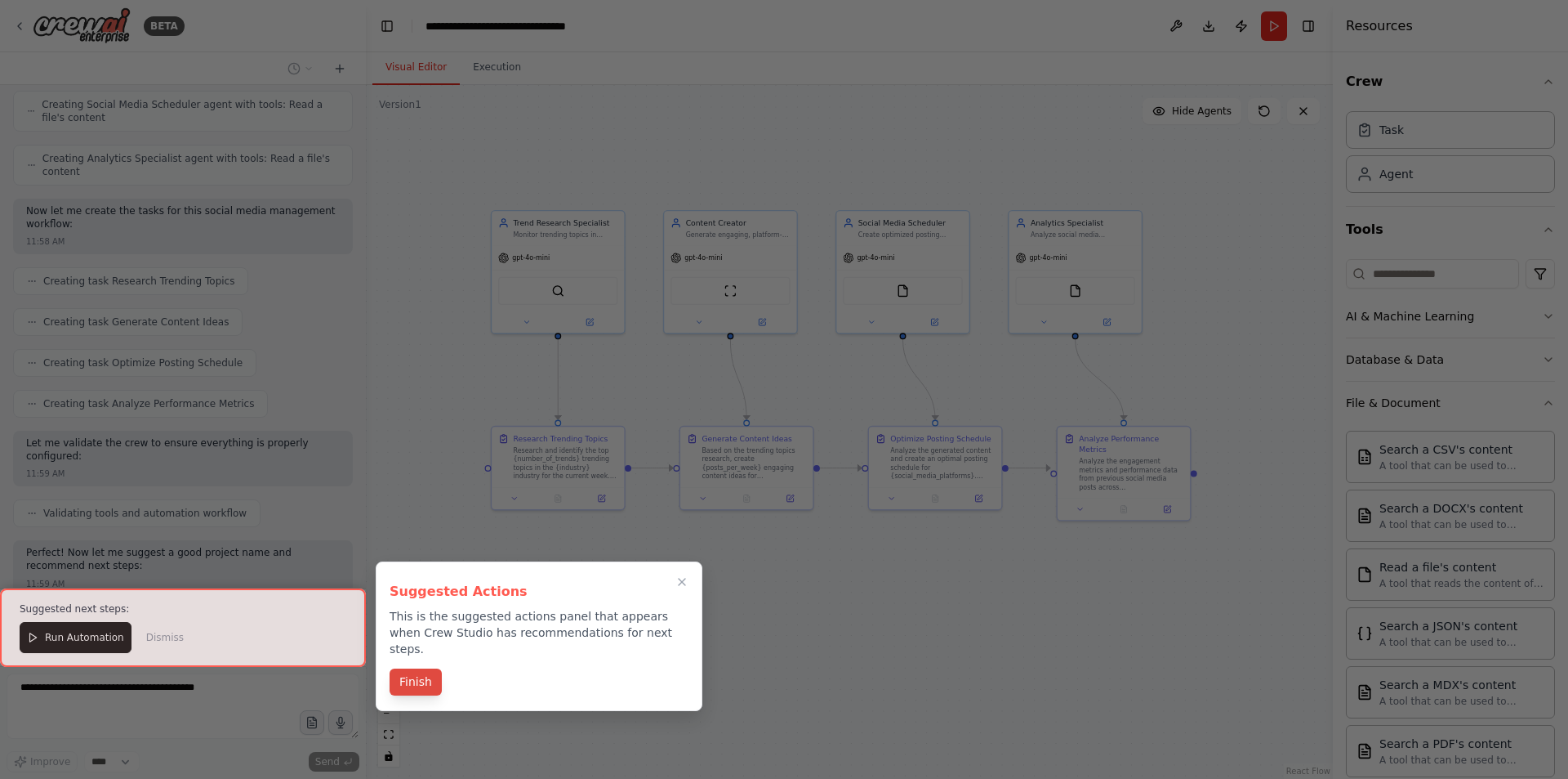
click at [426, 669] on button "Finish" at bounding box center [415, 682] width 52 height 27
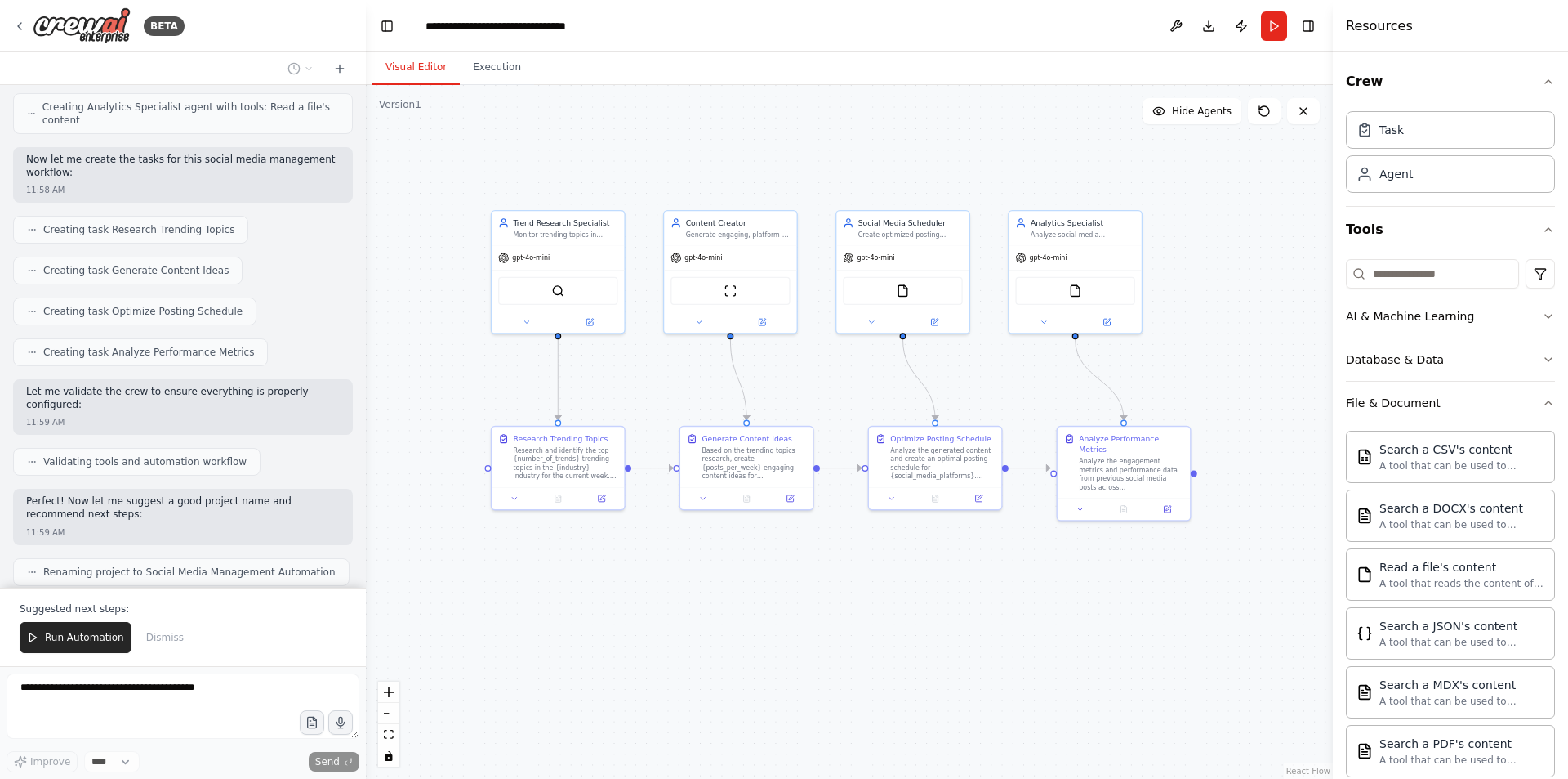
scroll to position [769, 0]
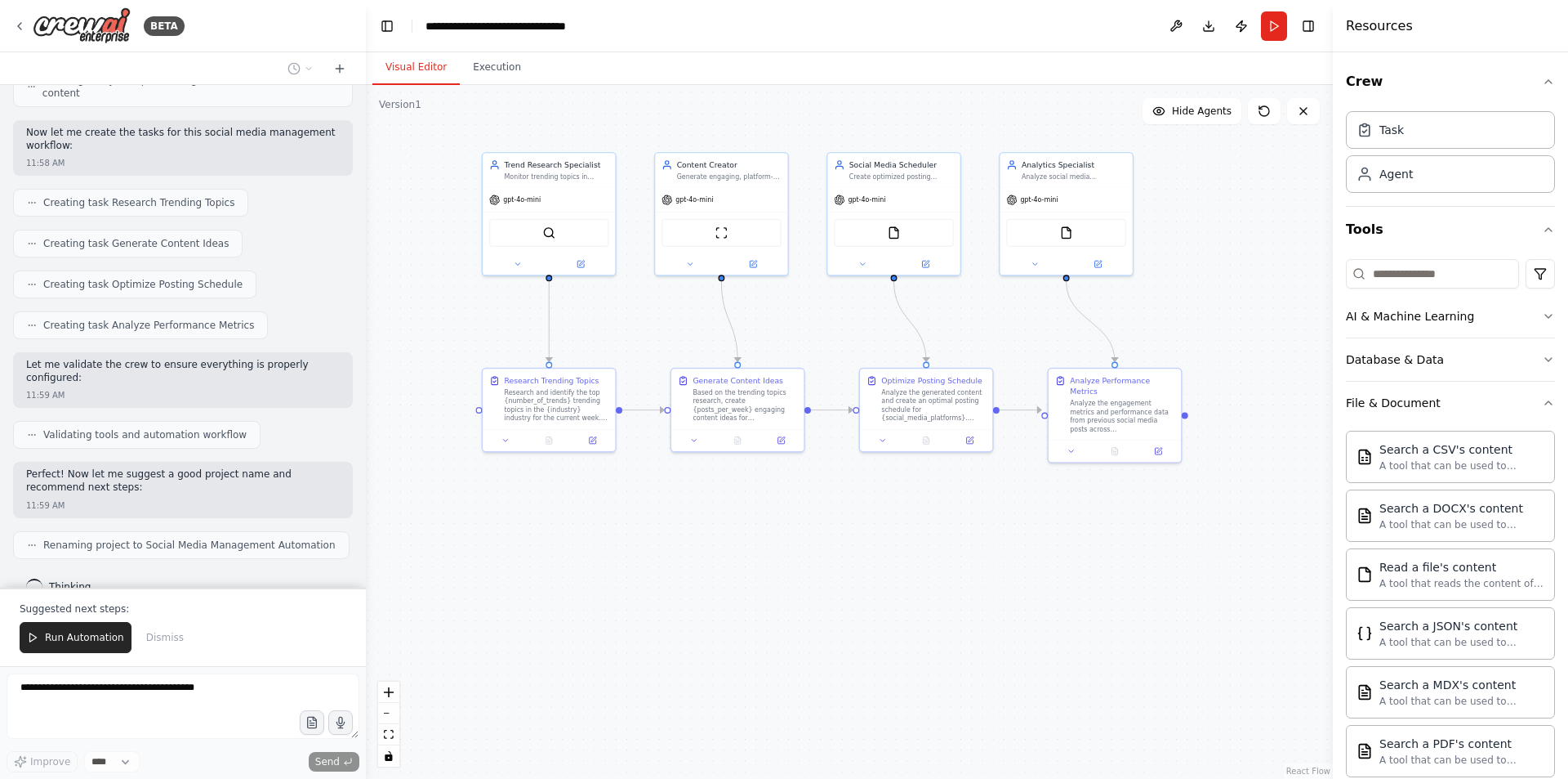
drag, startPoint x: 475, startPoint y: 180, endPoint x: 465, endPoint y: 120, distance: 60.8
click at [465, 120] on div ".deletable-edge-delete-btn { width: 20px; height: 20px; border: 0px solid #ffff…" at bounding box center [849, 432] width 967 height 694
click at [574, 181] on div "Trend Research Specialist Monitor trending topics in {industry} and identify vi…" at bounding box center [548, 166] width 133 height 34
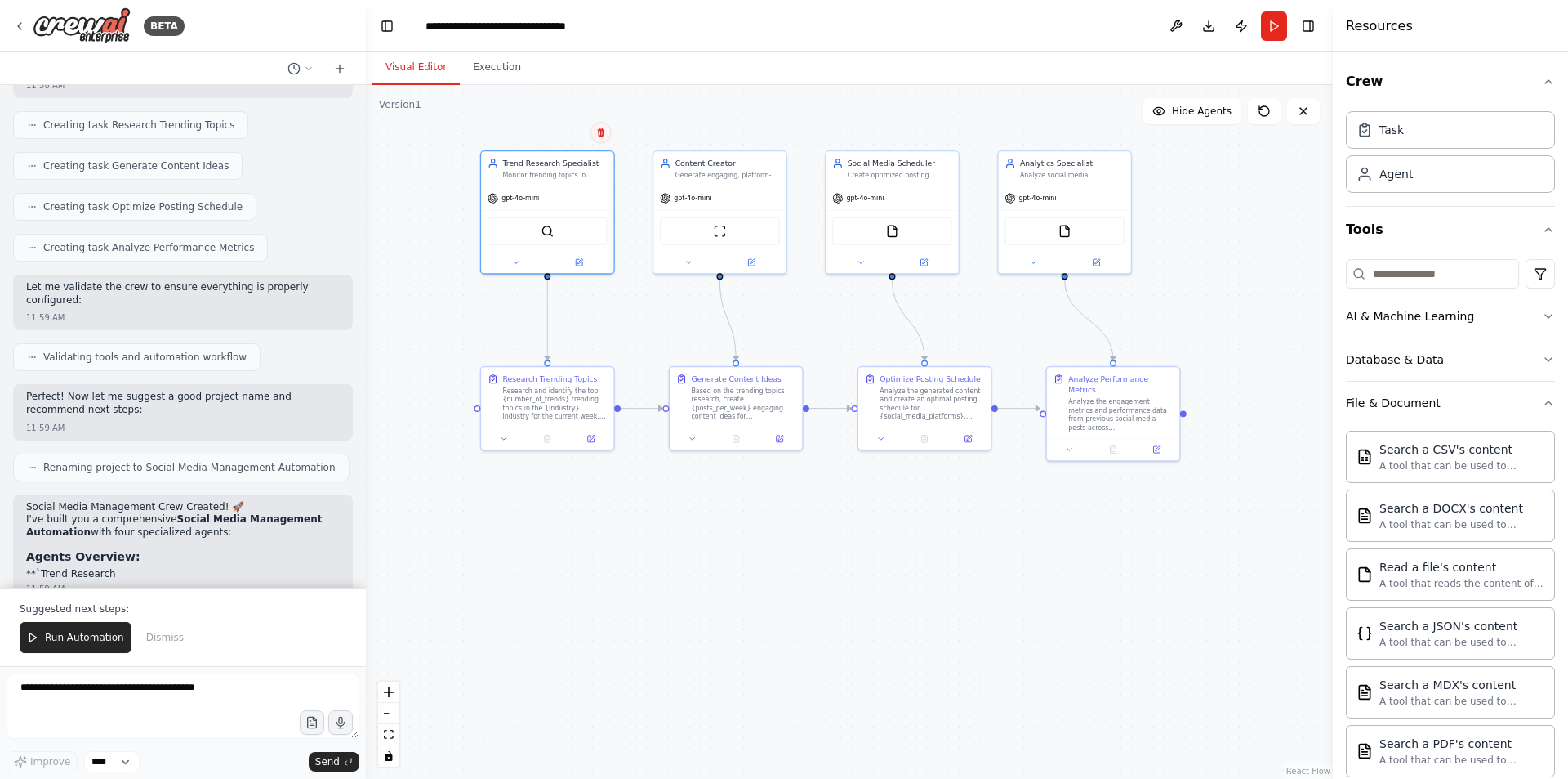
click at [601, 139] on button at bounding box center [601, 133] width 22 height 22
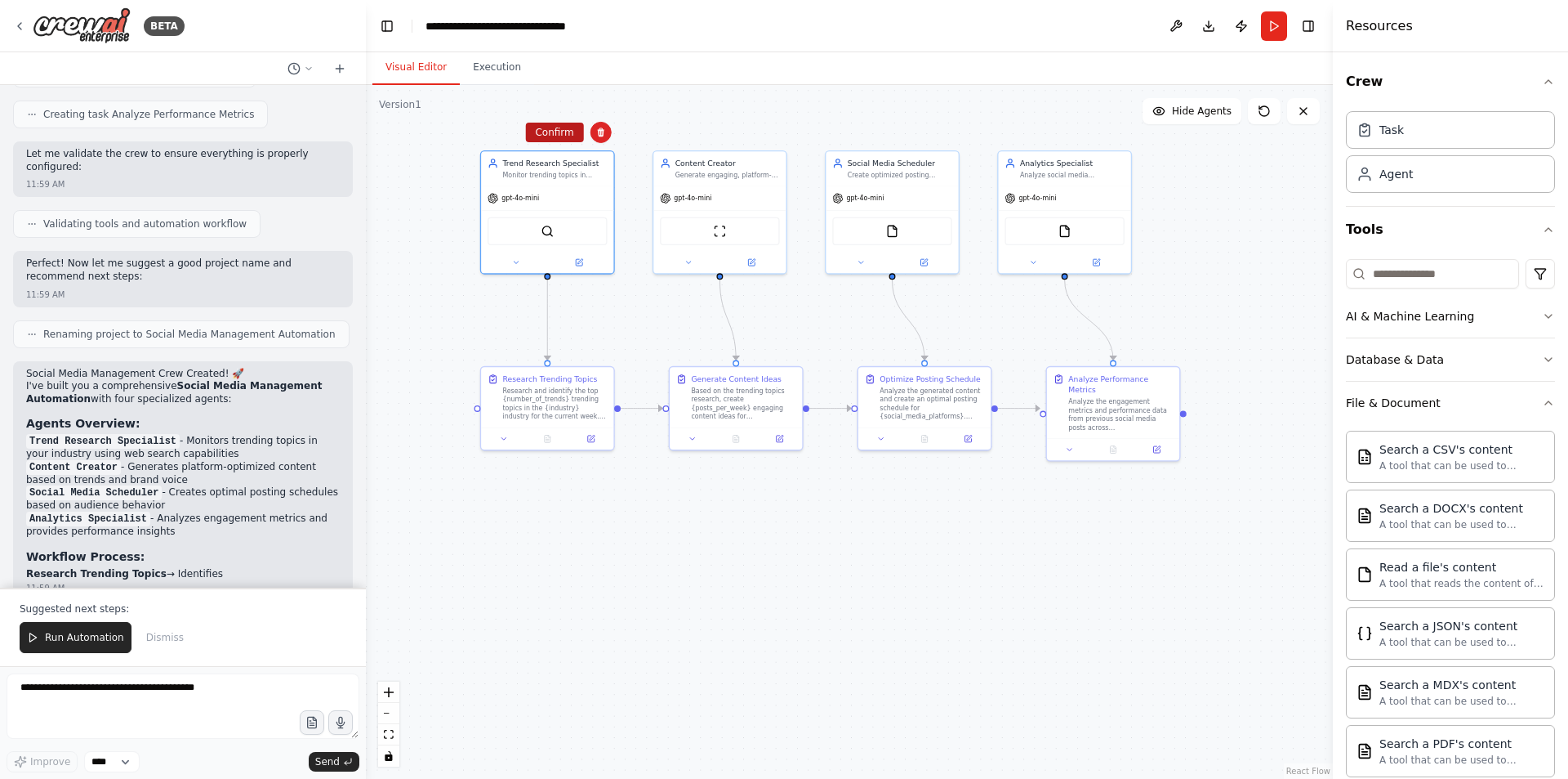
click at [554, 139] on button "Confirm" at bounding box center [554, 133] width 58 height 20
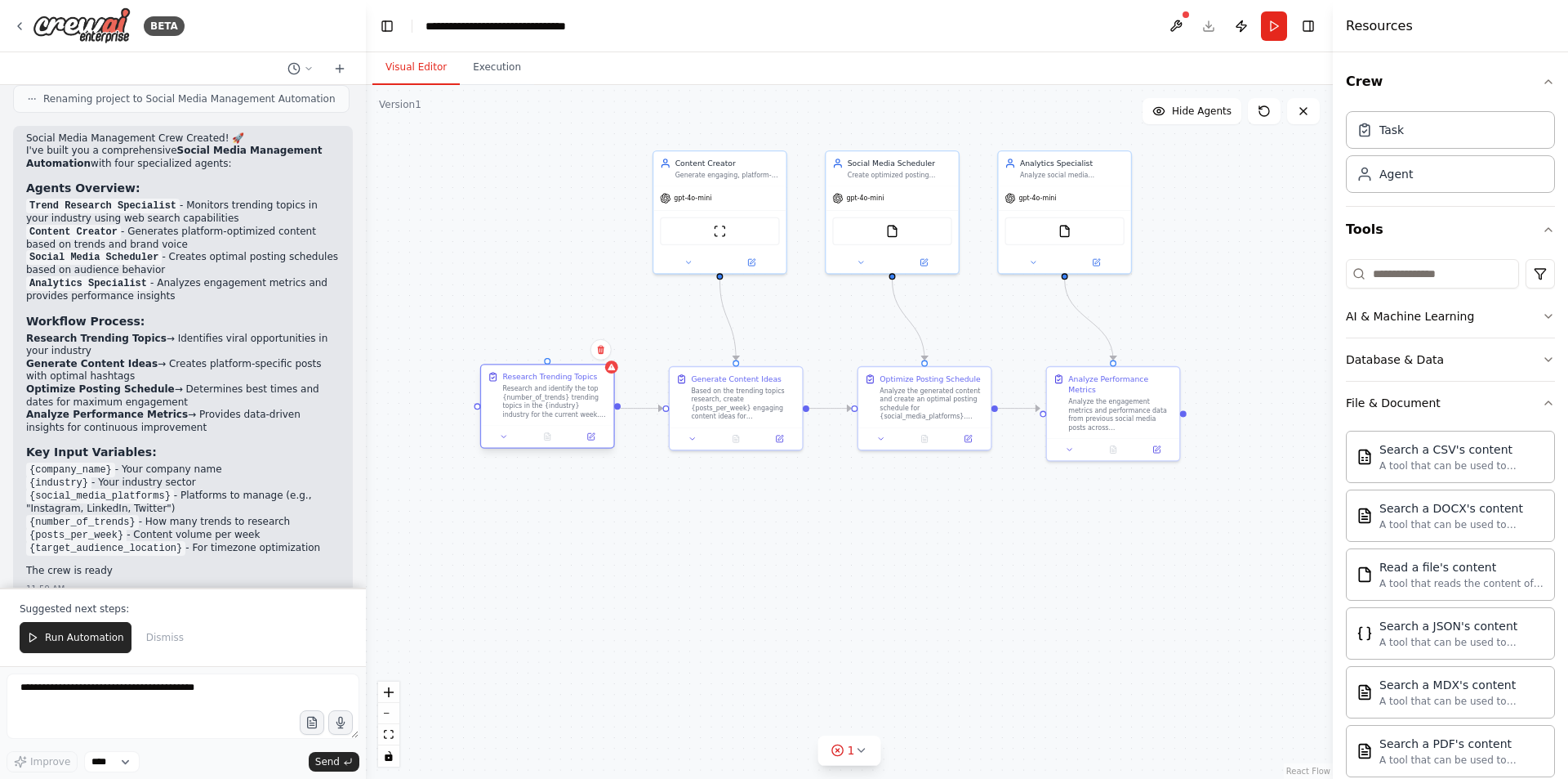
click at [559, 386] on div "Research and identify the top {number_of_trends} trending topics in the {indust…" at bounding box center [555, 400] width 104 height 34
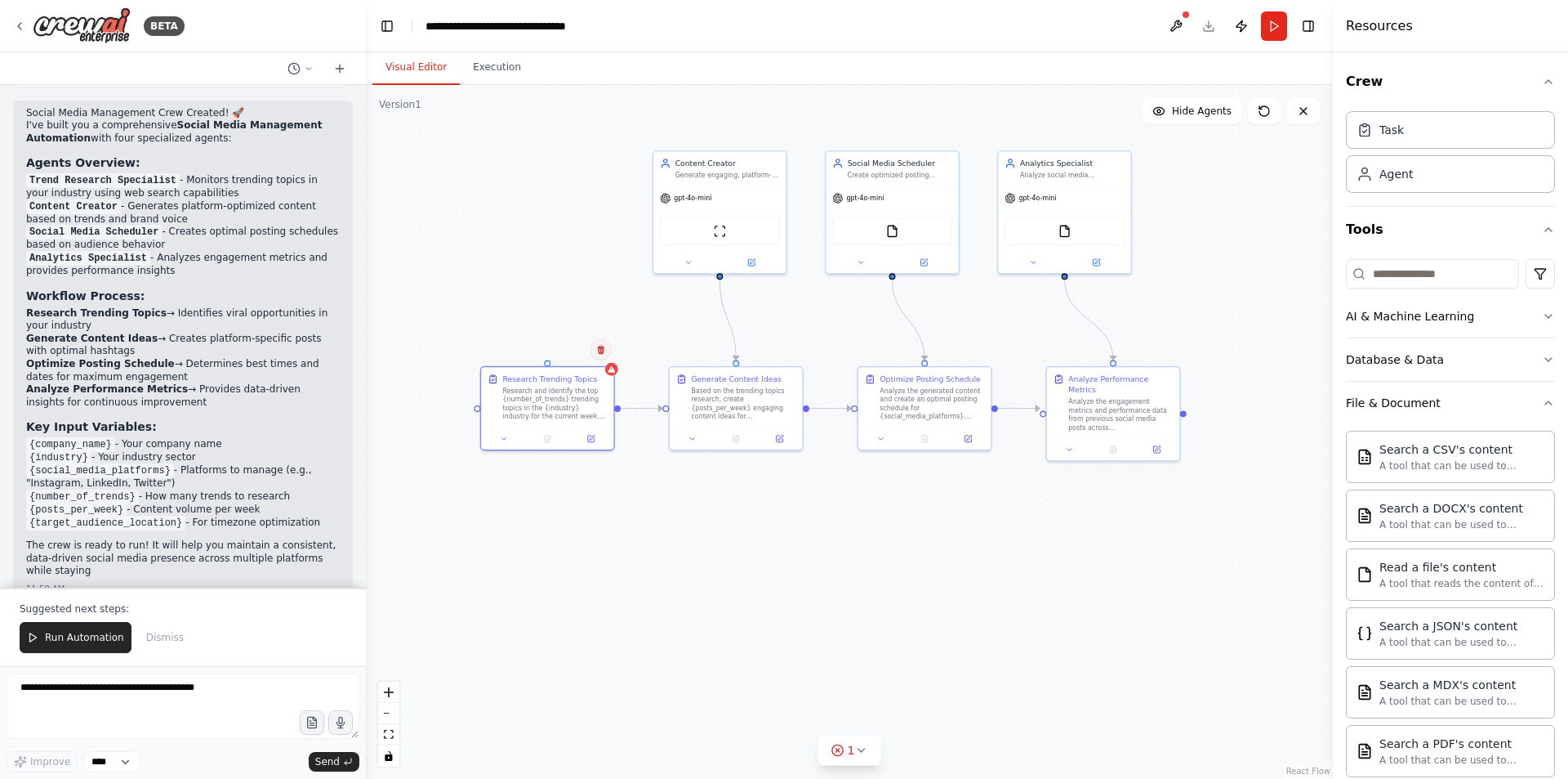
click at [601, 351] on icon at bounding box center [601, 350] width 10 height 10
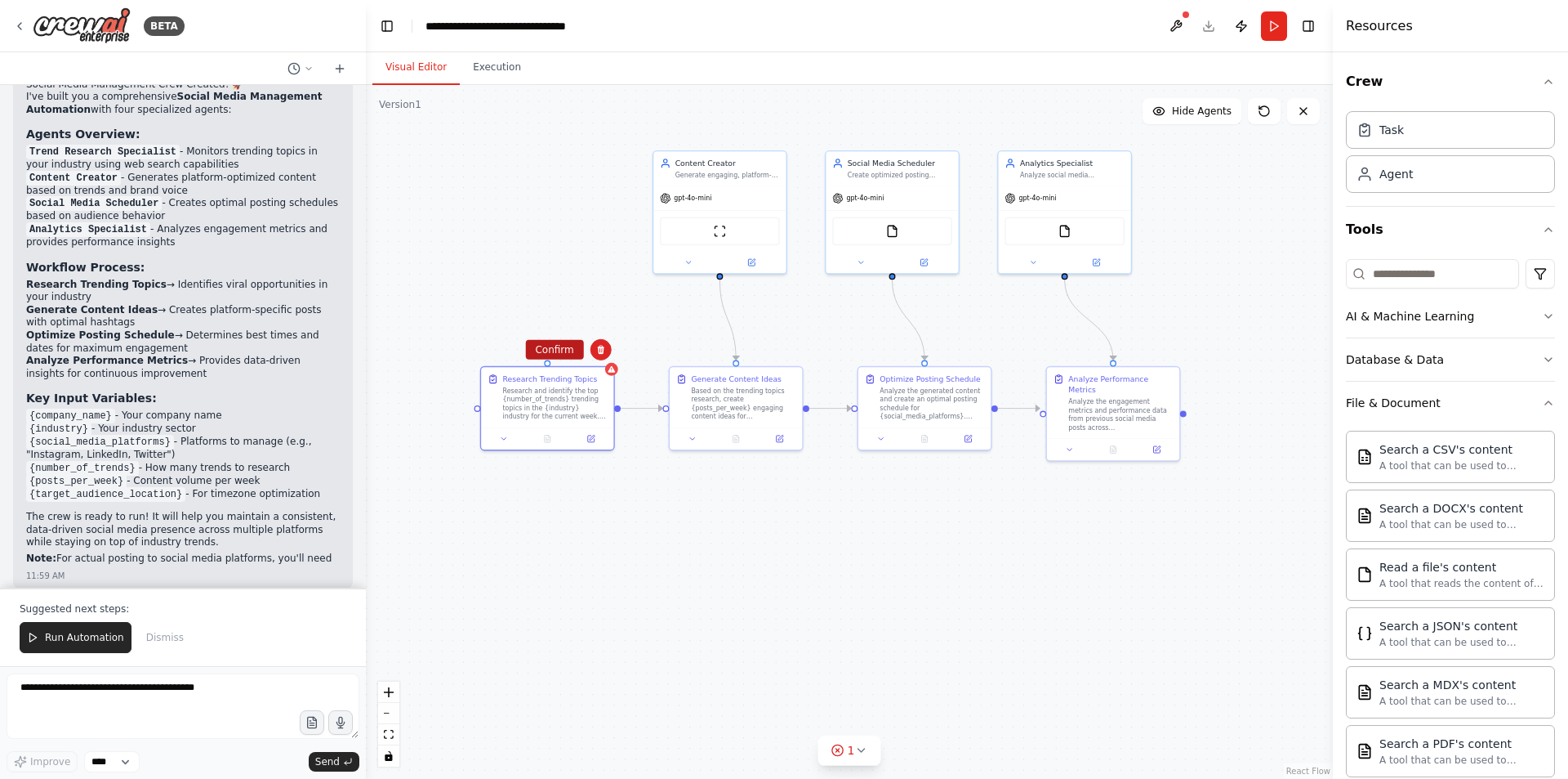
click at [562, 352] on button "Confirm" at bounding box center [554, 350] width 58 height 20
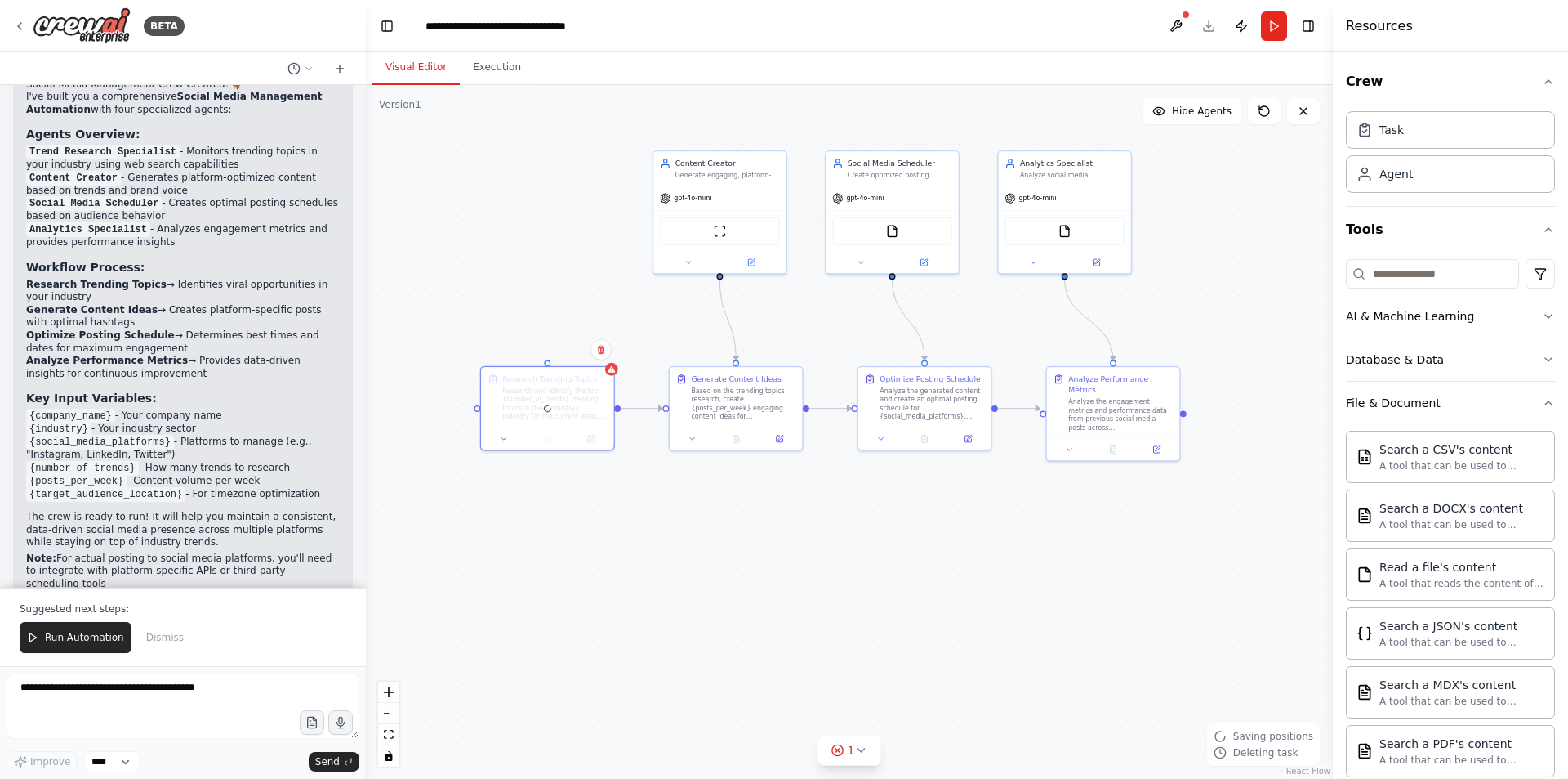
scroll to position [1282, 0]
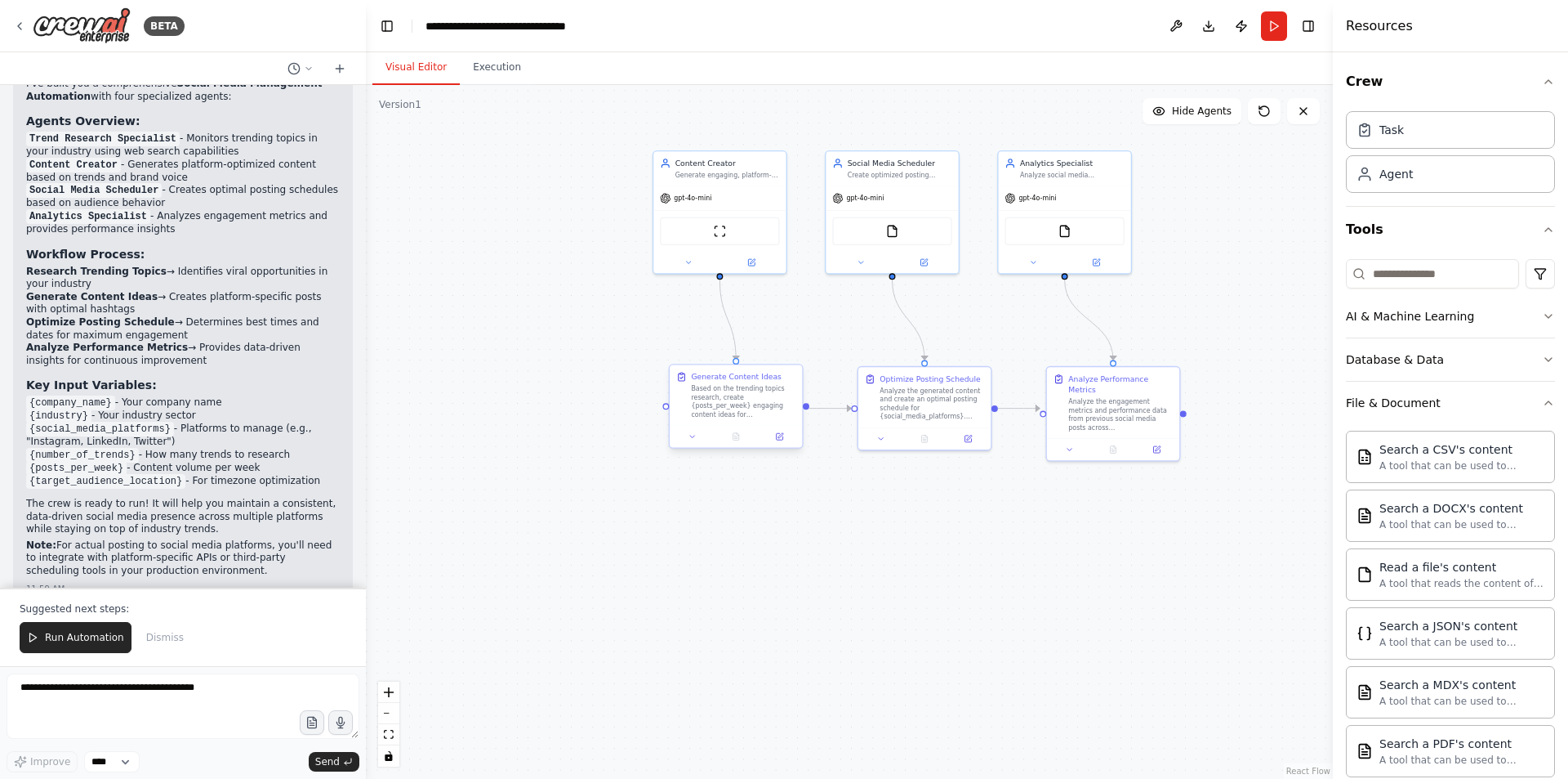
click at [755, 399] on div "Based on the trending topics research, create {posts_per_week} engaging content…" at bounding box center [743, 400] width 104 height 34
click at [787, 351] on icon at bounding box center [789, 349] width 7 height 9
click at [745, 351] on button "Confirm" at bounding box center [743, 350] width 58 height 20
click at [734, 198] on div "gpt-4o-mini" at bounding box center [720, 196] width 133 height 24
click at [776, 138] on button at bounding box center [774, 133] width 22 height 22
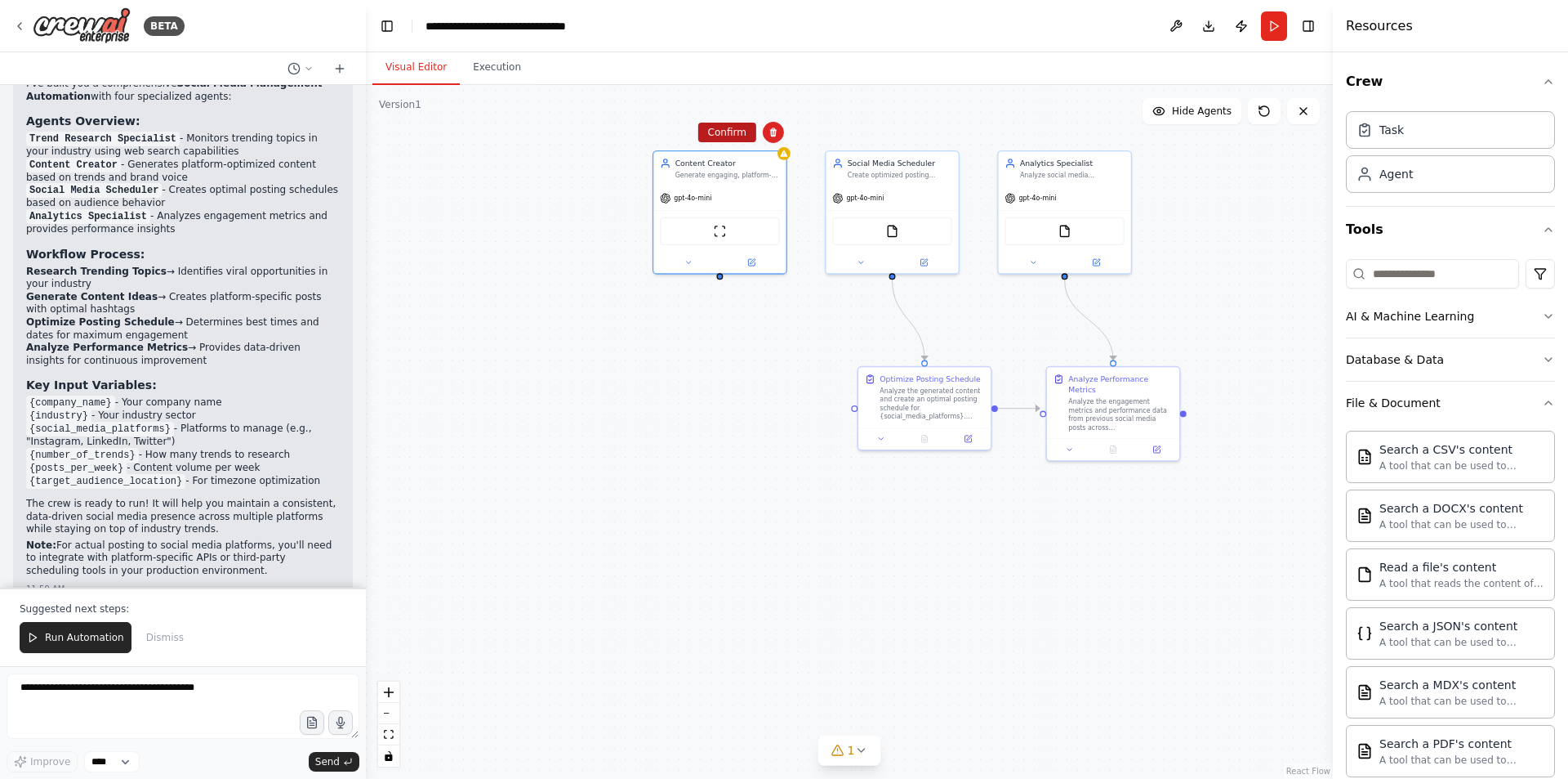
click at [731, 136] on button "Confirm" at bounding box center [727, 133] width 58 height 20
click at [938, 173] on div "Create optimized posting schedules for {social_media_platforms} based on audien…" at bounding box center [900, 172] width 104 height 9
click at [946, 138] on button at bounding box center [946, 133] width 22 height 22
click at [897, 138] on button "Confirm" at bounding box center [900, 133] width 58 height 20
click at [1088, 206] on div "gpt-4o-mini" at bounding box center [1064, 196] width 133 height 24
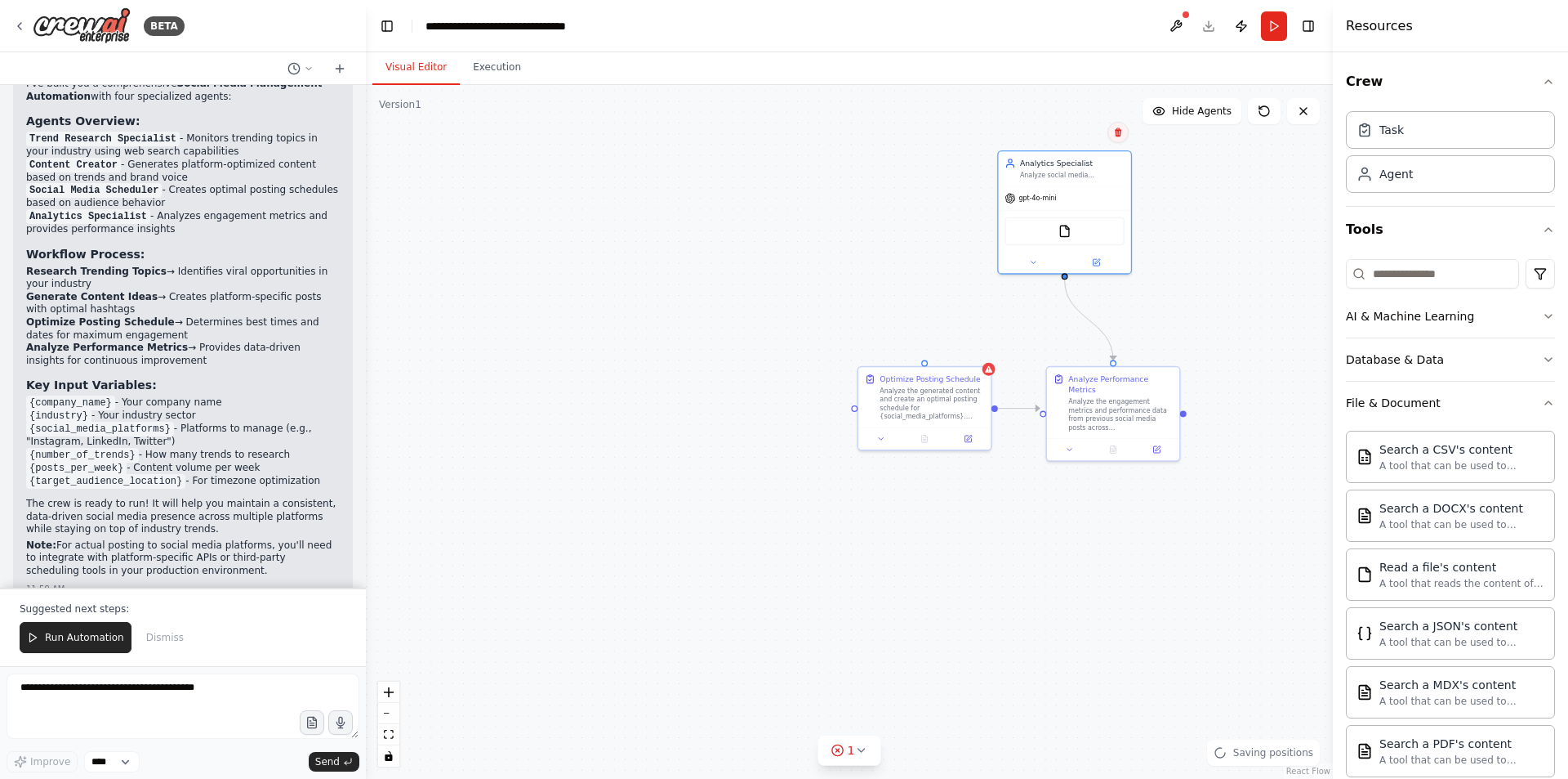
click at [1119, 139] on button at bounding box center [1118, 133] width 22 height 22
click at [1080, 137] on button "Confirm" at bounding box center [1072, 133] width 58 height 20
drag, startPoint x: 966, startPoint y: 414, endPoint x: 965, endPoint y: 372, distance: 42.0
click at [965, 414] on div "Analyze the generated content and create an optimal posting schedule for {socia…" at bounding box center [932, 400] width 104 height 34
click at [982, 358] on button at bounding box center [978, 350] width 22 height 22
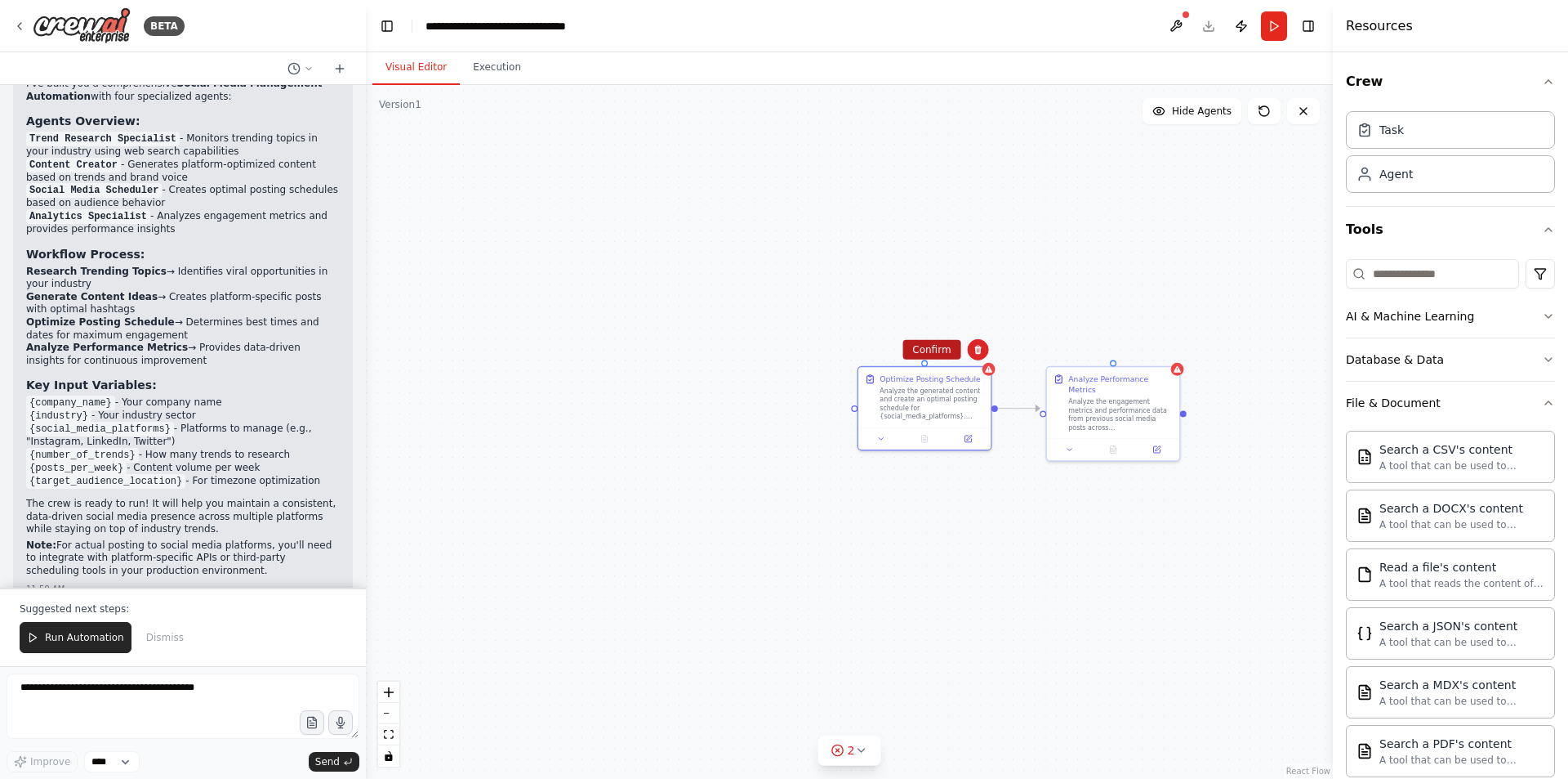
click at [929, 348] on button "Confirm" at bounding box center [931, 350] width 58 height 20
click at [1110, 394] on div "Analyze the engagement metrics and performance data from previous social media …" at bounding box center [1121, 411] width 104 height 34
drag, startPoint x: 1168, startPoint y: 353, endPoint x: 1107, endPoint y: 351, distance: 61.0
click at [1164, 352] on icon at bounding box center [1166, 349] width 7 height 9
click at [1170, 354] on button at bounding box center [1162, 349] width 22 height 22
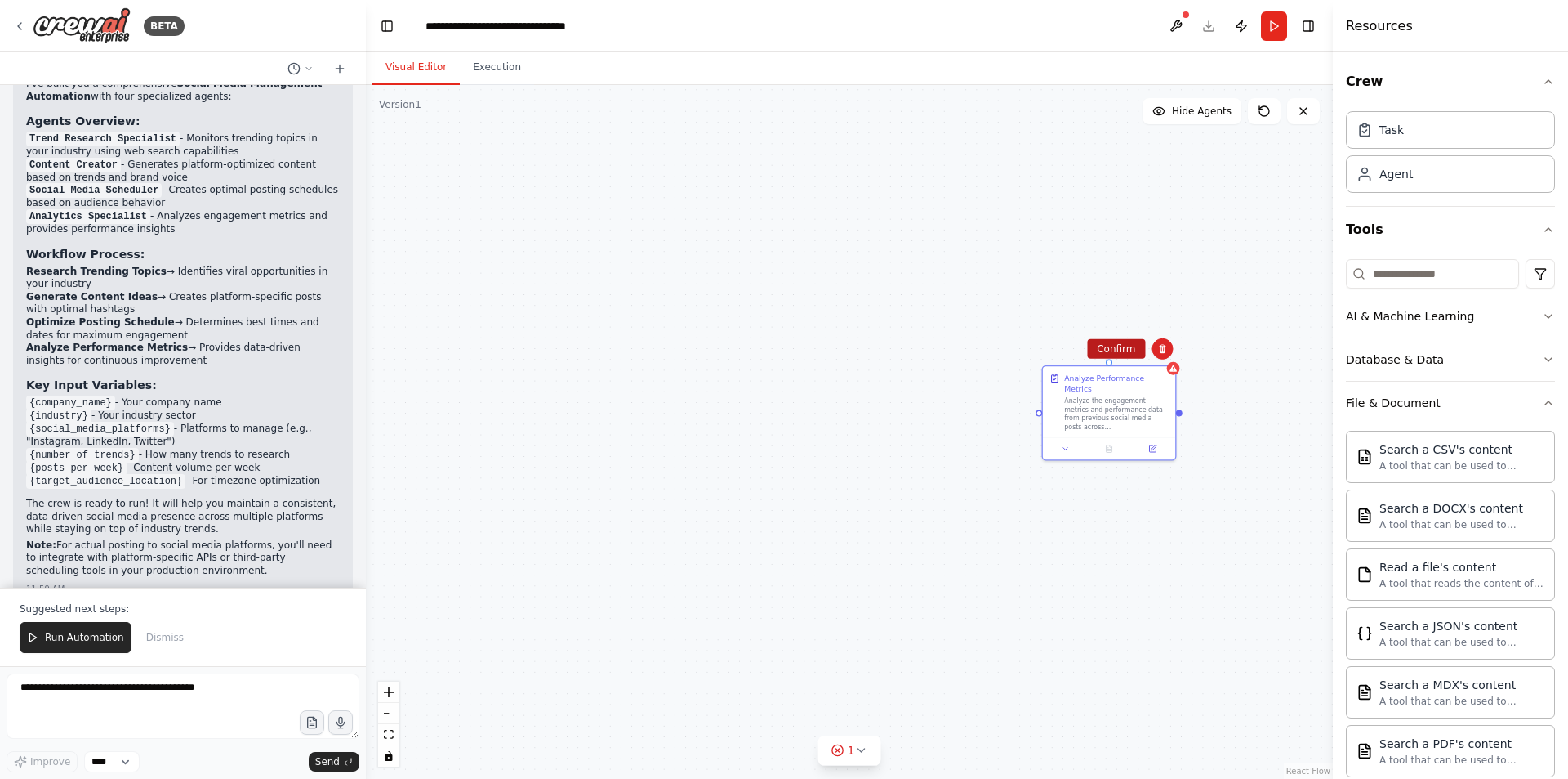
click at [1128, 351] on button "Confirm" at bounding box center [1116, 349] width 58 height 20
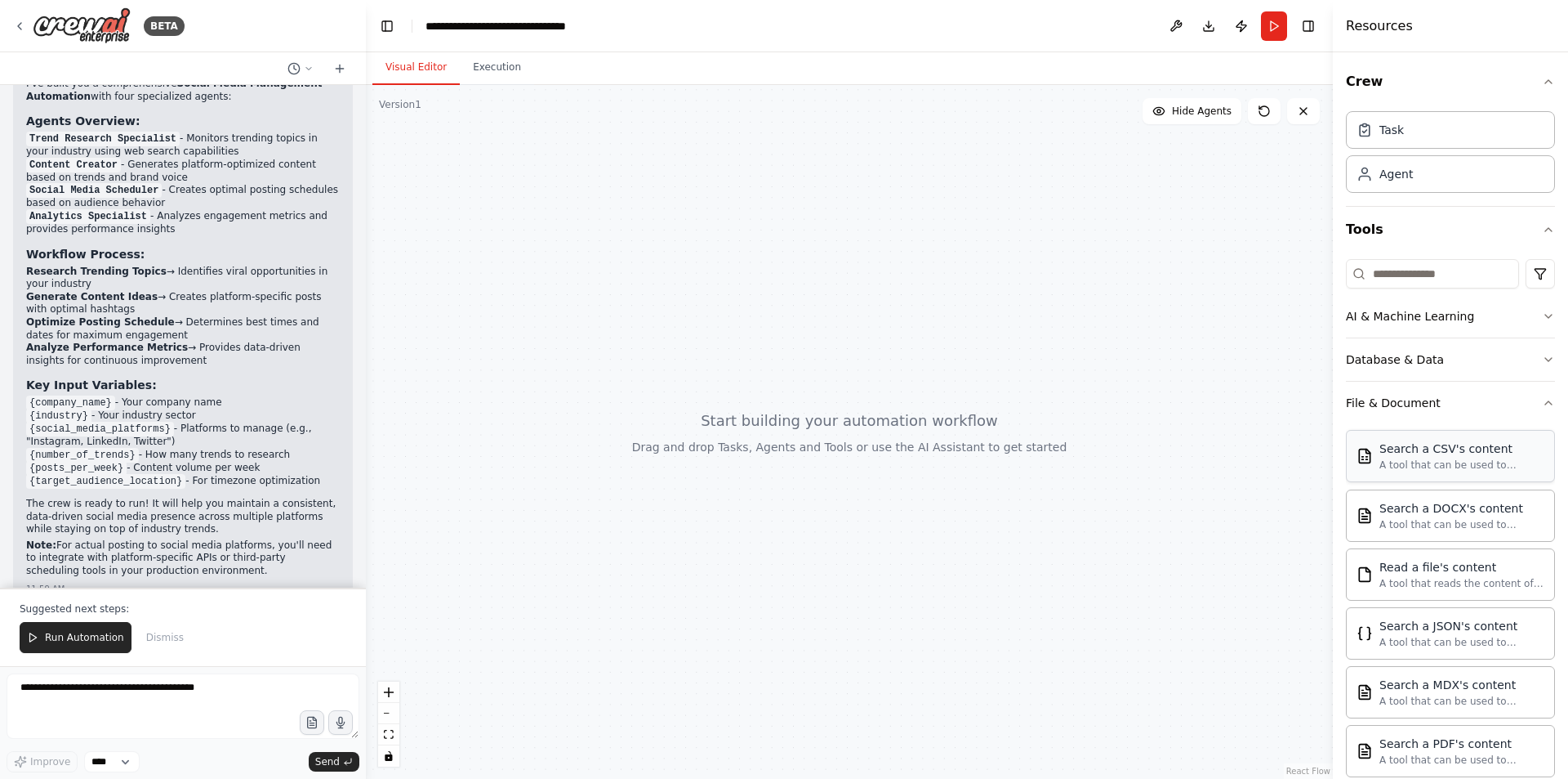
click at [1451, 470] on div "A tool that can be used to semantic search a query from a CSV's content." at bounding box center [1461, 465] width 165 height 13
click at [1406, 362] on div "Database & Data" at bounding box center [1395, 360] width 98 height 17
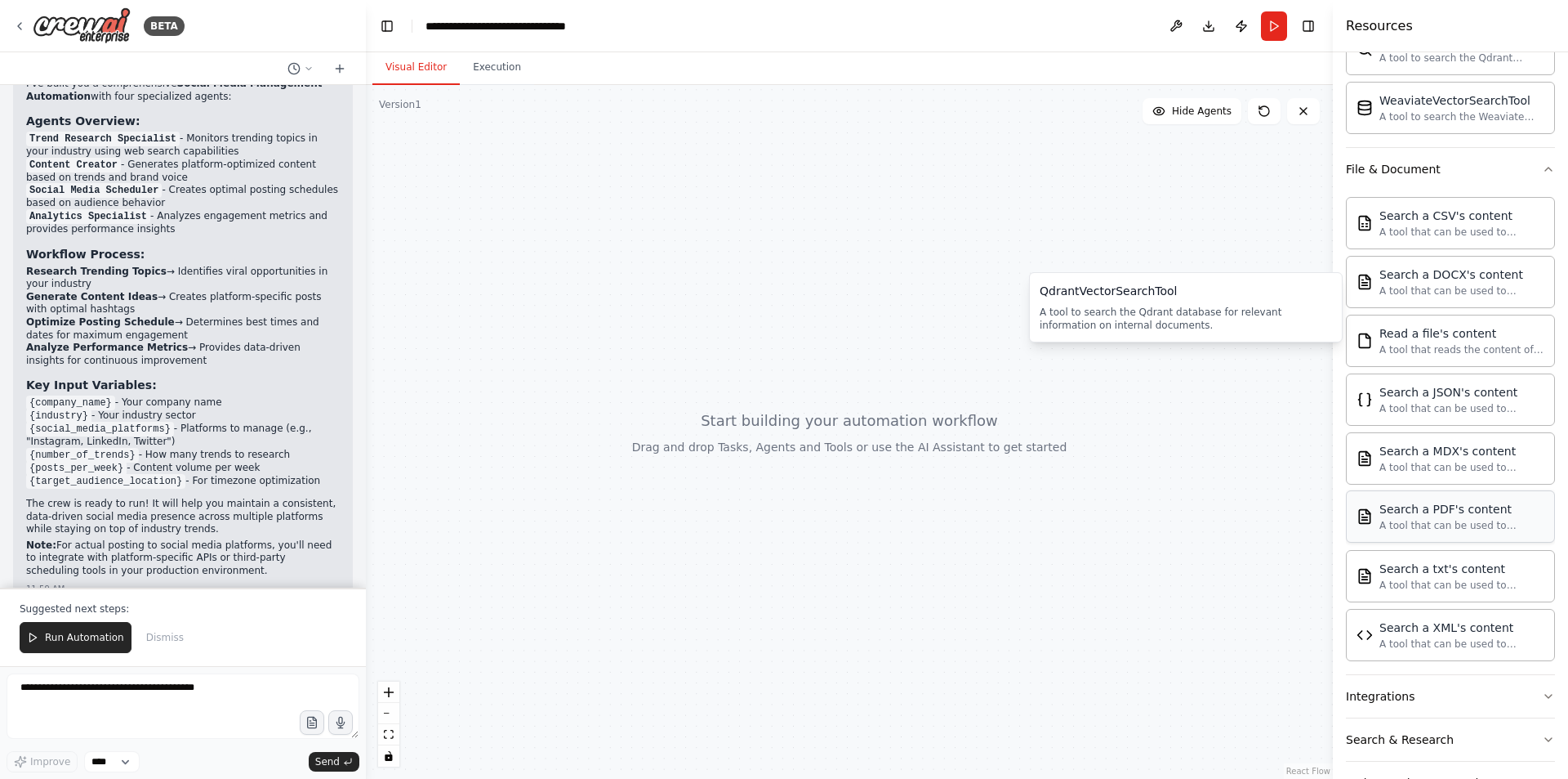
scroll to position [476, 0]
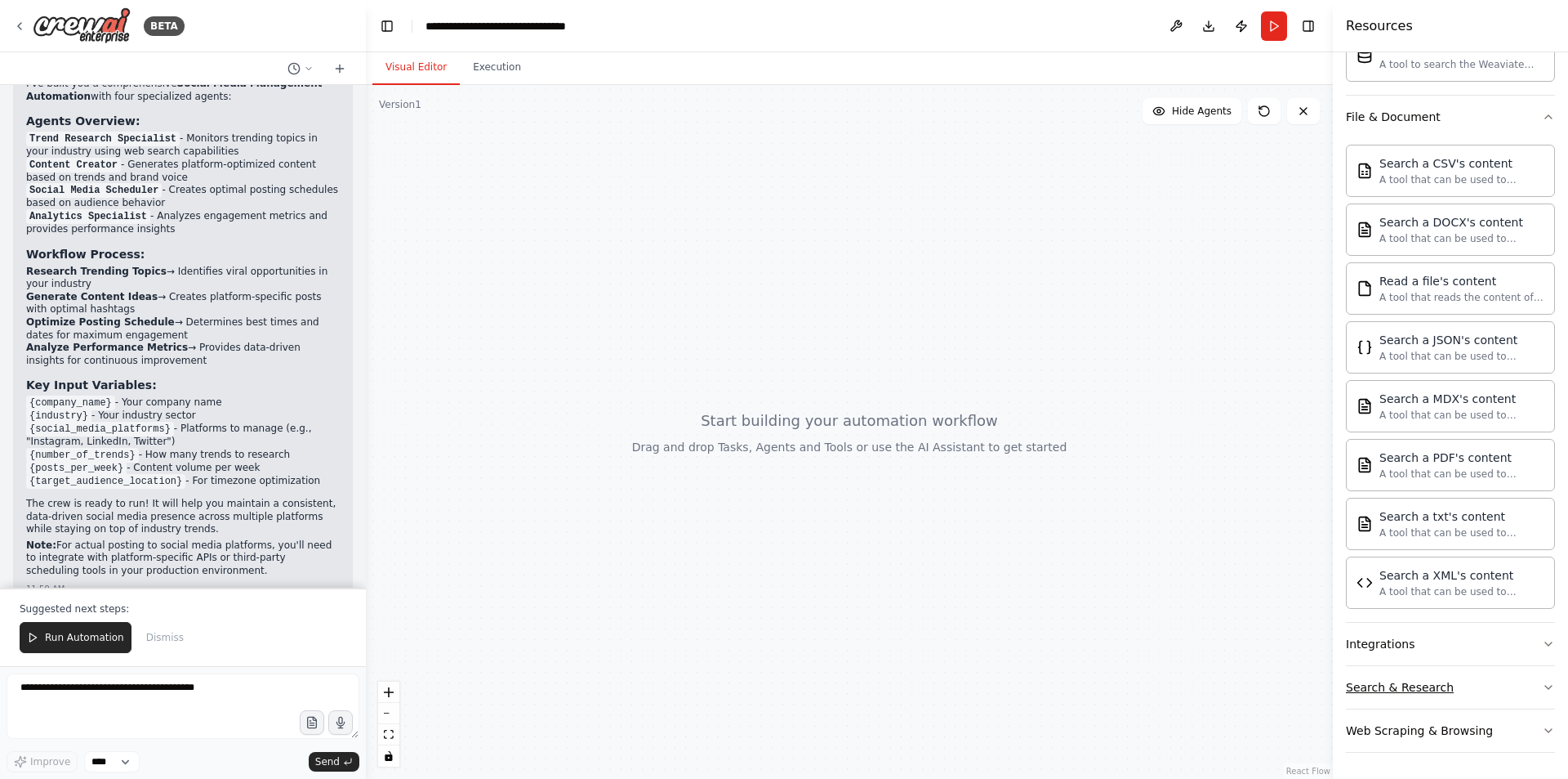
click at [1397, 685] on div "Search & Research" at bounding box center [1400, 687] width 108 height 17
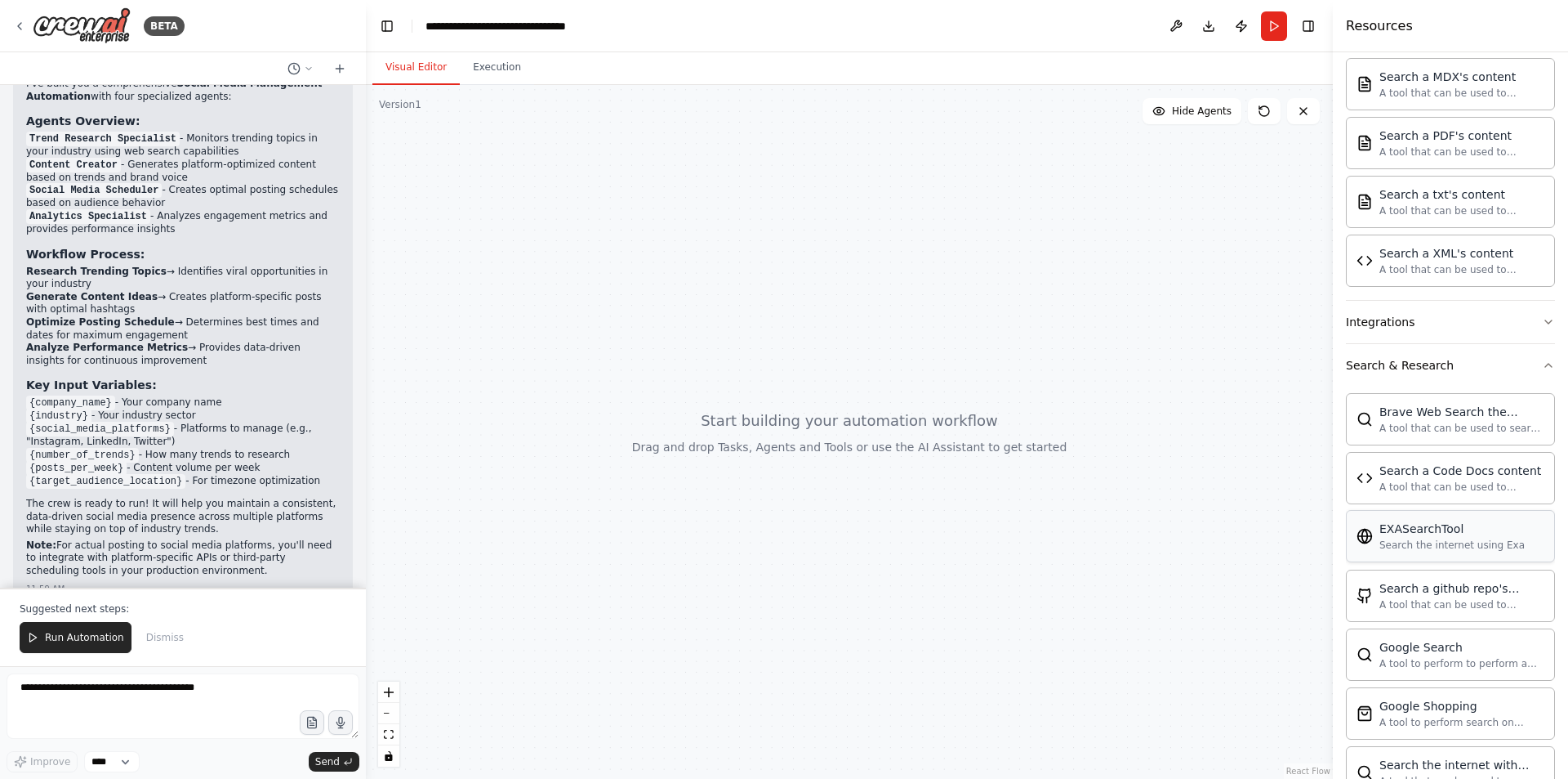
scroll to position [802, 0]
click at [1465, 481] on div "A tool that can be used to semantic search a query from a Code Docs content." at bounding box center [1461, 481] width 165 height 13
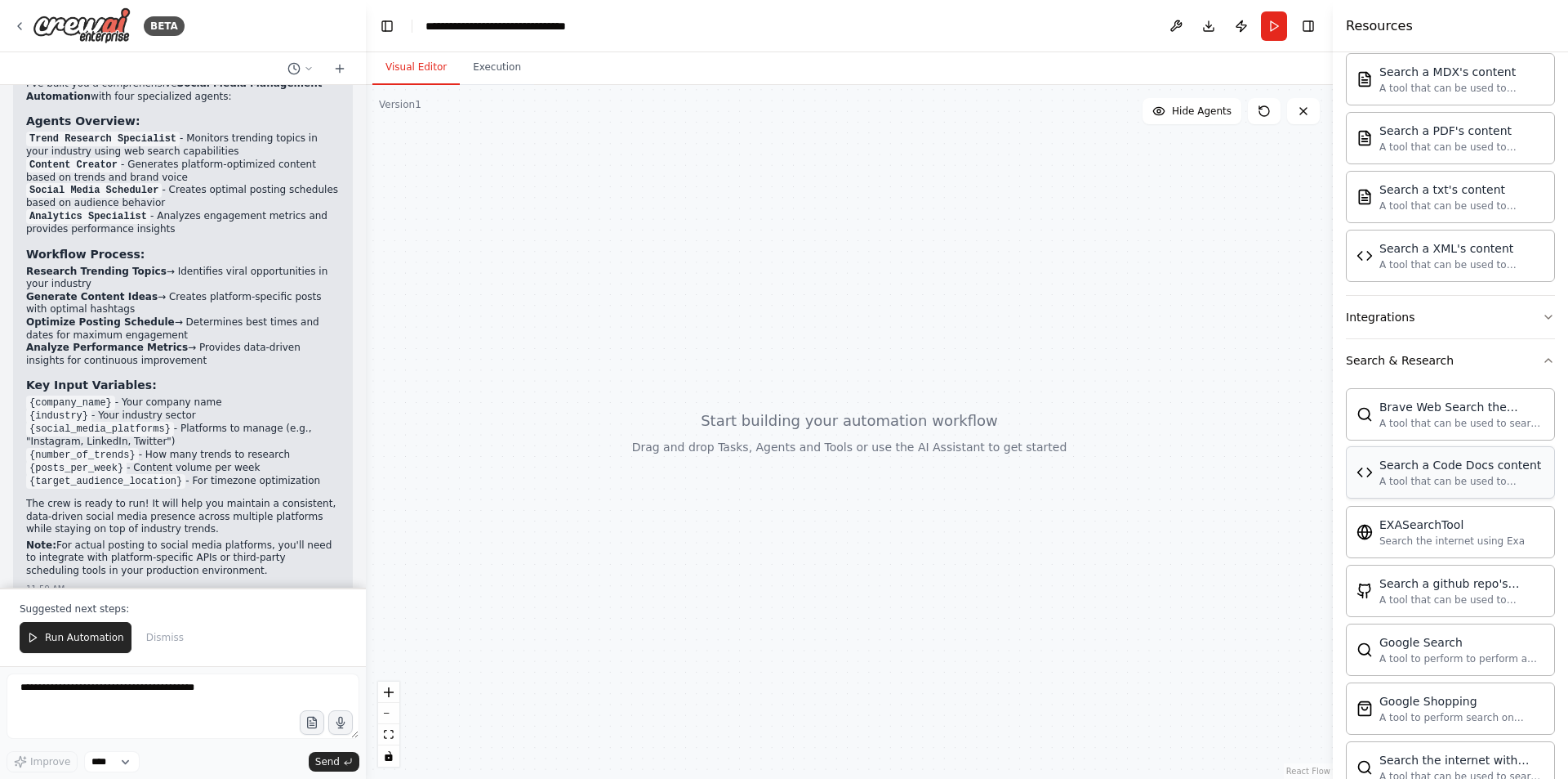
click at [1465, 481] on div "A tool that can be used to semantic search a query from a Code Docs content." at bounding box center [1461, 481] width 165 height 13
drag, startPoint x: 1334, startPoint y: 420, endPoint x: 1364, endPoint y: 419, distance: 30.0
click at [1347, 420] on div "Resources Crew Task Agent Tools AI & Machine Learning Database & Data Couchbase…" at bounding box center [1450, 390] width 235 height 779
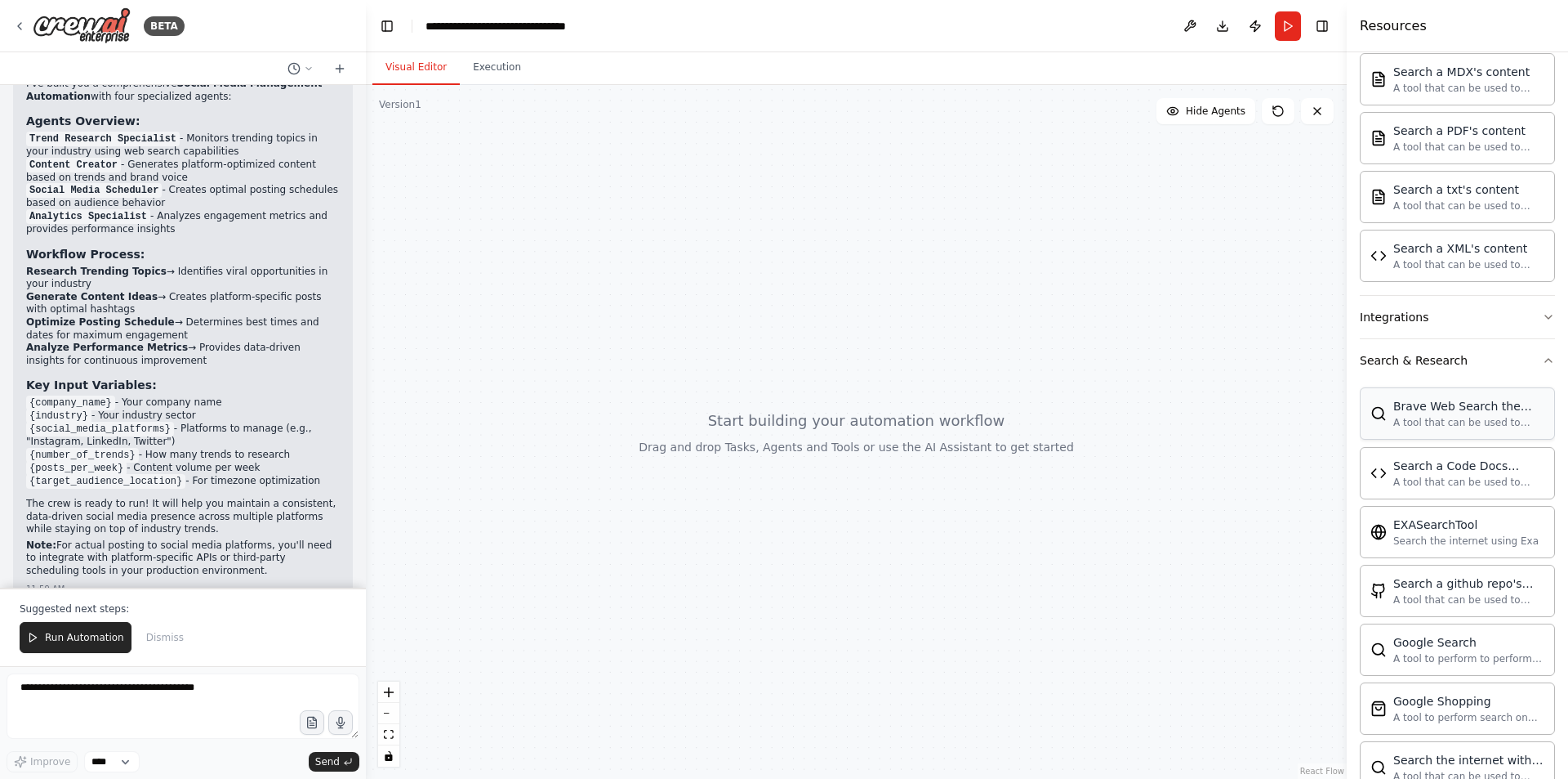
click at [1409, 413] on div "Brave Web Search the internet" at bounding box center [1469, 406] width 151 height 17
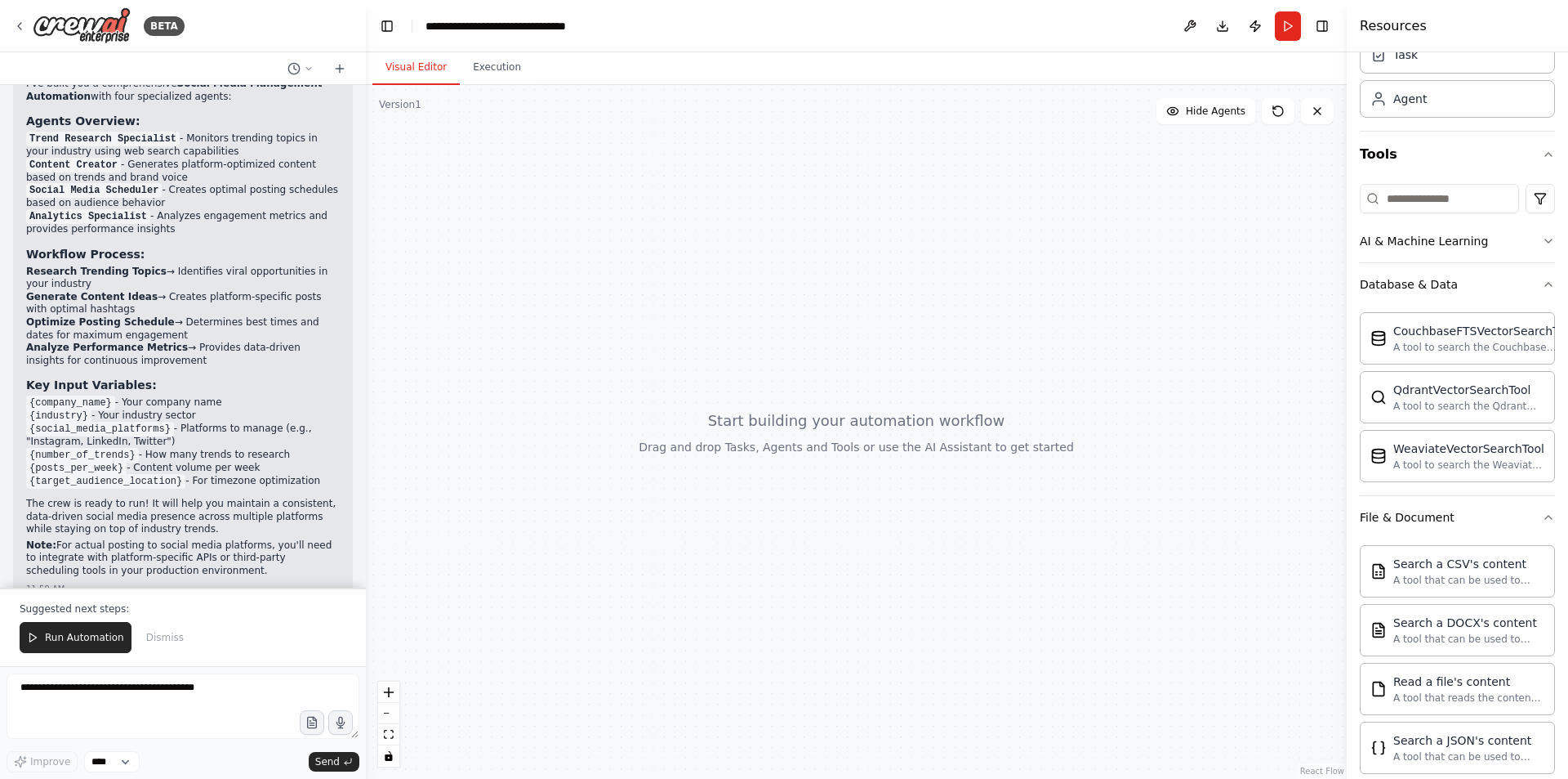
scroll to position [0, 0]
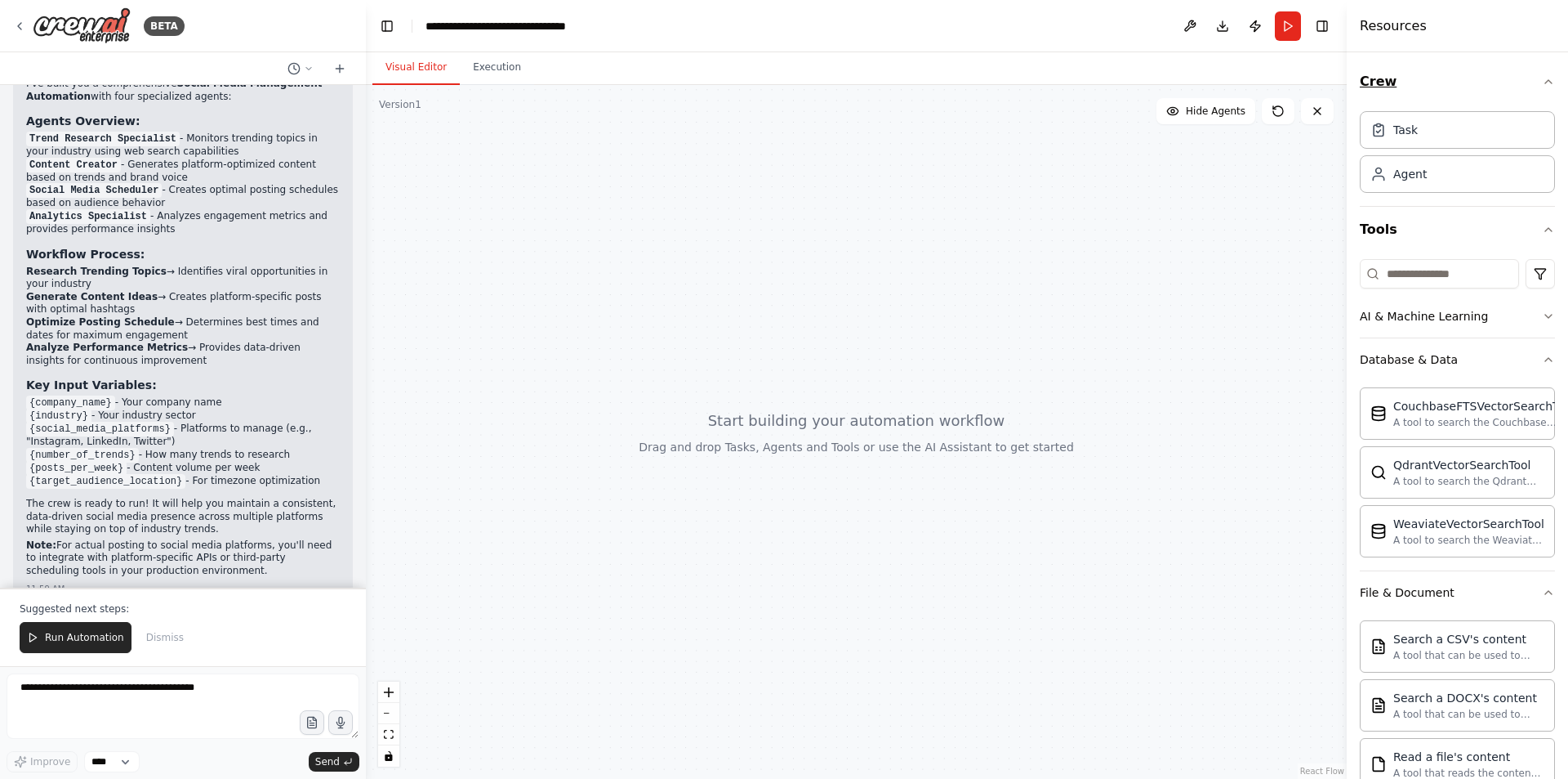
click at [1534, 75] on button "Crew" at bounding box center [1458, 81] width 195 height 46
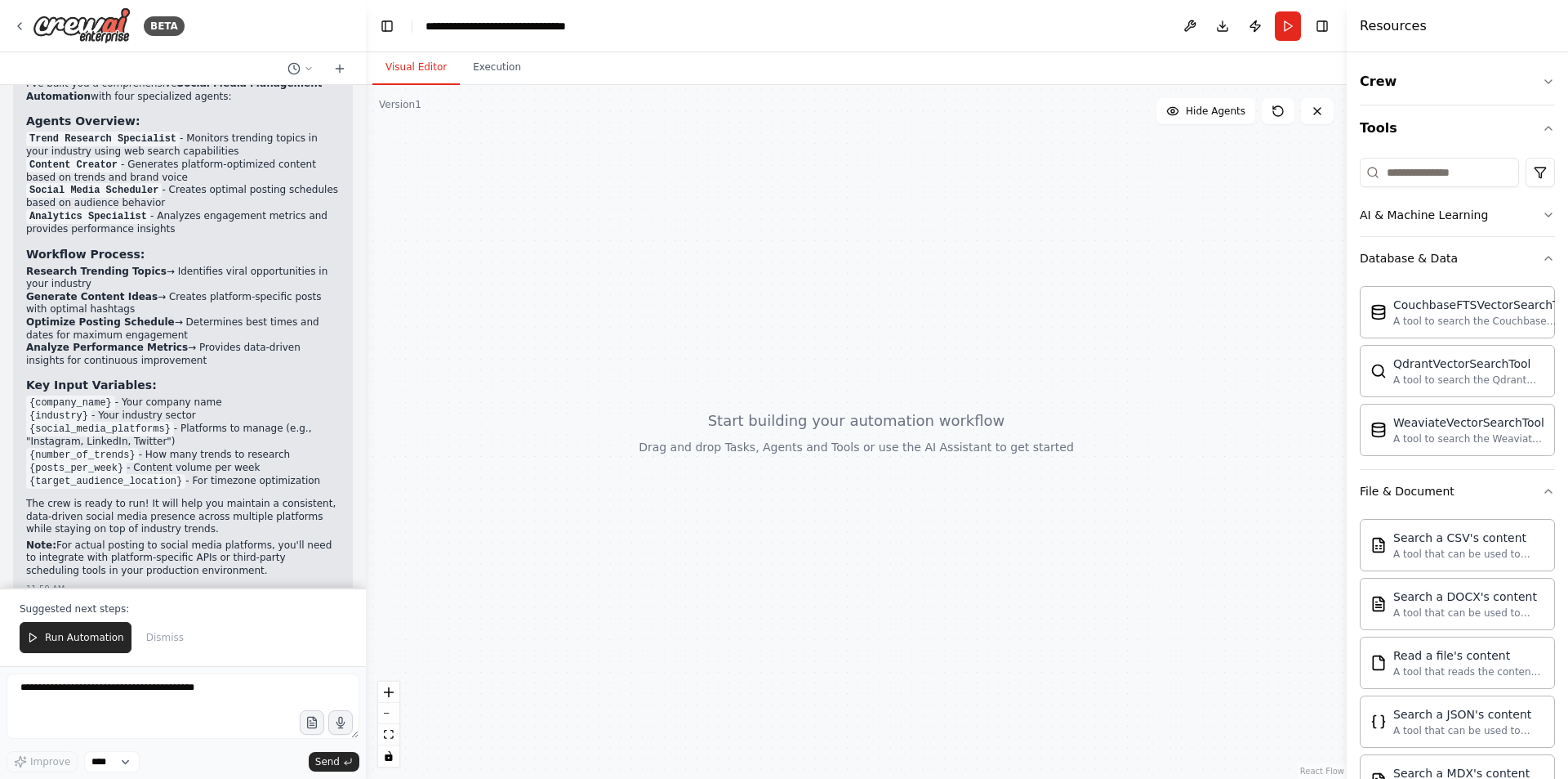
click at [1543, 128] on div "Crew Tools AI & Machine Learning Database & Data CouchbaseFTSVectorSearchTool A…" at bounding box center [1457, 415] width 221 height 727
click at [1541, 128] on icon "button" at bounding box center [1548, 128] width 13 height 13
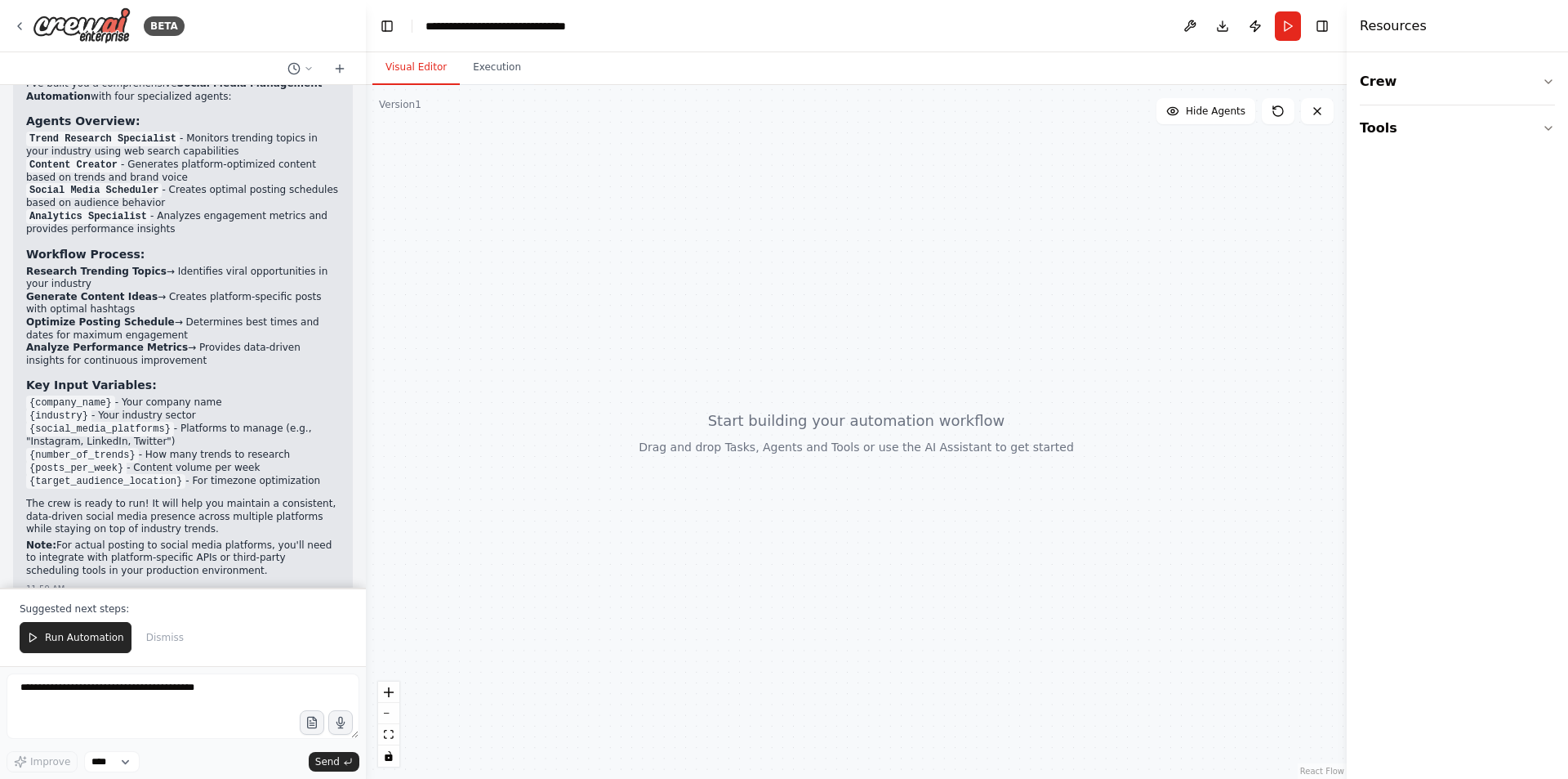
click at [1178, 179] on div at bounding box center [856, 432] width 981 height 694
click at [1540, 77] on button "Crew" at bounding box center [1458, 81] width 195 height 46
click at [1503, 129] on div "Task" at bounding box center [1458, 128] width 195 height 37
click at [1489, 172] on div "Agent" at bounding box center [1458, 172] width 195 height 37
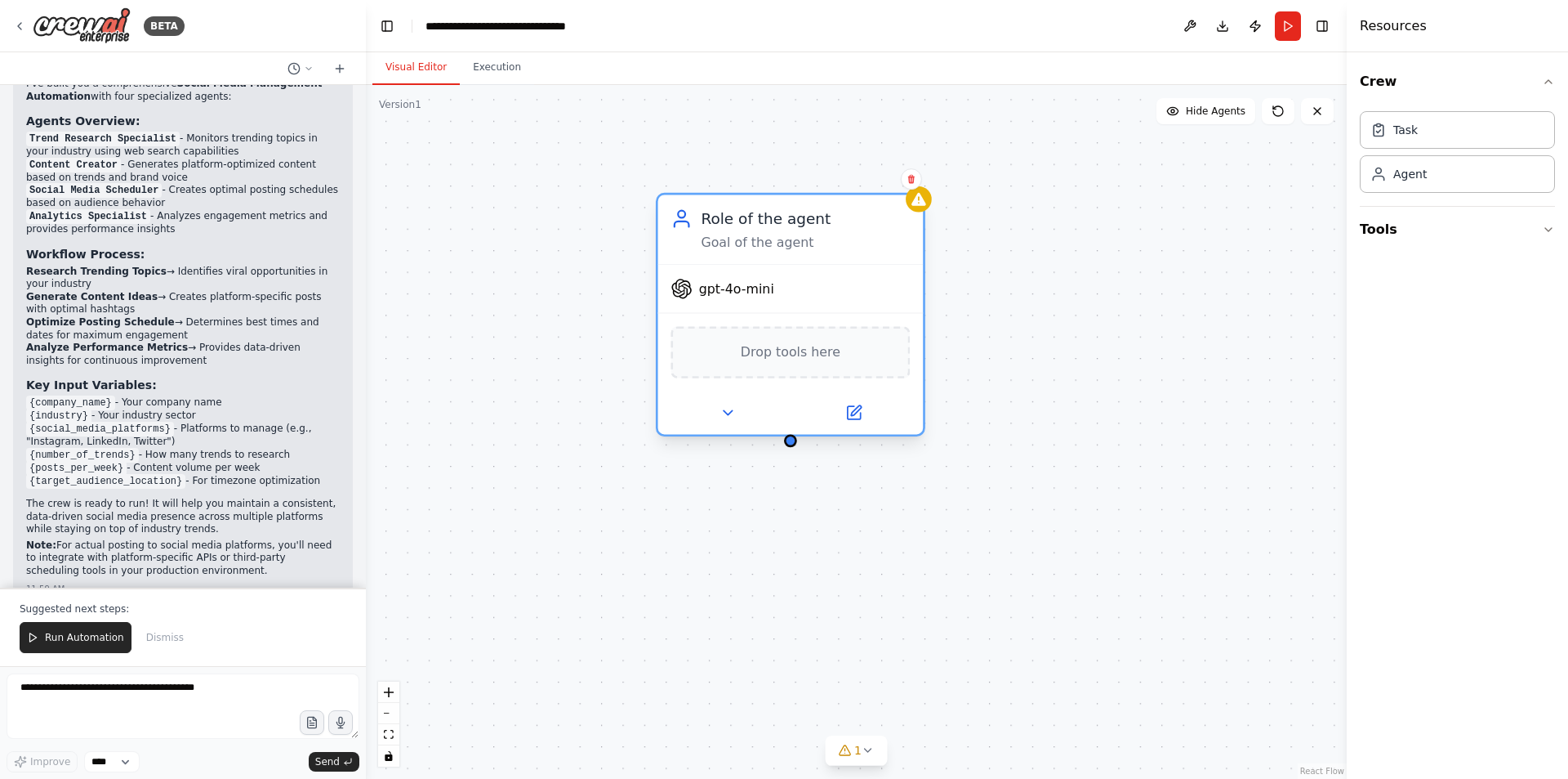
drag, startPoint x: 809, startPoint y: 278, endPoint x: 816, endPoint y: 372, distance: 94.3
click at [817, 380] on div "Drop tools here" at bounding box center [791, 351] width 265 height 79
click at [771, 231] on div "Role of the agent Goal of the agent" at bounding box center [805, 229] width 209 height 43
click at [790, 444] on div "Role of the agent Goal of the agent gpt-4o-mini Drop tools here" at bounding box center [856, 432] width 981 height 694
drag, startPoint x: 774, startPoint y: 342, endPoint x: 765, endPoint y: 341, distance: 9.1
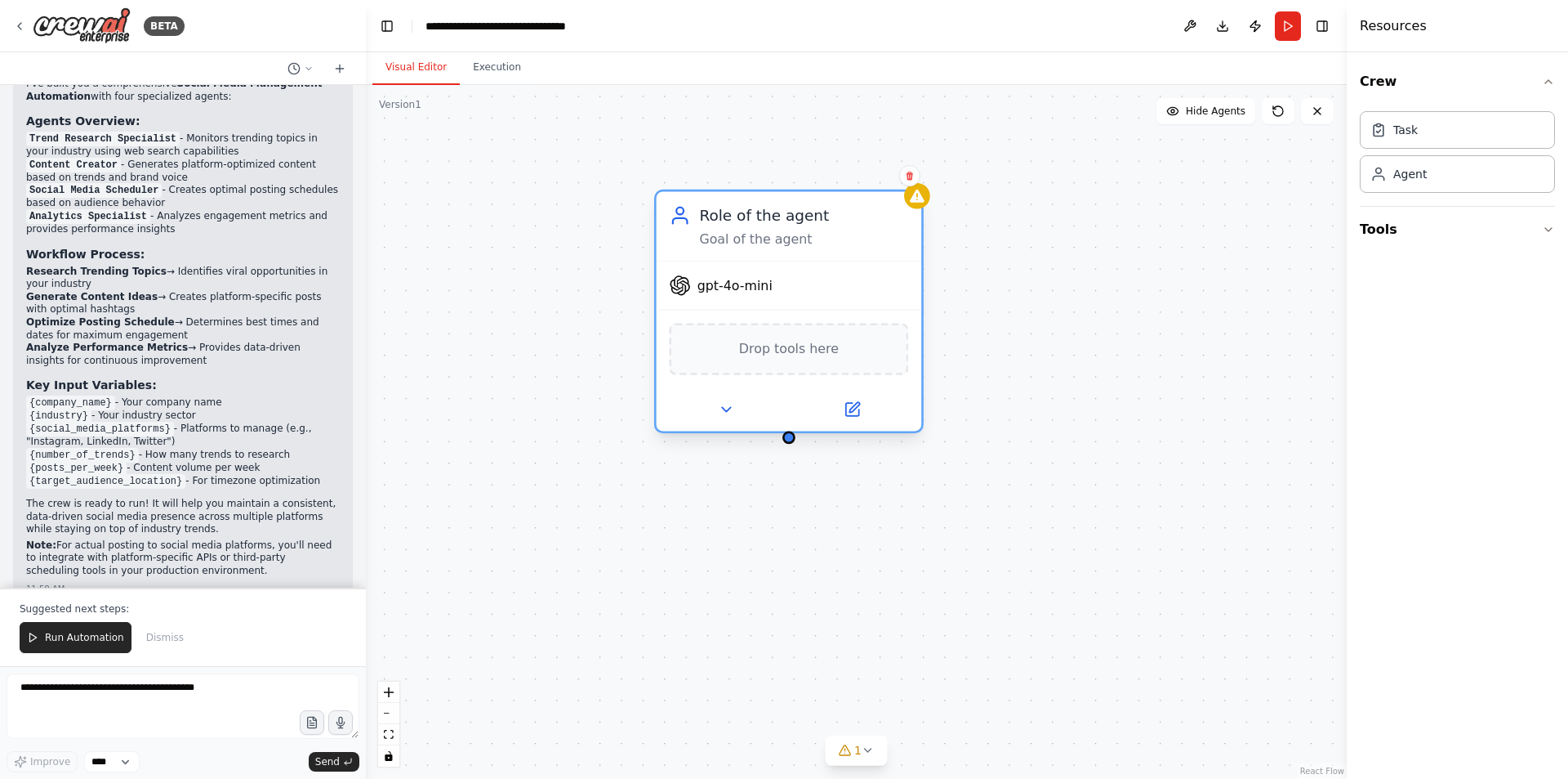
click at [774, 341] on span "Drop tools here" at bounding box center [789, 349] width 99 height 22
click at [721, 413] on icon at bounding box center [726, 409] width 17 height 17
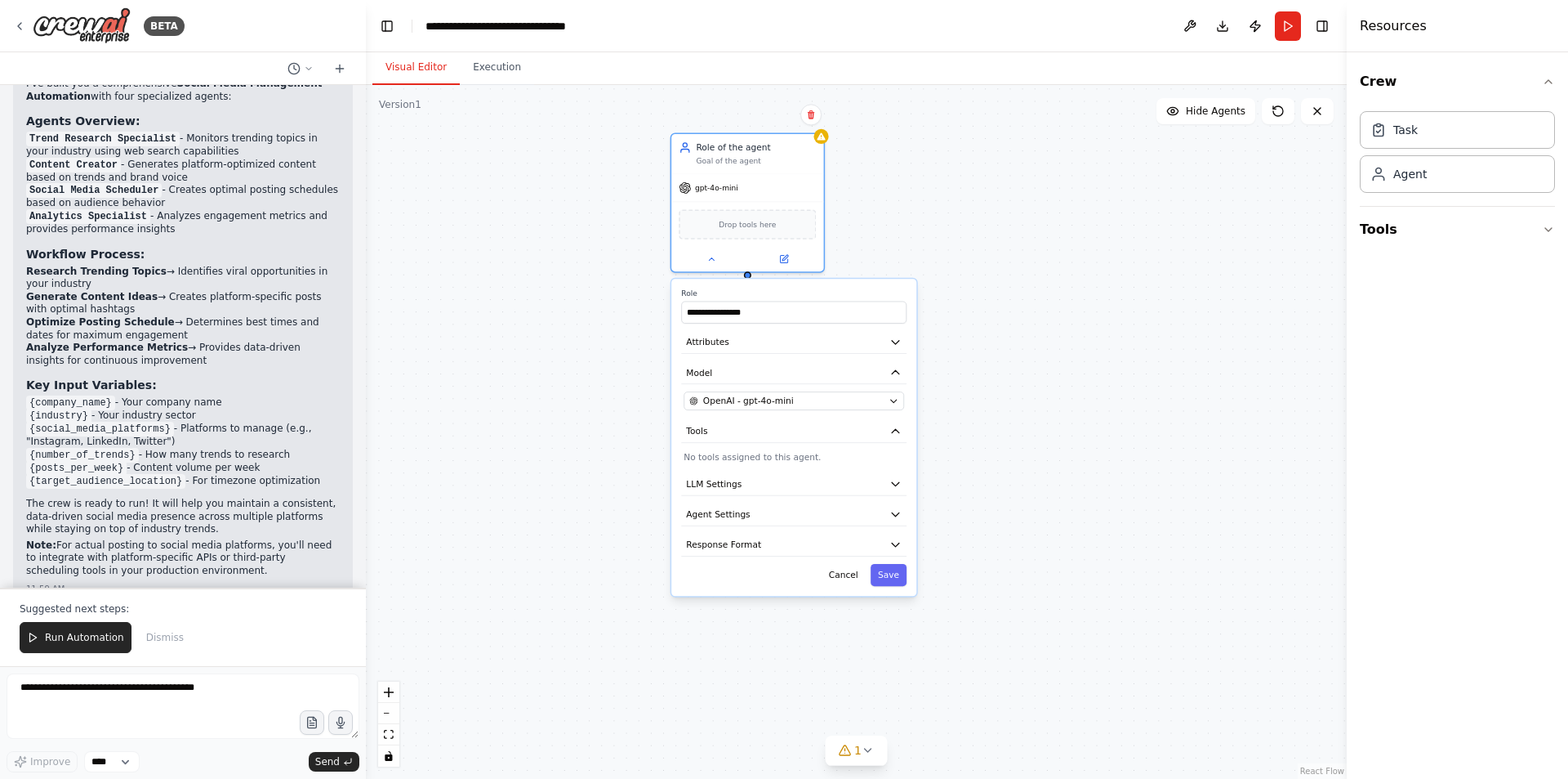
drag, startPoint x: 996, startPoint y: 404, endPoint x: 952, endPoint y: 215, distance: 194.1
click at [952, 215] on div "**********" at bounding box center [856, 432] width 981 height 694
click at [735, 191] on div "gpt-4o-mini" at bounding box center [708, 185] width 60 height 12
click at [689, 195] on div "gpt-4o-mini" at bounding box center [746, 185] width 152 height 27
click at [686, 189] on icon at bounding box center [685, 186] width 12 height 12
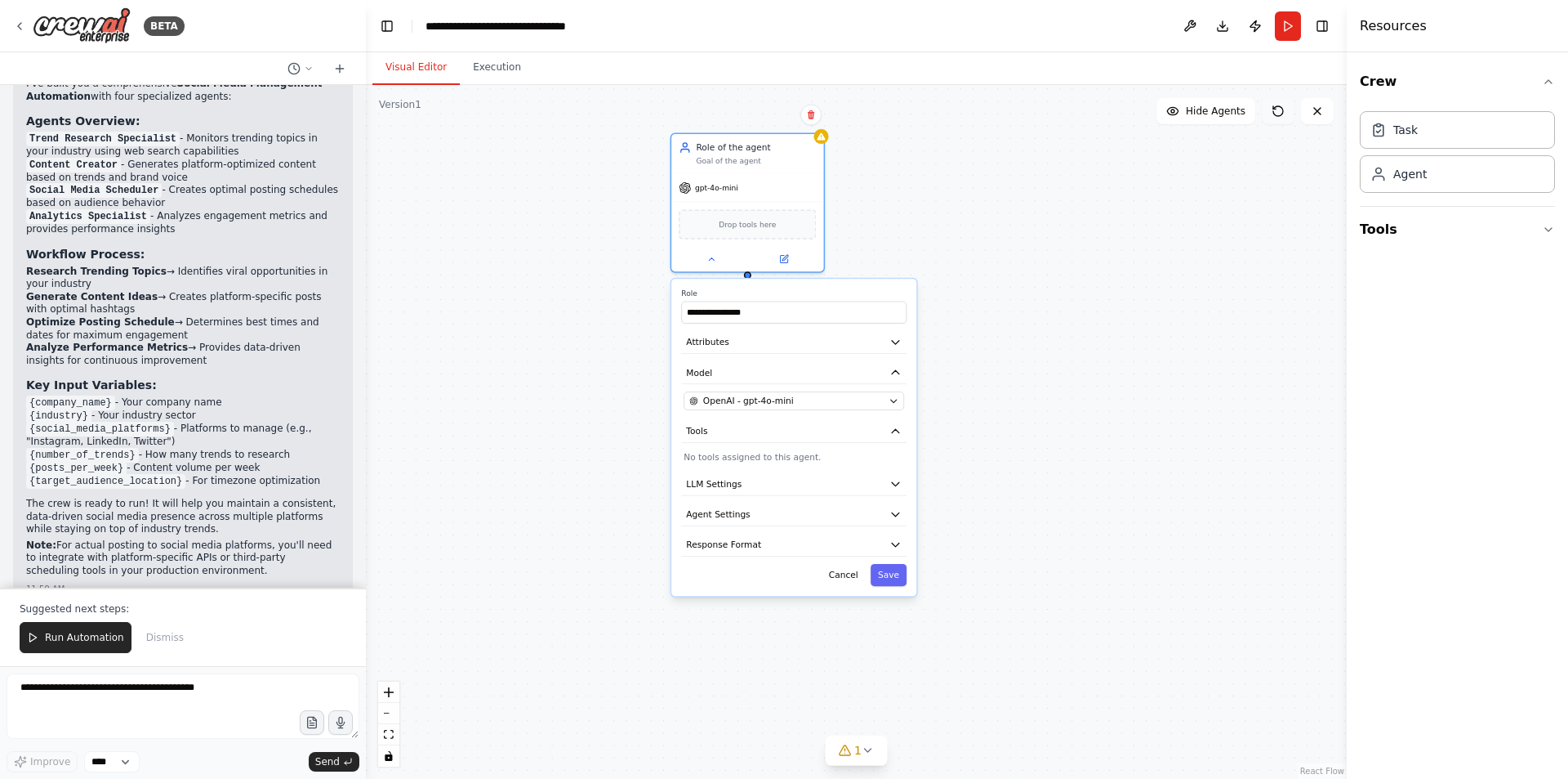
click at [1279, 123] on button at bounding box center [1277, 111] width 32 height 27
click at [805, 125] on div "**********" at bounding box center [856, 432] width 981 height 694
click at [786, 197] on div "gpt-4o-mini" at bounding box center [746, 185] width 152 height 27
click at [813, 123] on button at bounding box center [811, 114] width 22 height 22
click at [781, 122] on button "Confirm" at bounding box center [765, 114] width 58 height 20
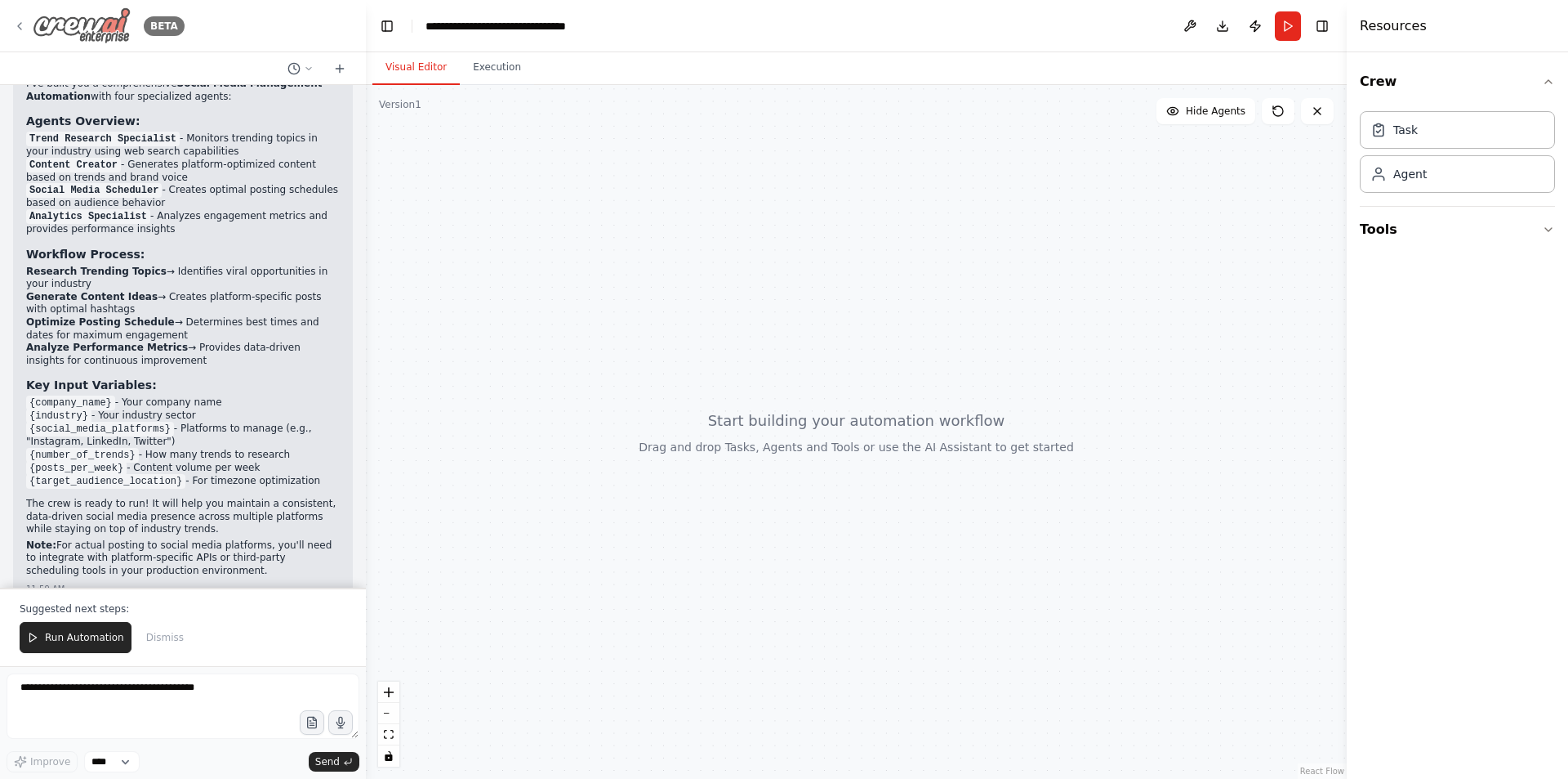
click at [22, 27] on icon at bounding box center [20, 27] width 13 height 13
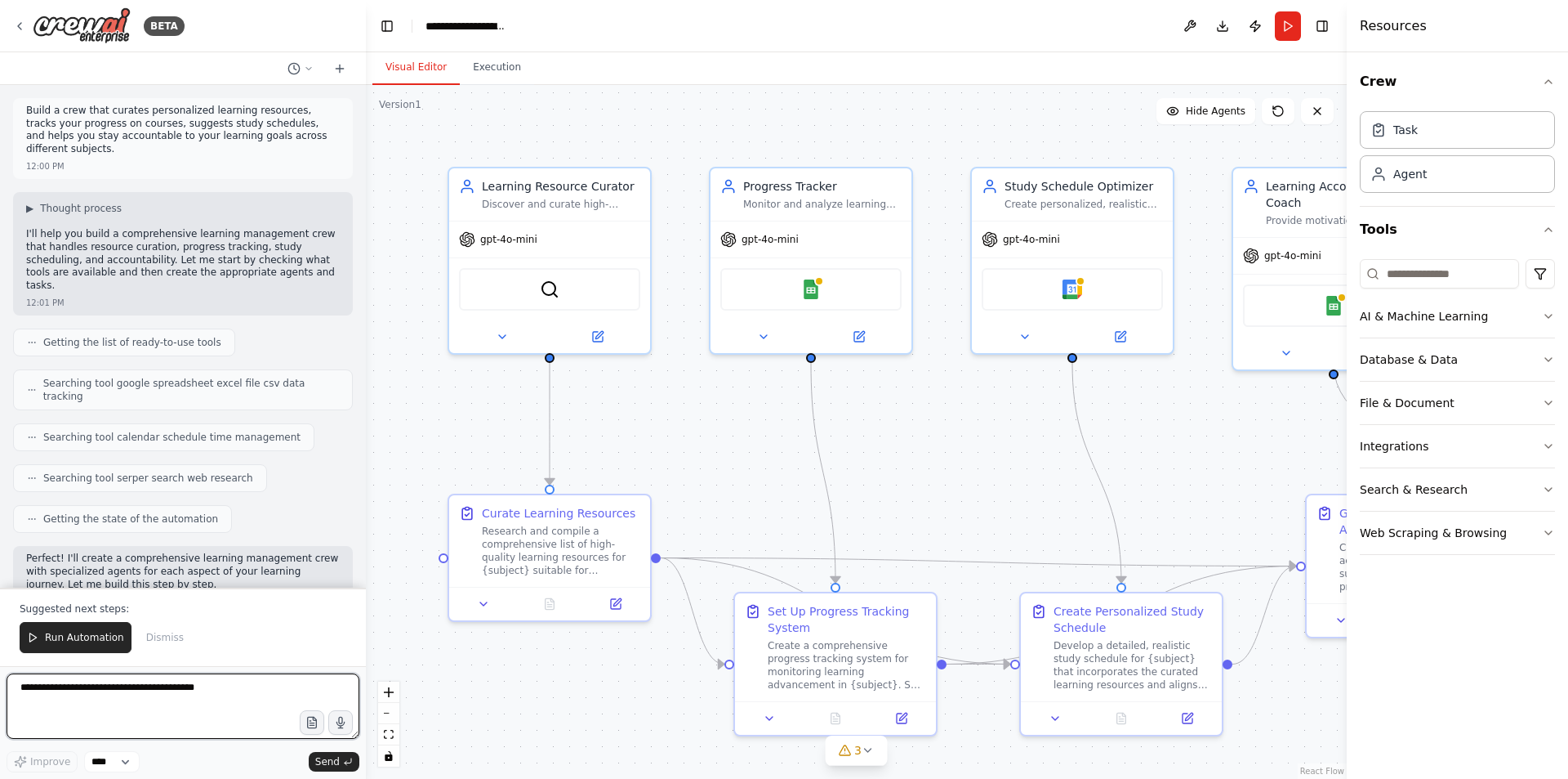
scroll to position [1217, 0]
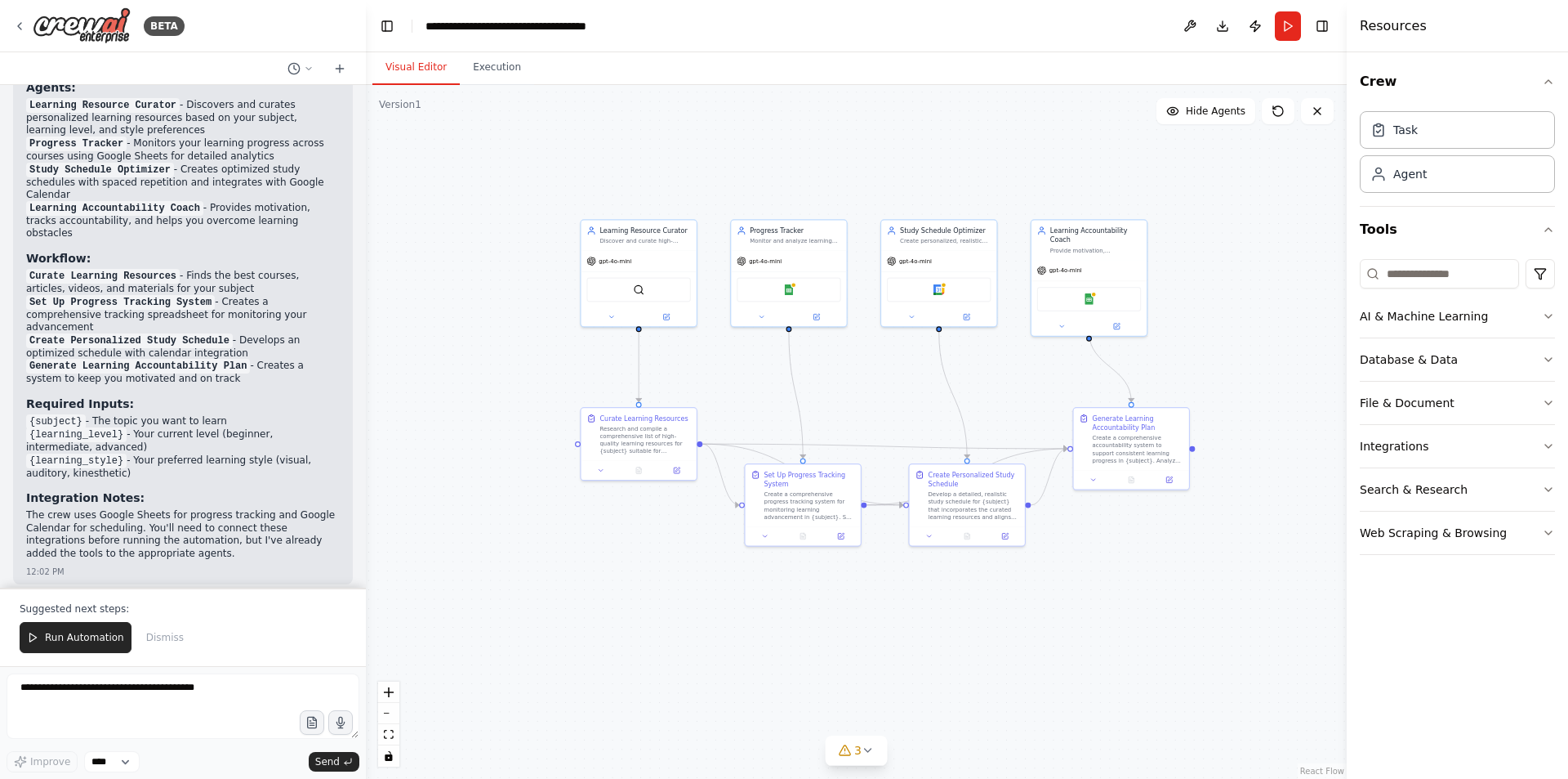
drag, startPoint x: 991, startPoint y: 414, endPoint x: 906, endPoint y: 358, distance: 101.8
click at [906, 358] on div ".deletable-edge-delete-btn { width: 20px; height: 20px; border: 0px solid #ffff…" at bounding box center [856, 432] width 981 height 694
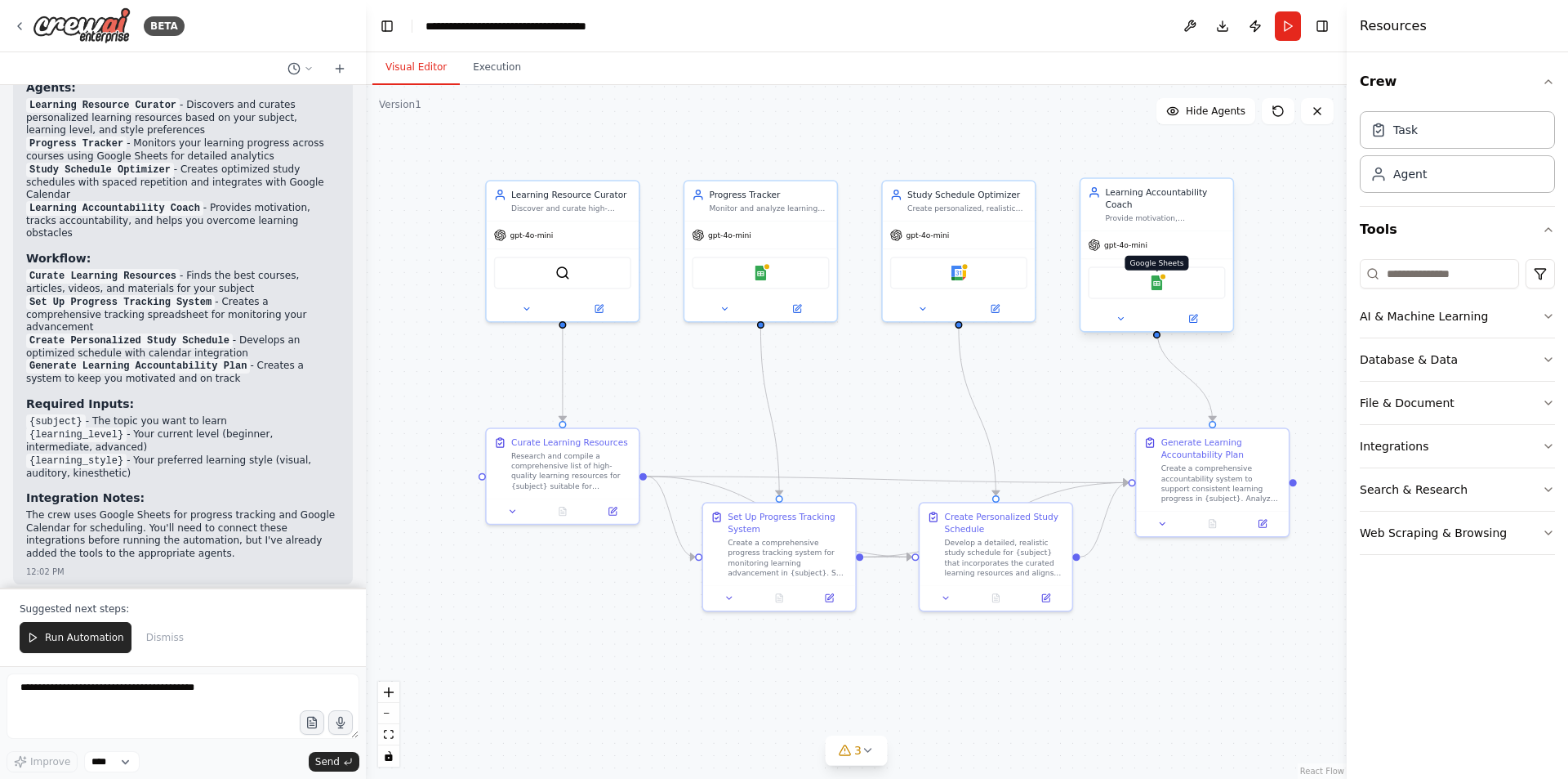
click at [1164, 275] on img at bounding box center [1156, 283] width 15 height 15
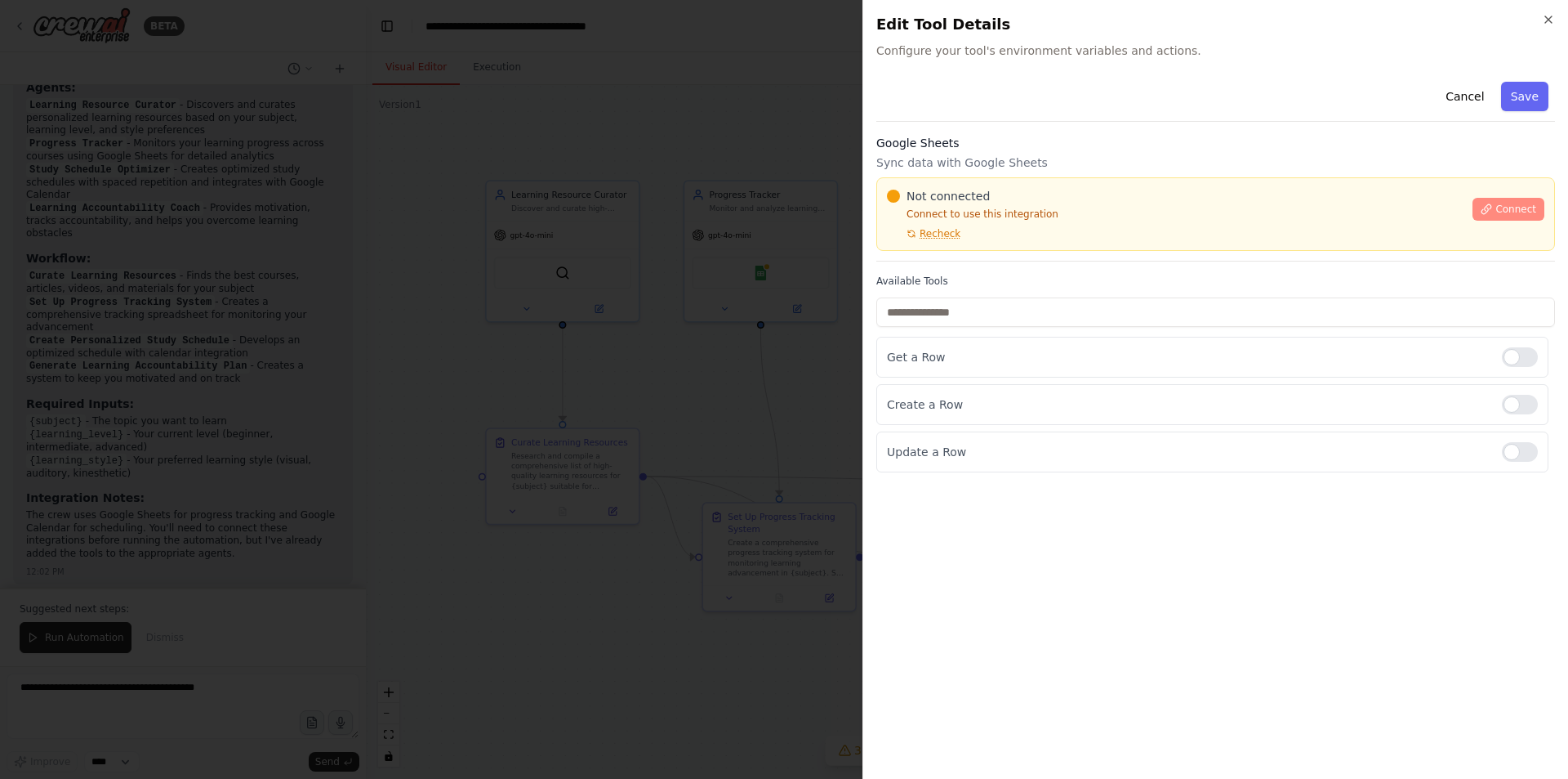
click at [1503, 200] on button "Connect" at bounding box center [1508, 210] width 72 height 23
click at [935, 235] on span "Recheck" at bounding box center [939, 234] width 41 height 13
click at [1508, 213] on span "Connect" at bounding box center [1515, 210] width 41 height 13
click at [1520, 399] on div at bounding box center [1519, 404] width 36 height 20
click at [1517, 453] on div at bounding box center [1519, 452] width 36 height 20
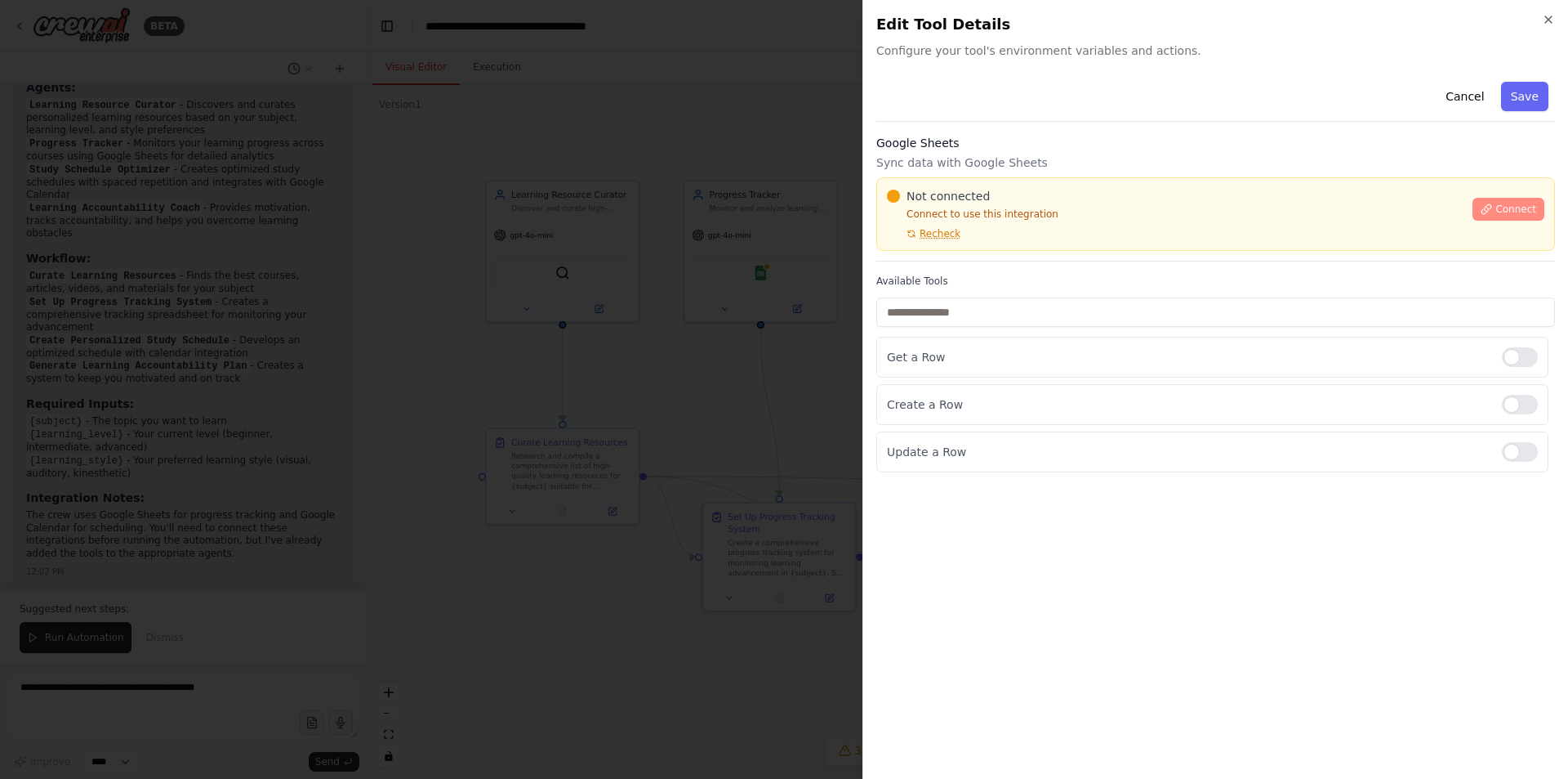
click at [1518, 210] on span "Connect" at bounding box center [1515, 210] width 41 height 13
click at [1505, 214] on span "Connect" at bounding box center [1515, 210] width 41 height 13
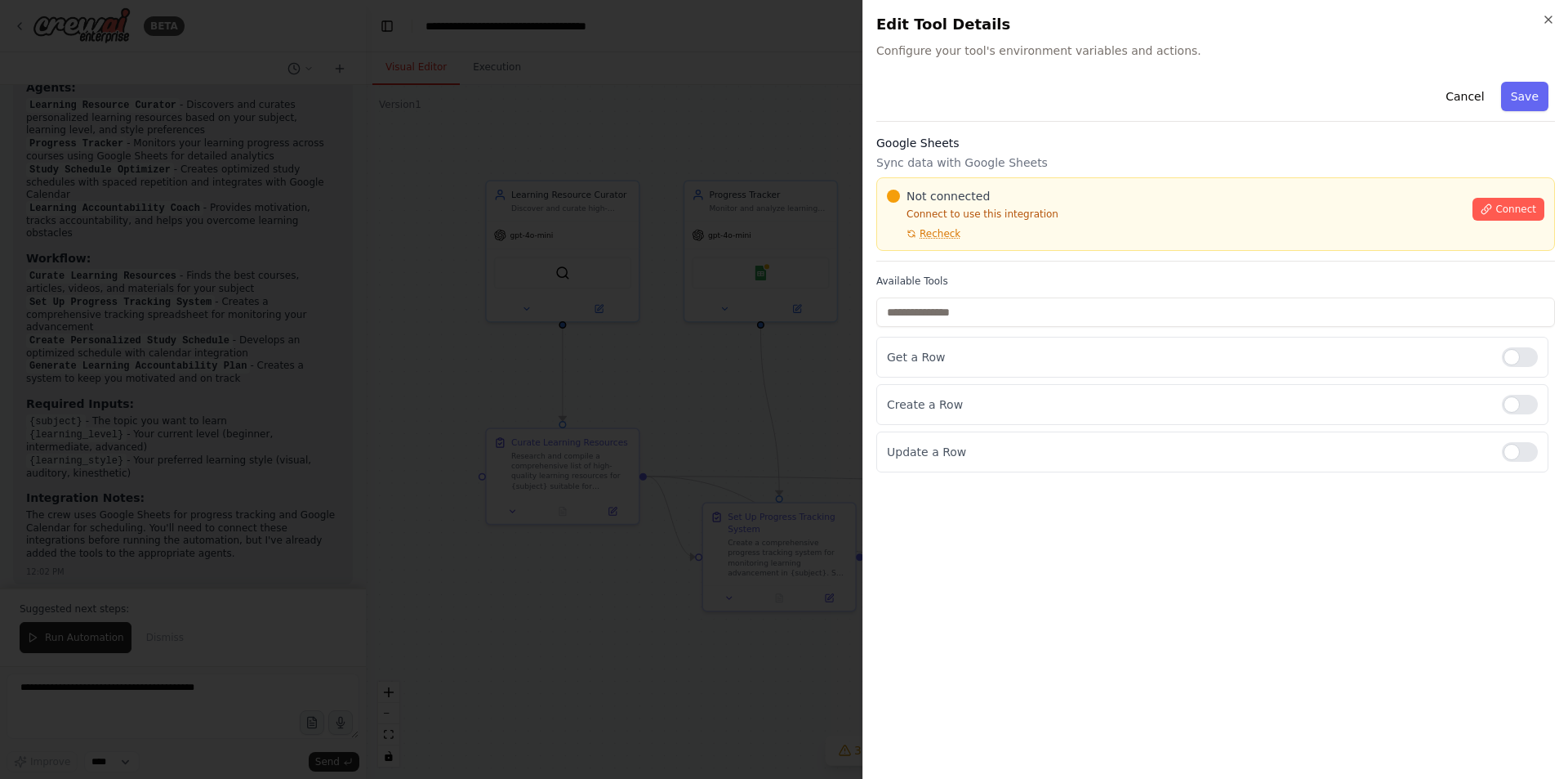
click at [987, 244] on div "Not connected Connect to use this integration Recheck Connect" at bounding box center [1215, 214] width 678 height 74
click at [957, 259] on div "Google Sheets Sync data with Google Sheets Not connected Connect to use this in…" at bounding box center [1215, 198] width 678 height 127
click at [379, 239] on div at bounding box center [784, 390] width 1568 height 779
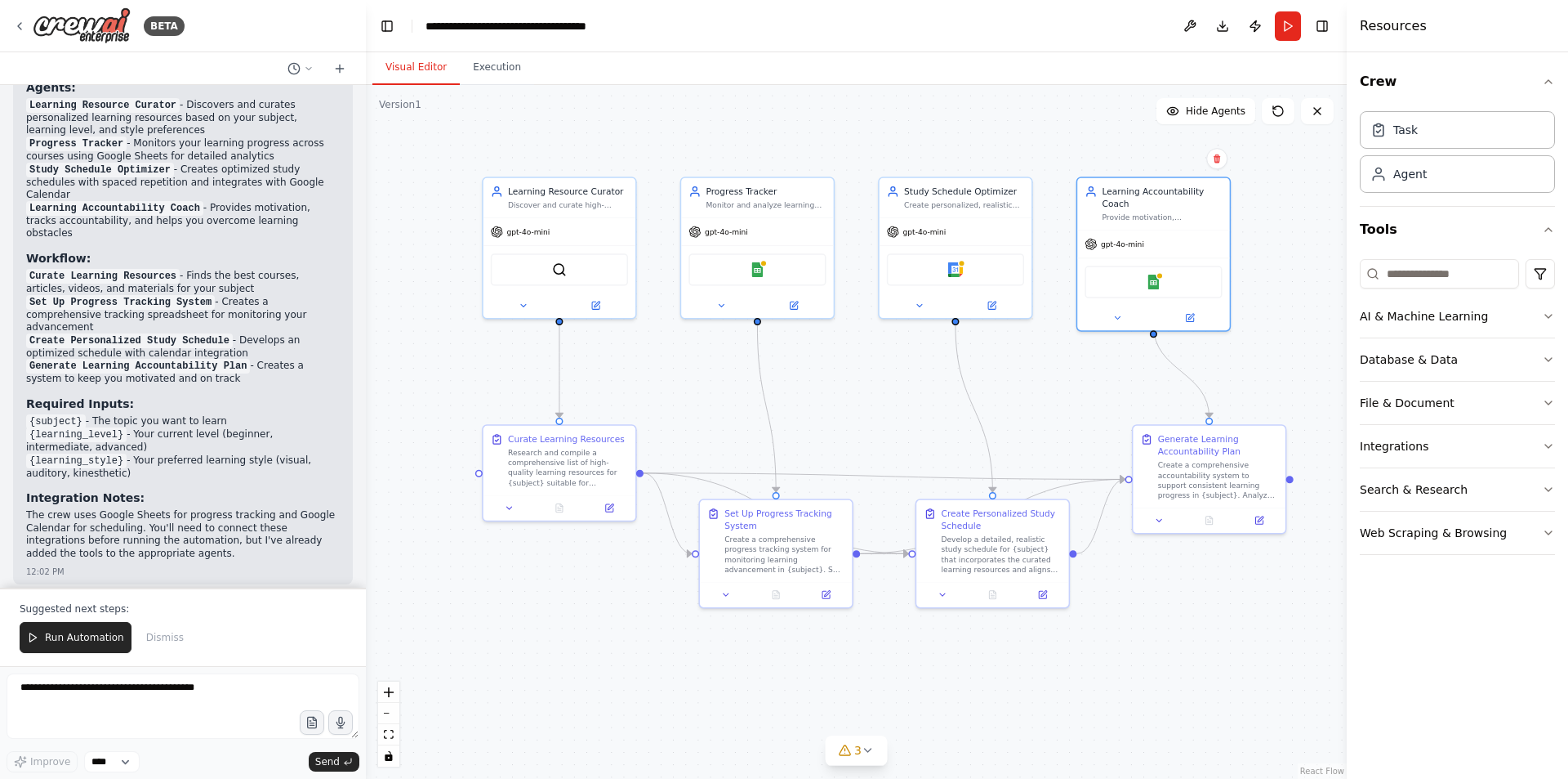
click at [1174, 627] on div ".deletable-edge-delete-btn { width: 20px; height: 20px; border: 0px solid #ffff…" at bounding box center [856, 432] width 981 height 694
click at [1159, 273] on img at bounding box center [1153, 279] width 15 height 15
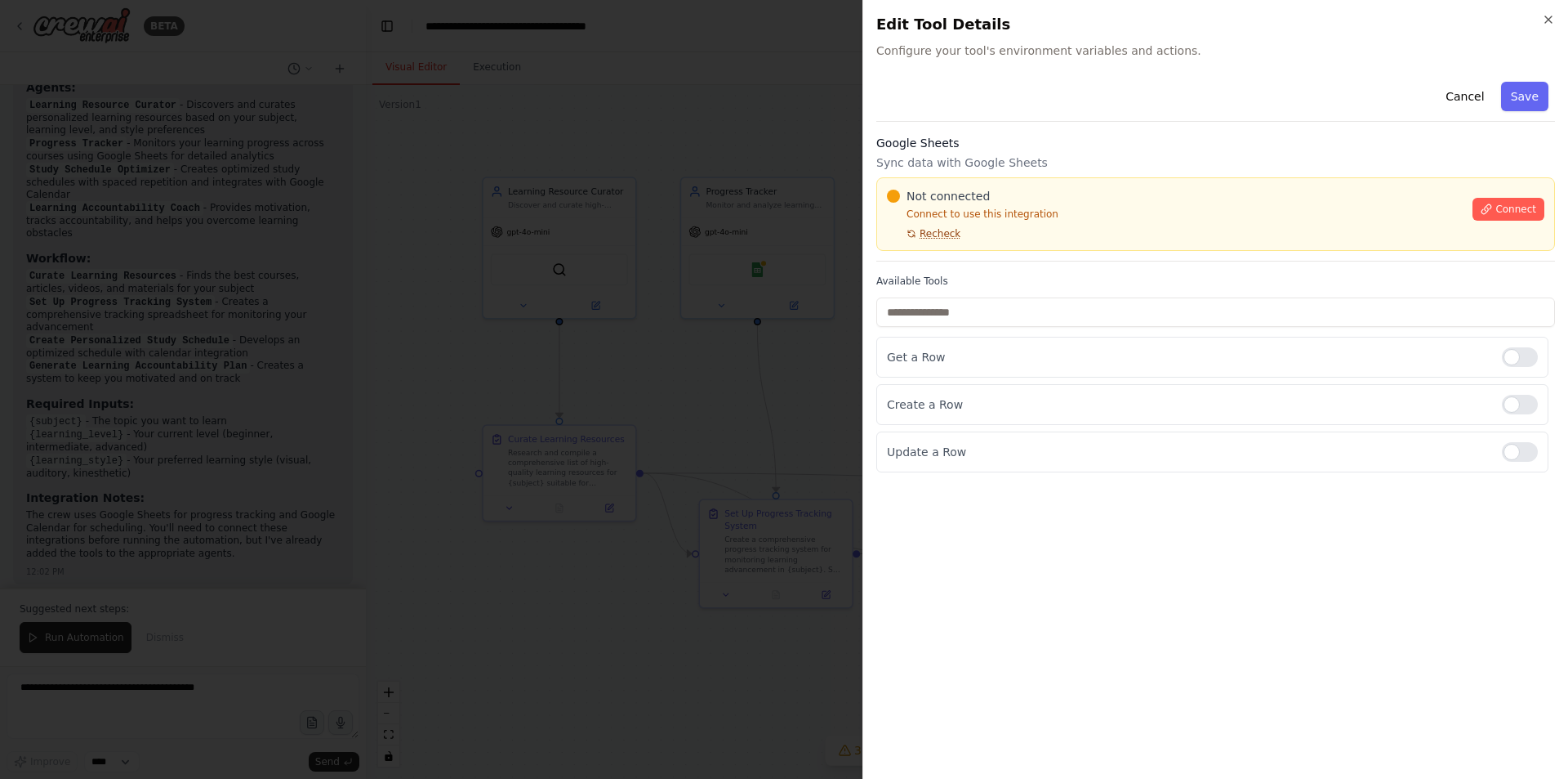
click at [940, 235] on span "Recheck" at bounding box center [939, 234] width 41 height 13
click at [1492, 206] on icon at bounding box center [1487, 210] width 12 height 12
click at [692, 324] on div at bounding box center [784, 390] width 1568 height 779
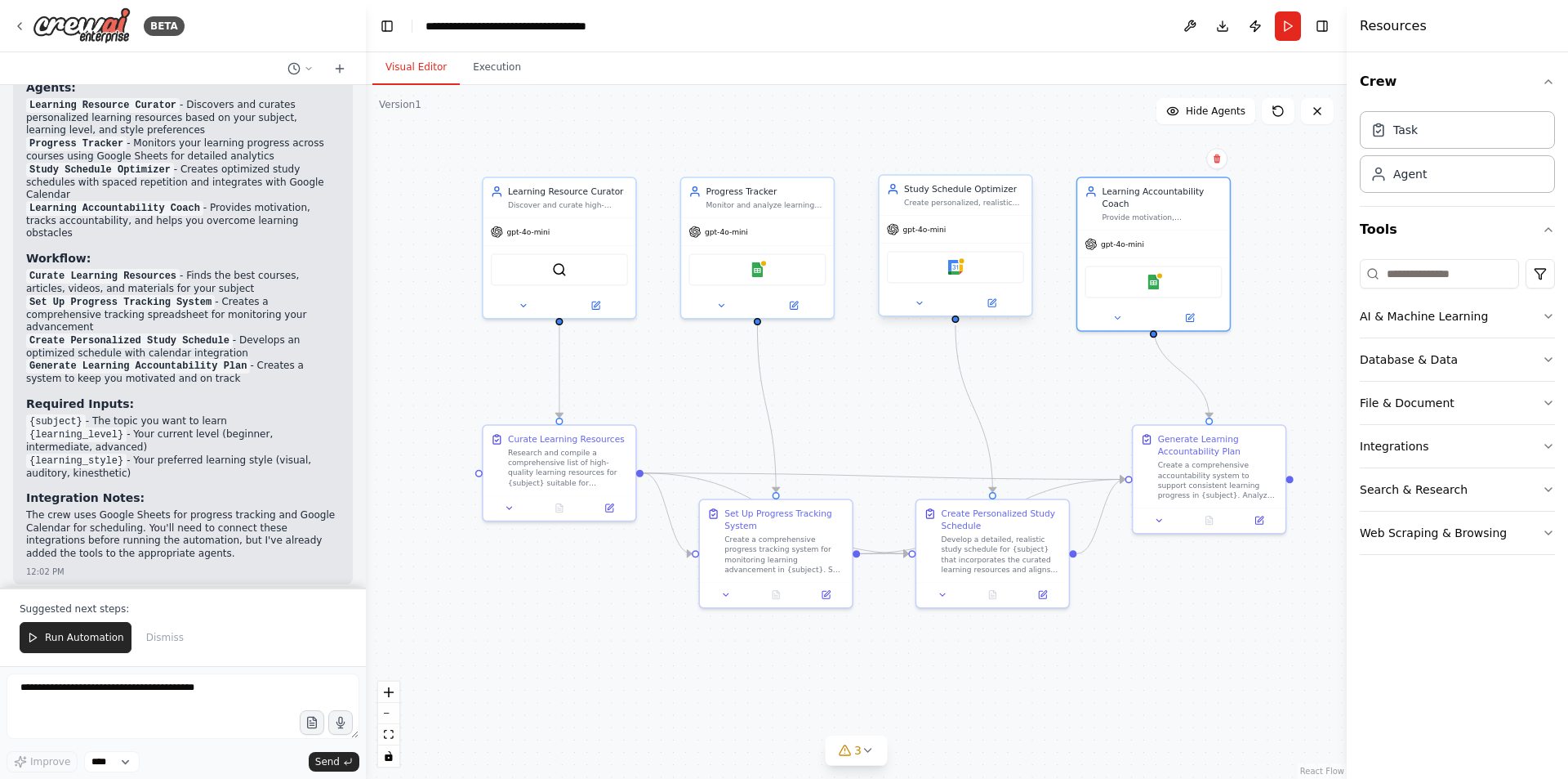
click at [960, 275] on div "Google Calendar" at bounding box center [956, 267] width 138 height 31
click at [991, 304] on icon at bounding box center [992, 302] width 6 height 6
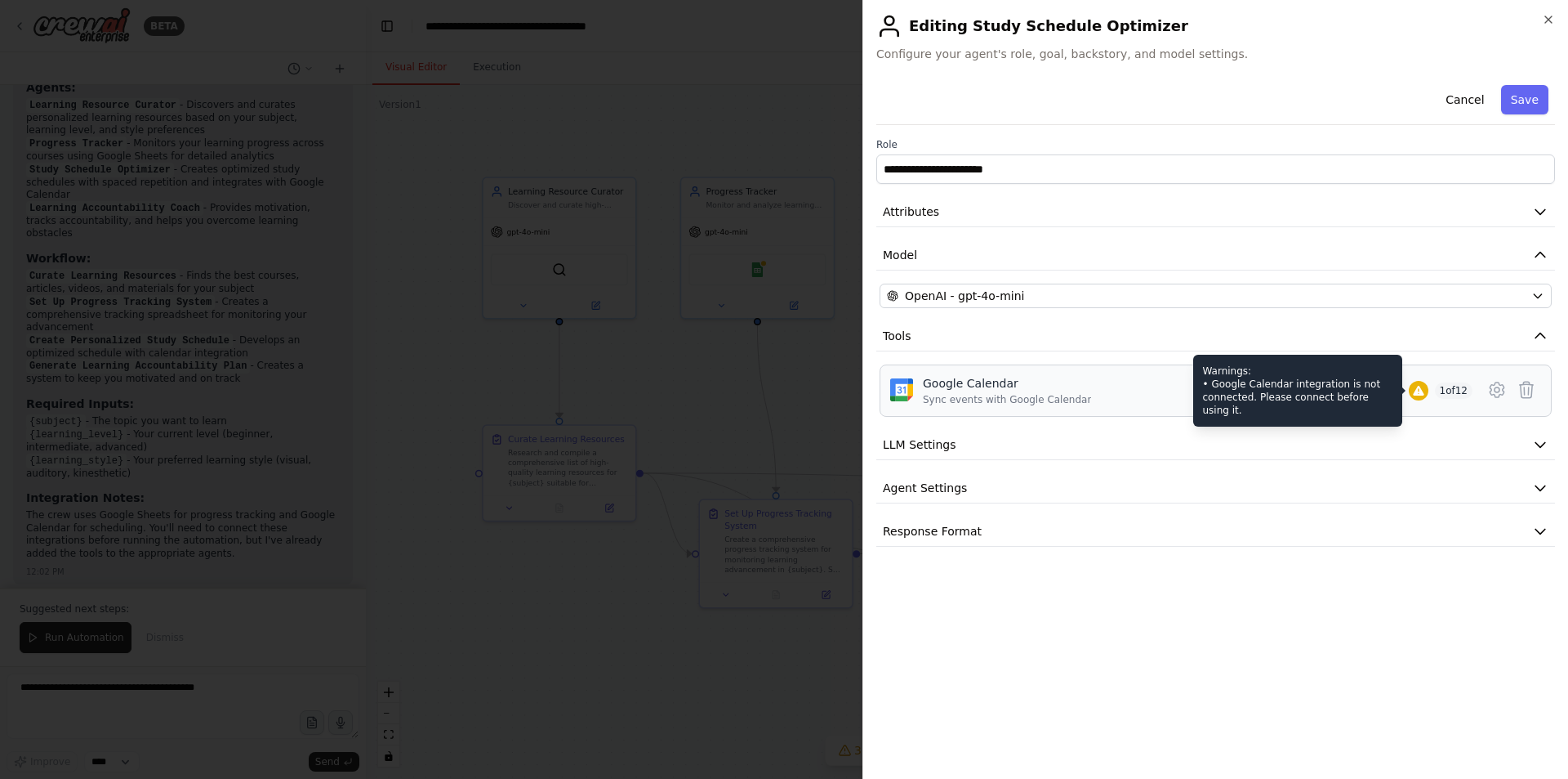
click at [1425, 386] on icon at bounding box center [1419, 390] width 13 height 13
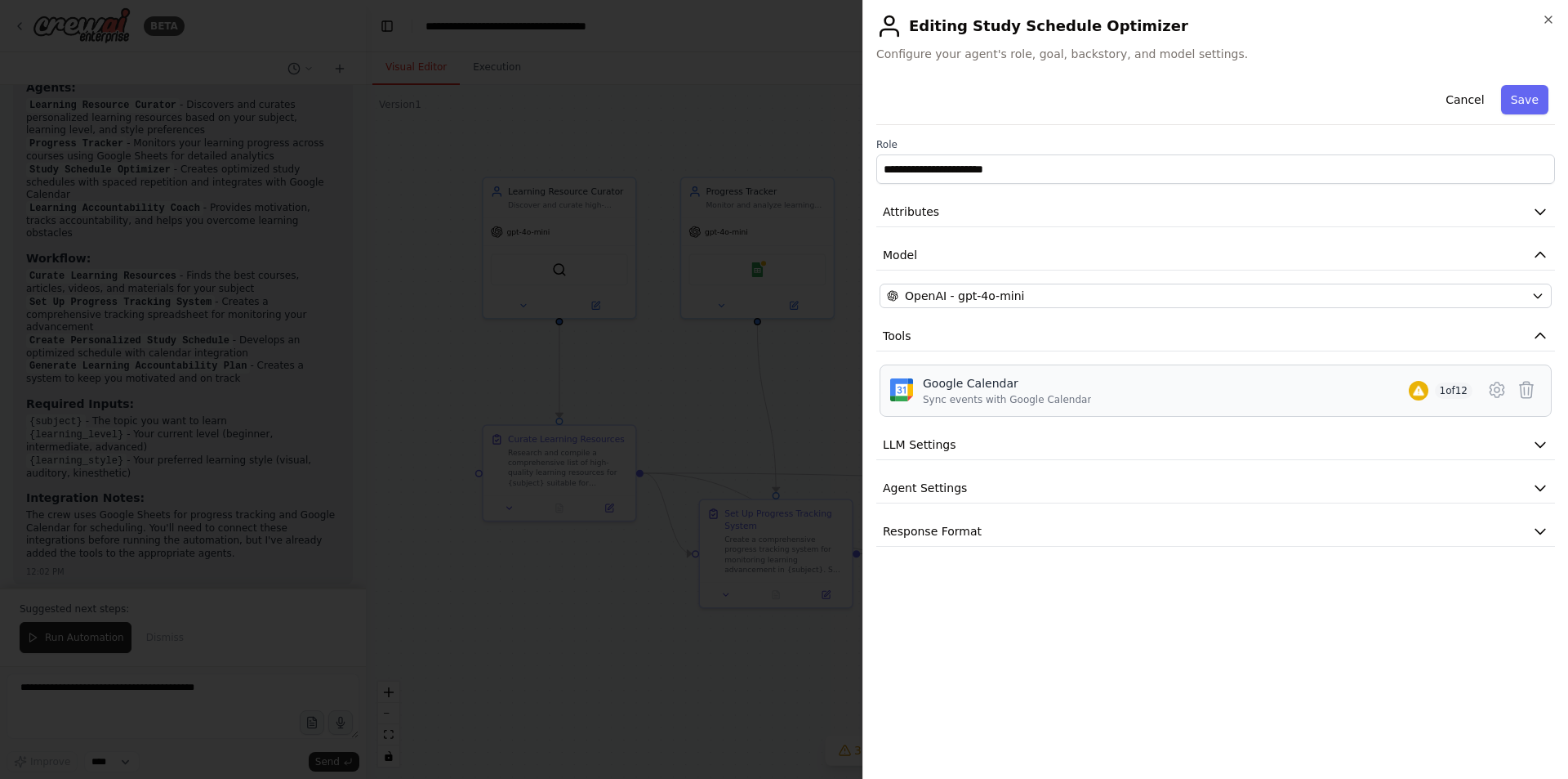
click at [1442, 393] on span "1 of 12" at bounding box center [1454, 390] width 38 height 17
click at [1502, 396] on icon at bounding box center [1497, 390] width 20 height 20
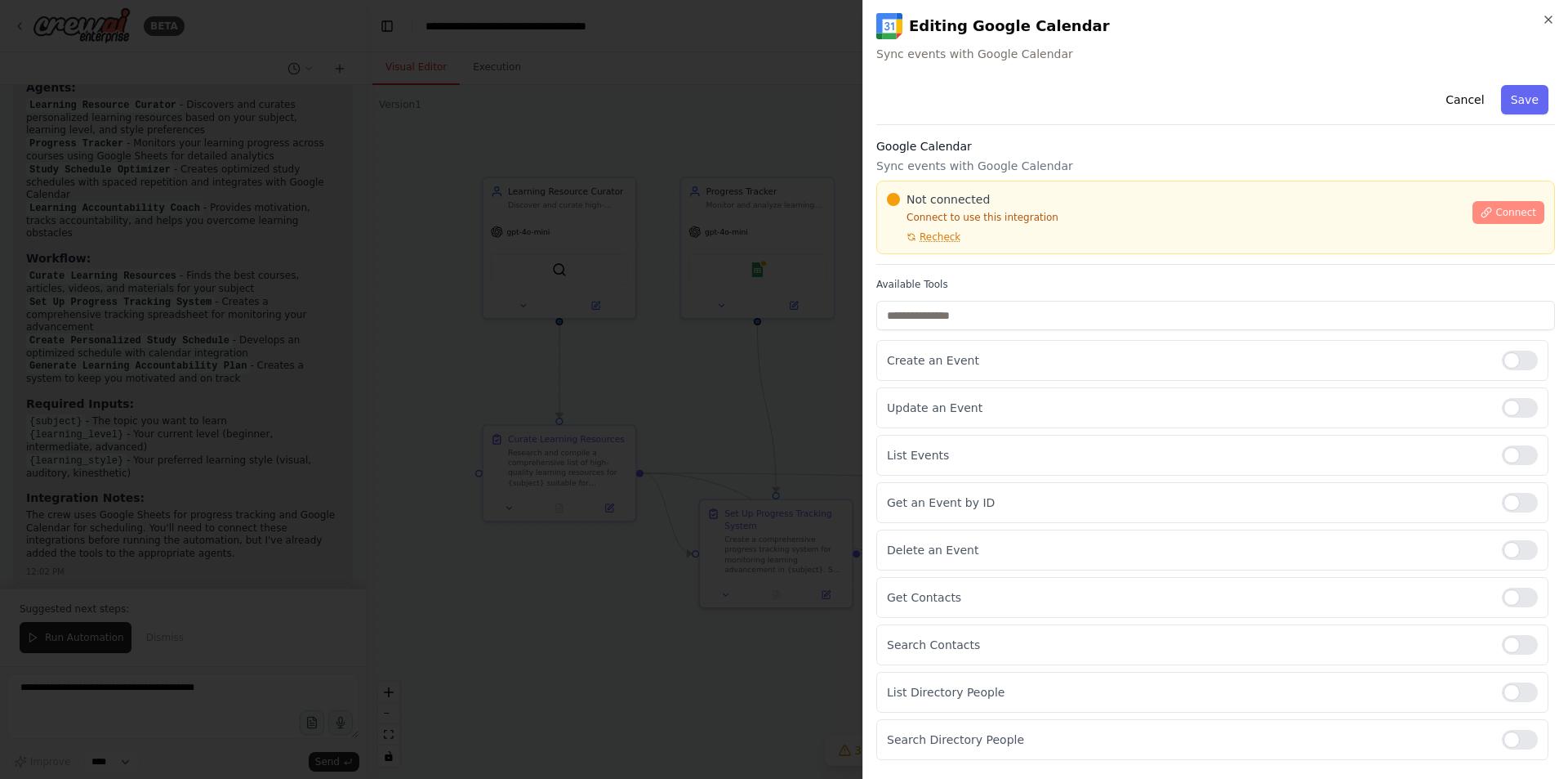
click at [1484, 210] on icon at bounding box center [1487, 212] width 12 height 12
click at [968, 245] on div "Not connected Connect to use this integration Recheck Connect" at bounding box center [1215, 217] width 678 height 74
drag, startPoint x: 602, startPoint y: 266, endPoint x: 654, endPoint y: 259, distance: 52.5
click at [610, 267] on div at bounding box center [784, 390] width 1568 height 779
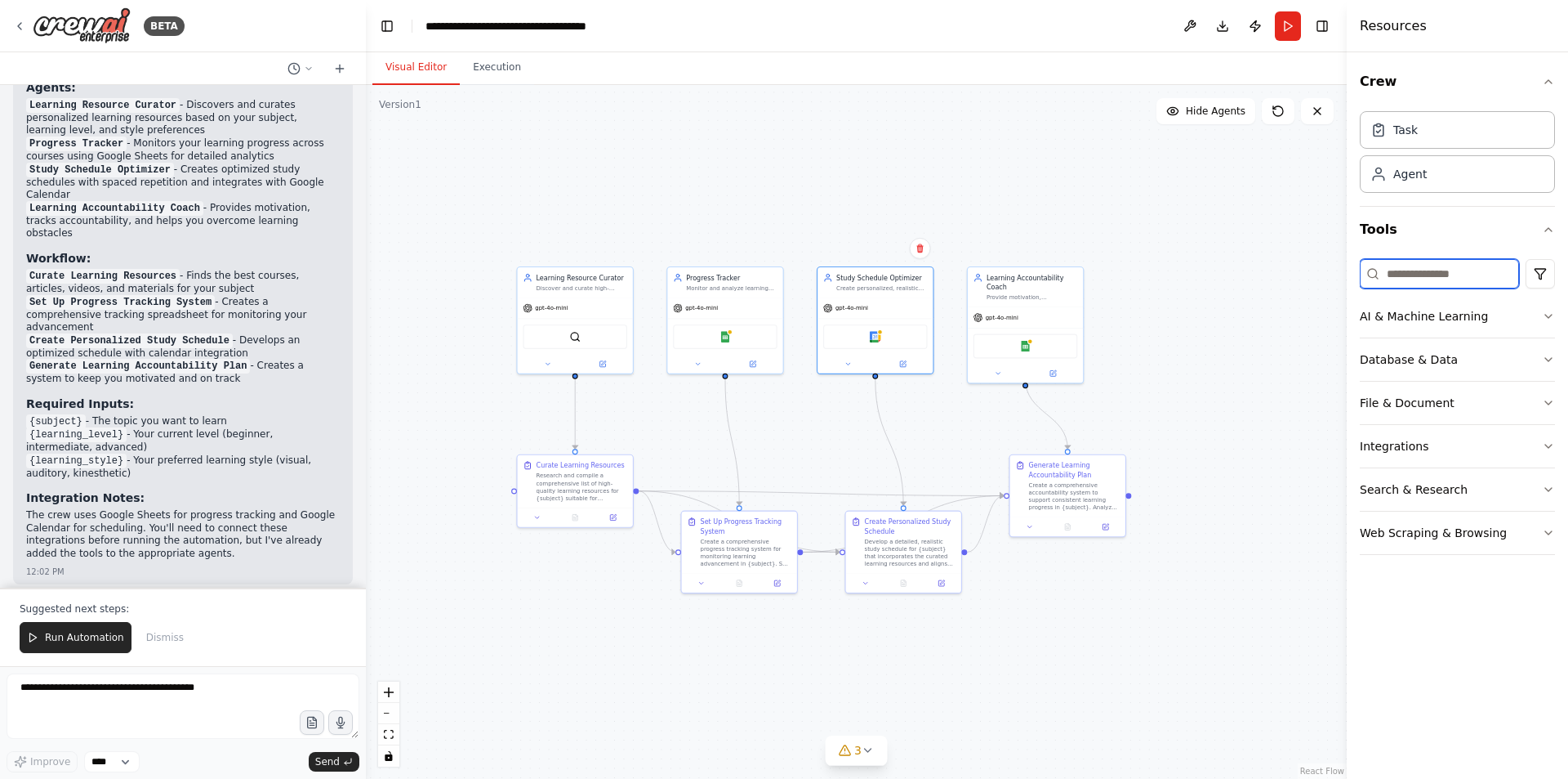
click at [1437, 277] on input at bounding box center [1440, 273] width 159 height 29
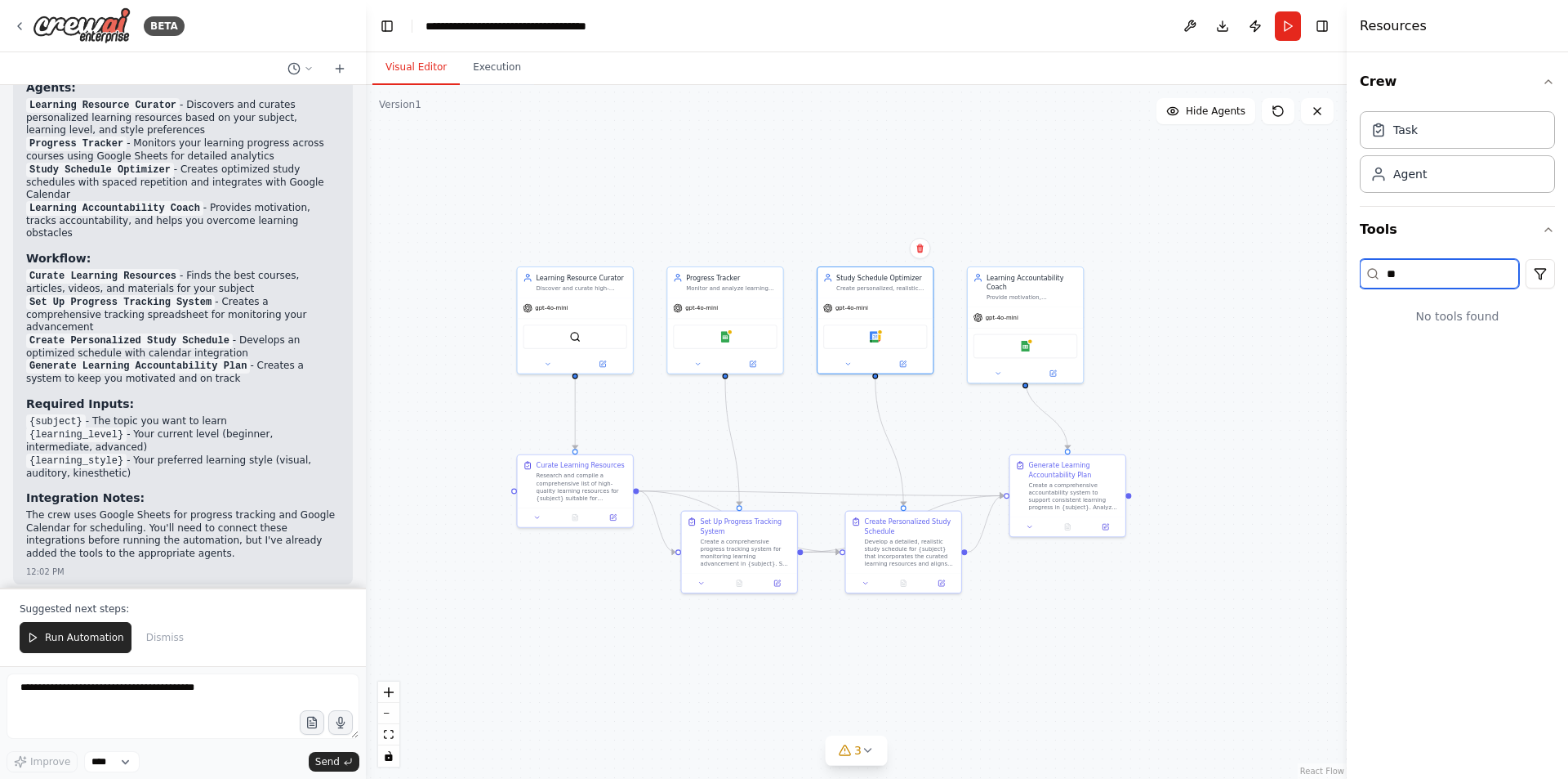
type input "*"
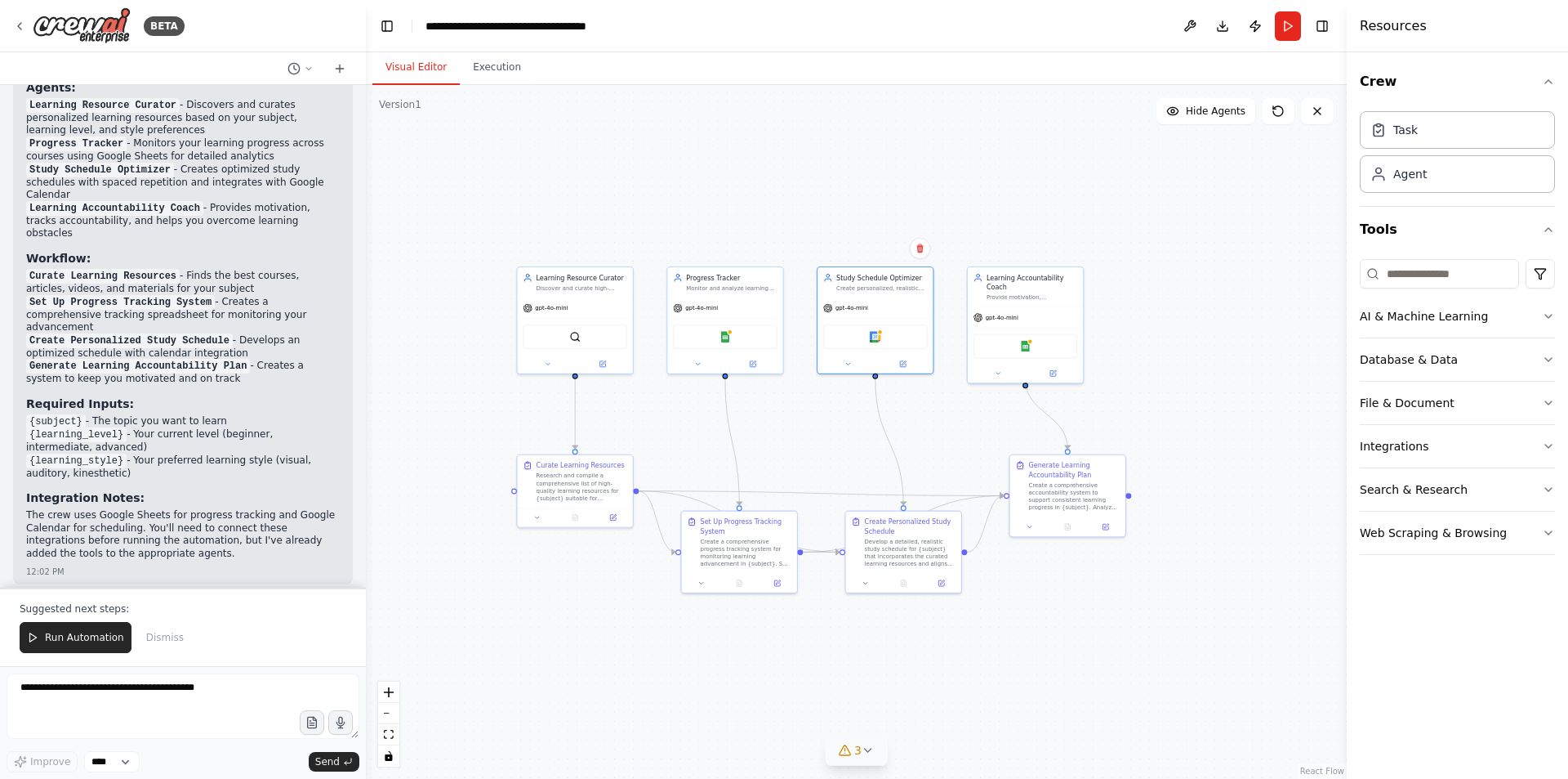
click at [864, 762] on button "3" at bounding box center [856, 750] width 63 height 30
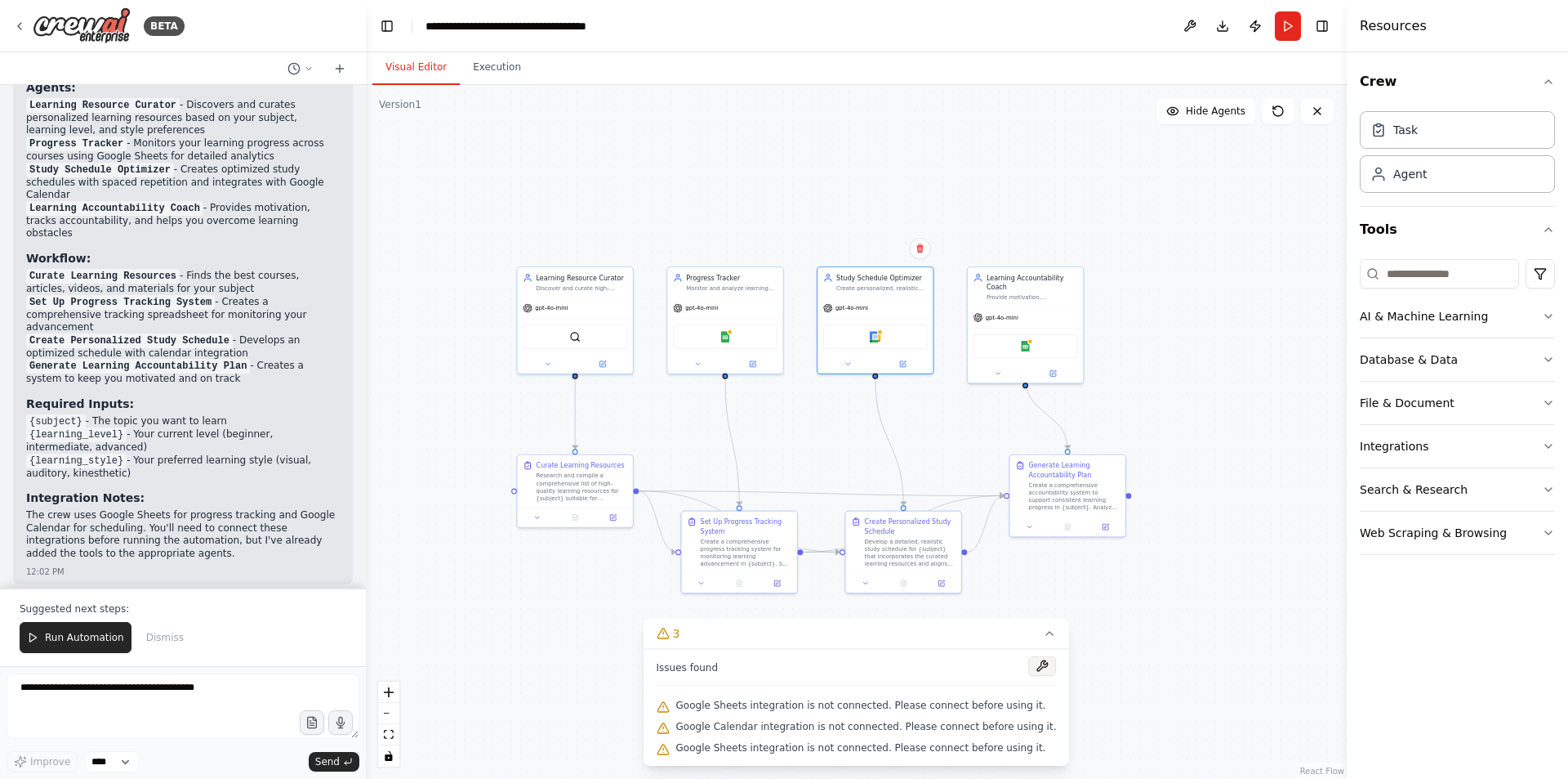
click at [1028, 663] on button at bounding box center [1042, 666] width 28 height 20
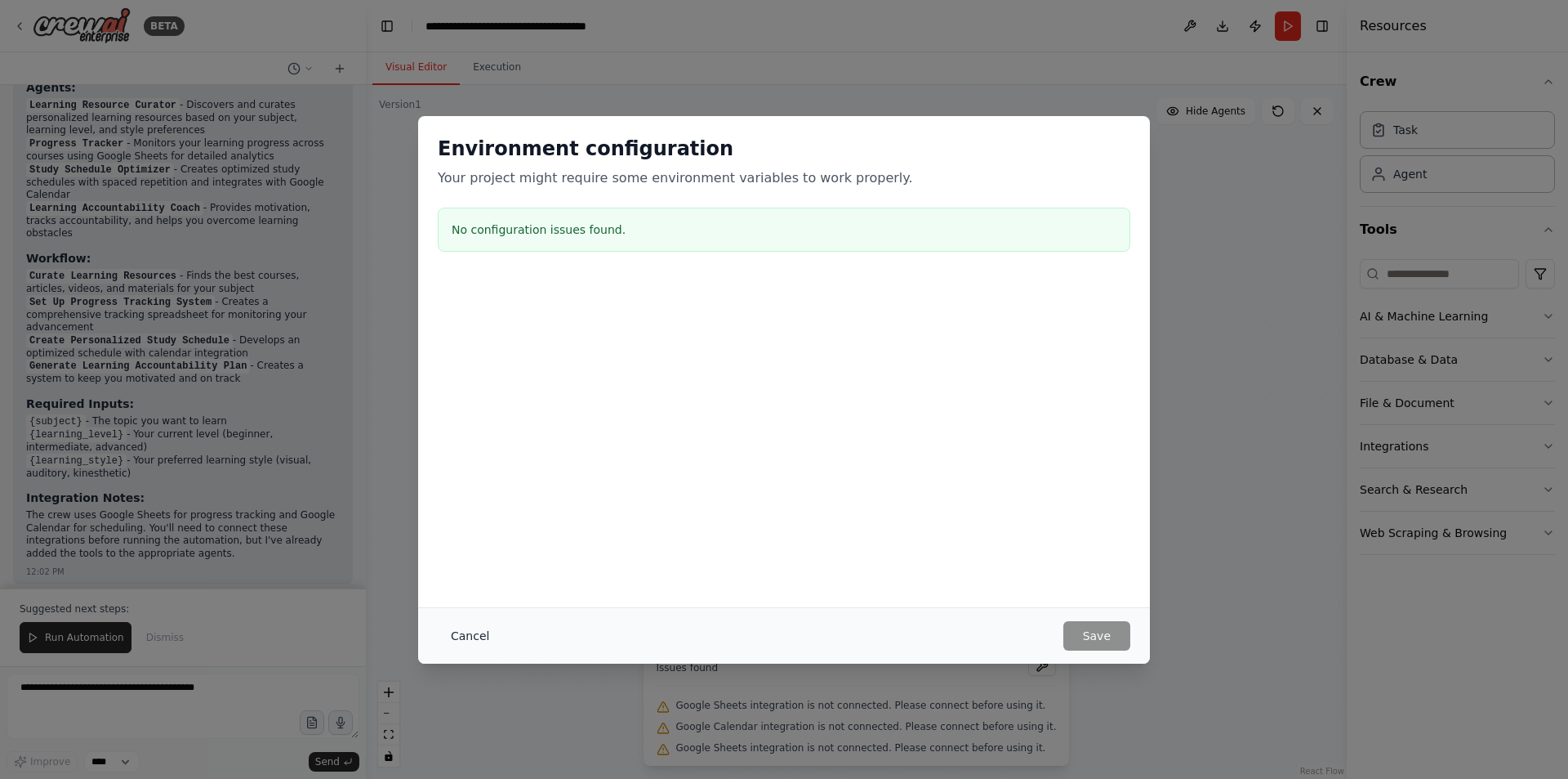
click at [466, 638] on button "Cancel" at bounding box center [470, 635] width 65 height 29
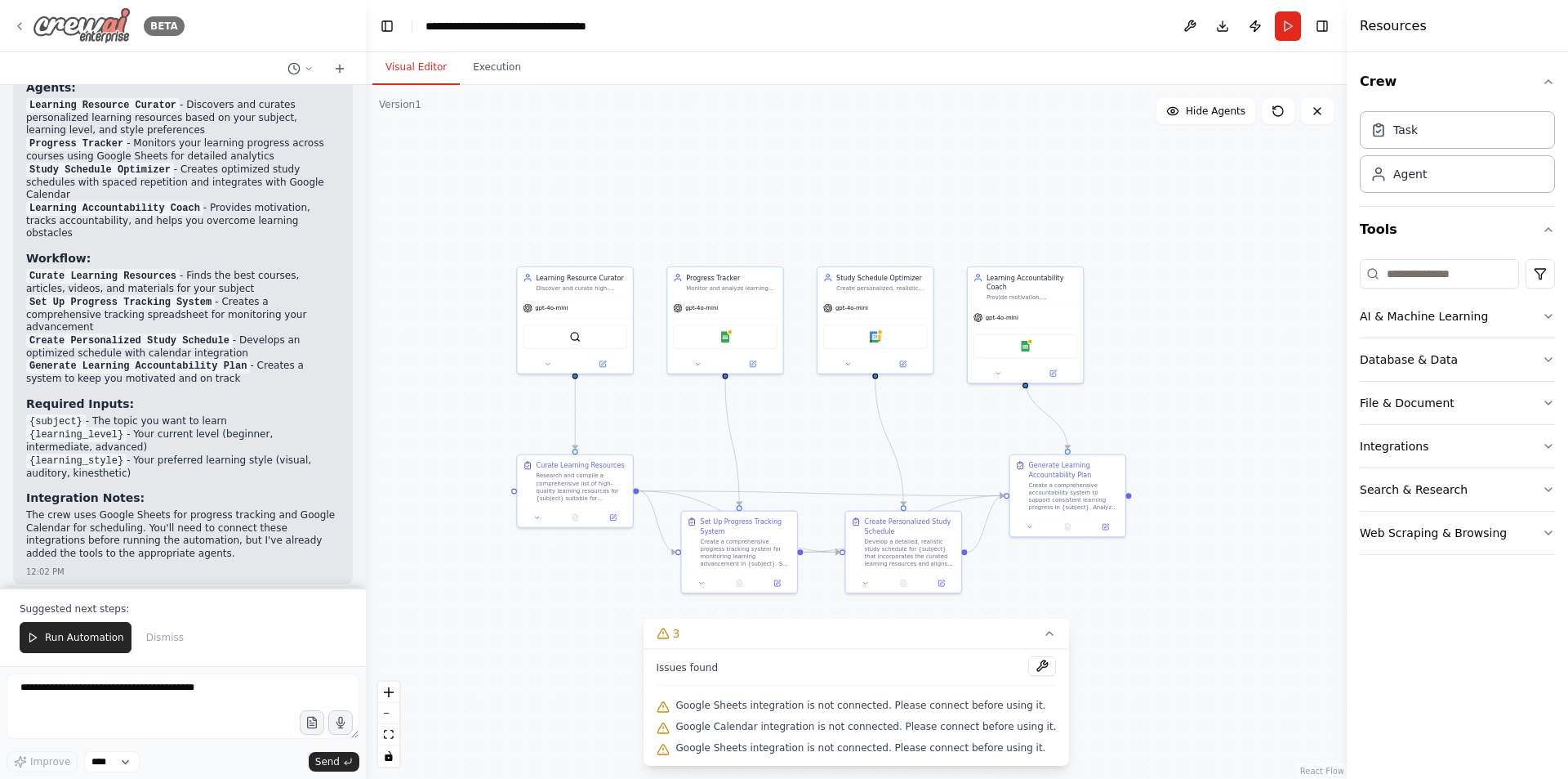
click at [15, 27] on icon at bounding box center [20, 27] width 13 height 13
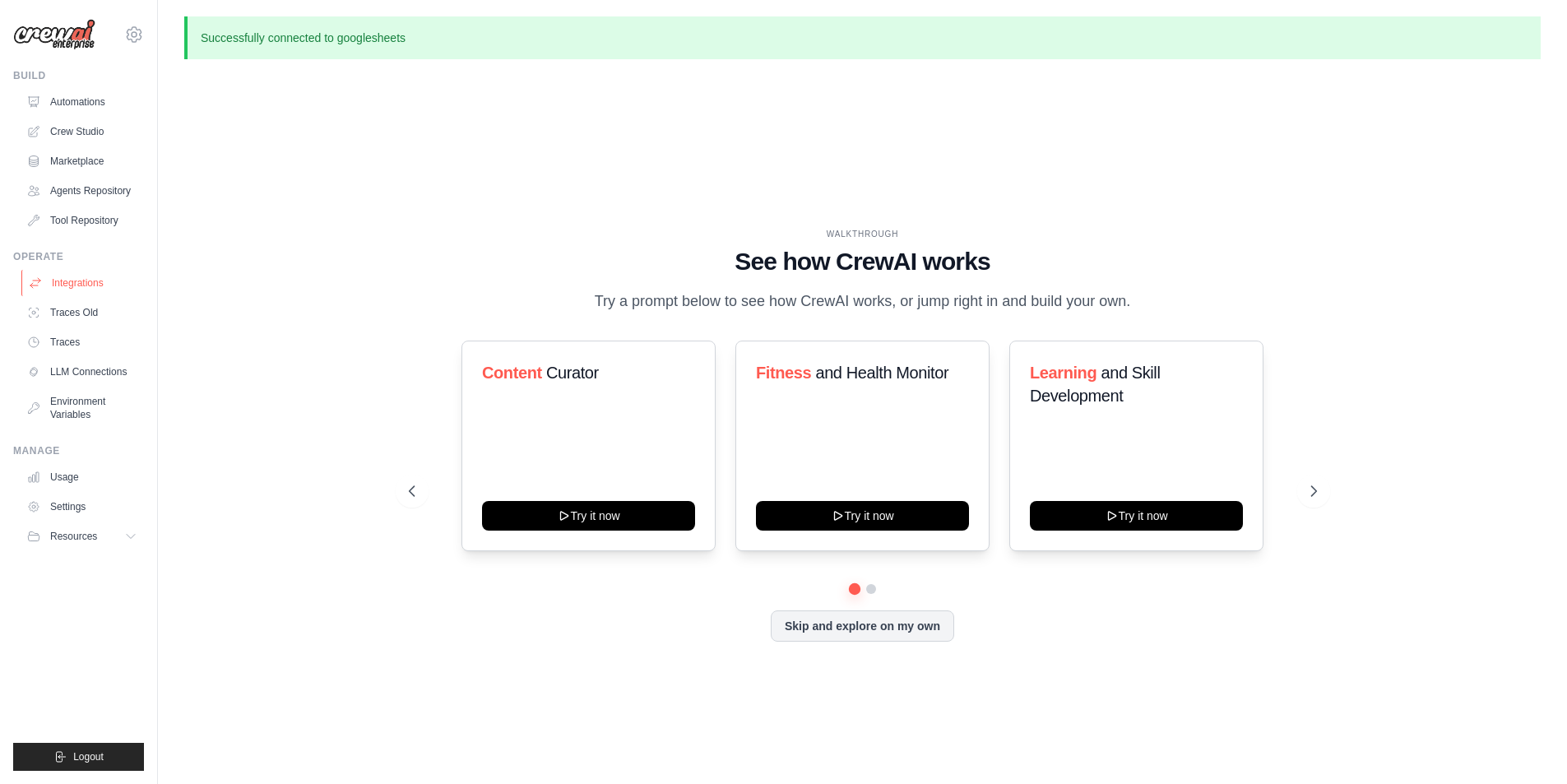
click at [87, 295] on link "Integrations" at bounding box center [83, 283] width 124 height 27
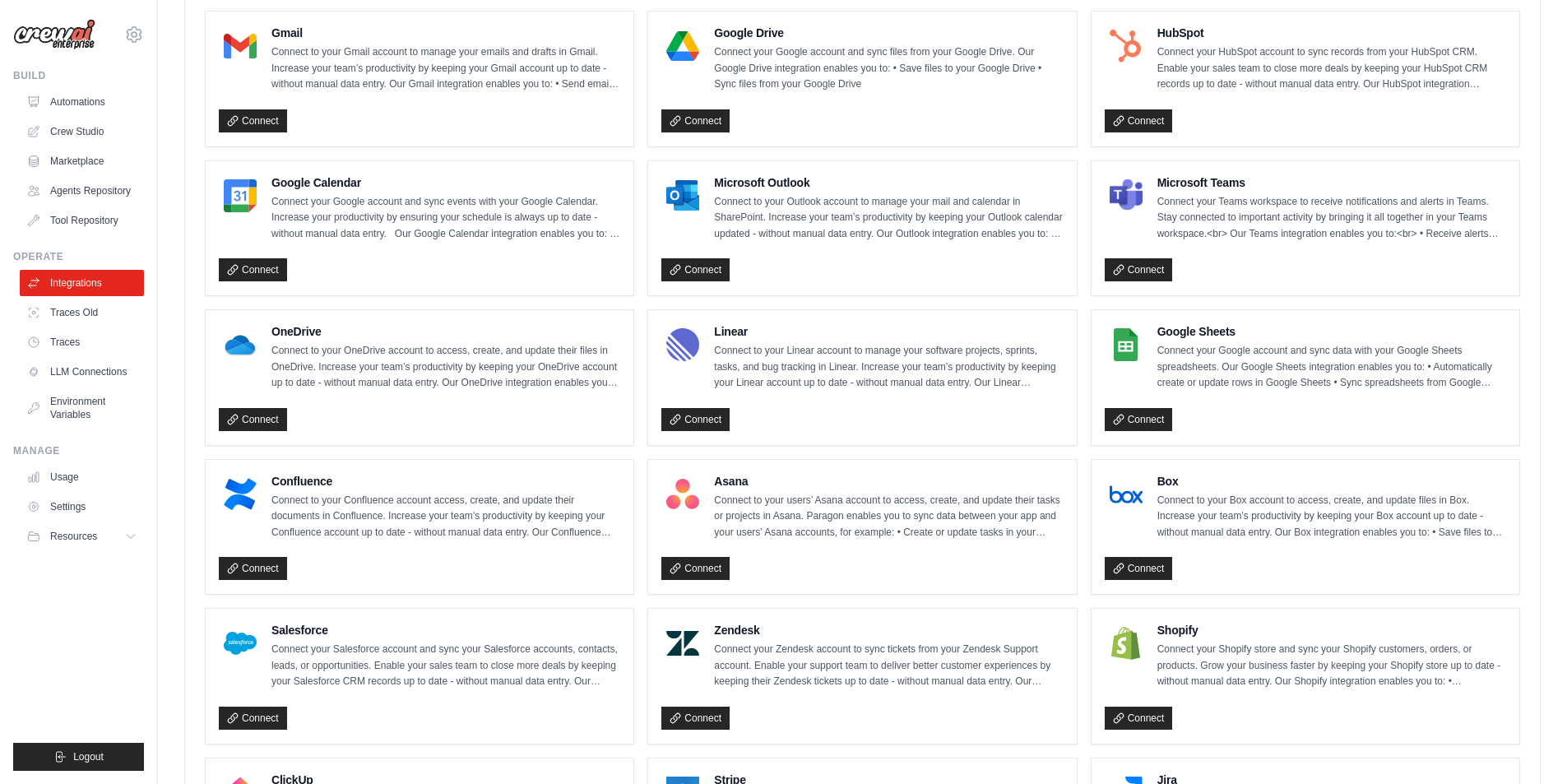
scroll to position [494, 0]
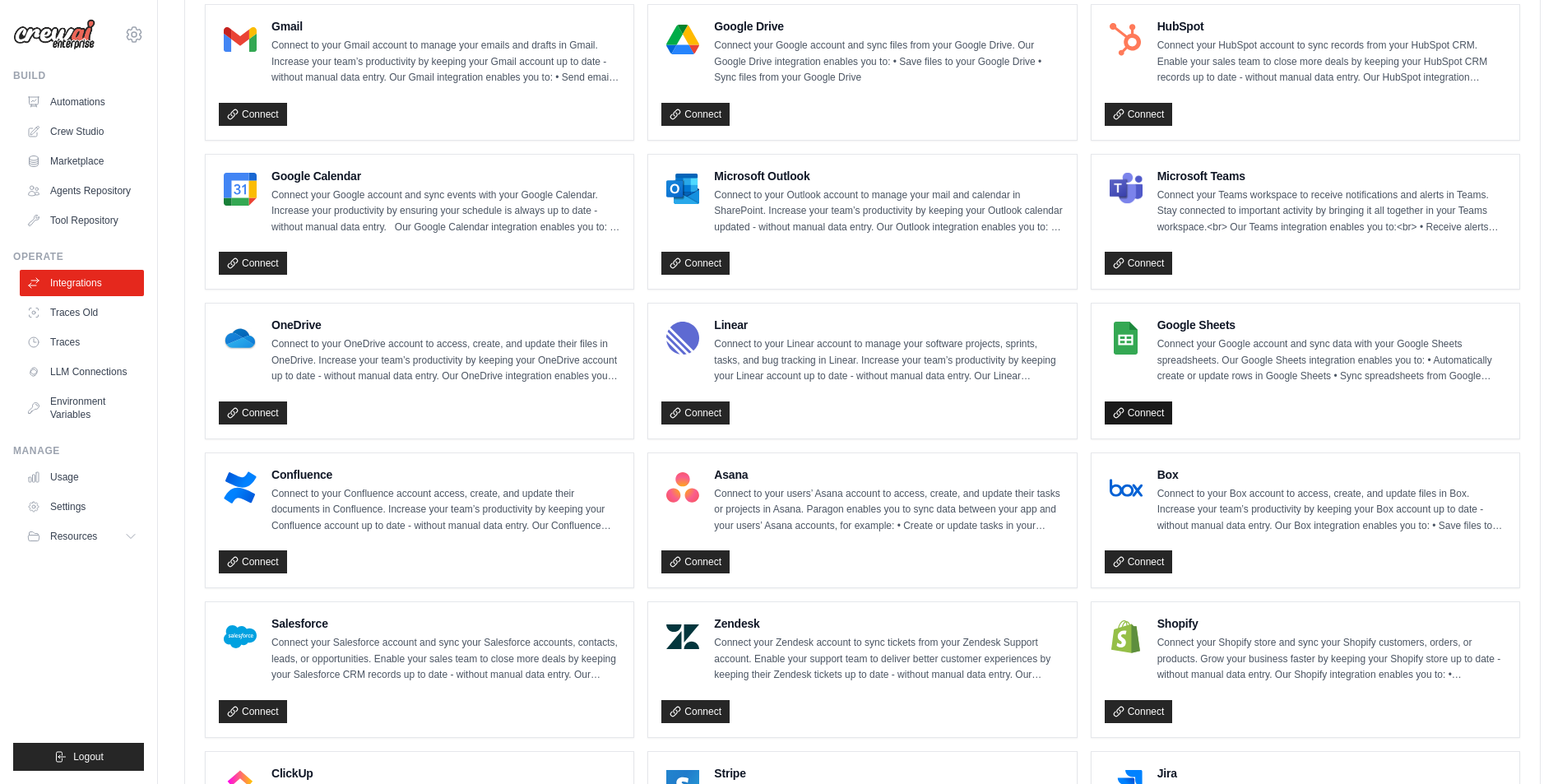
click at [1161, 413] on link "Connect" at bounding box center [1139, 413] width 68 height 23
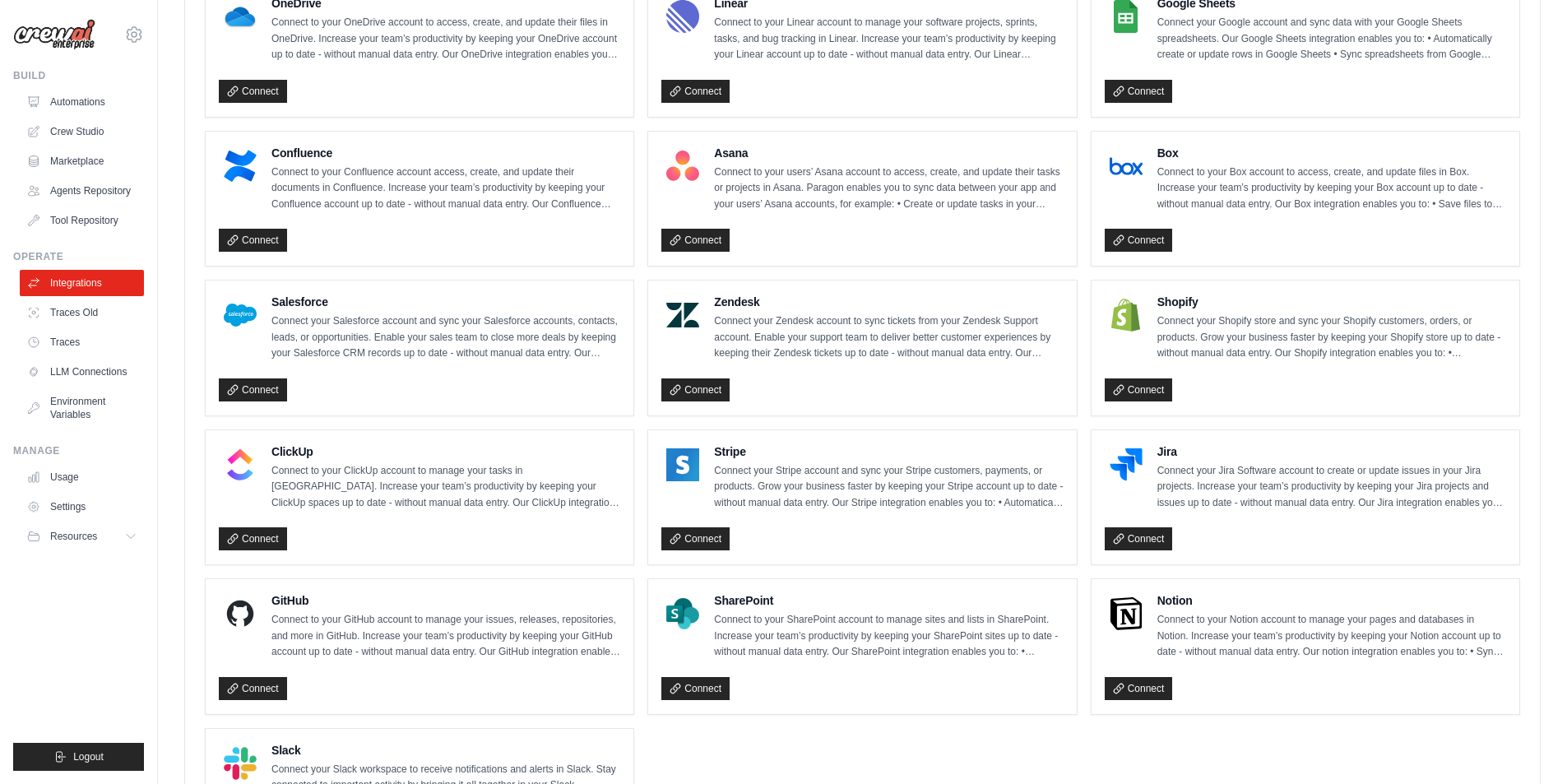
scroll to position [905, 0]
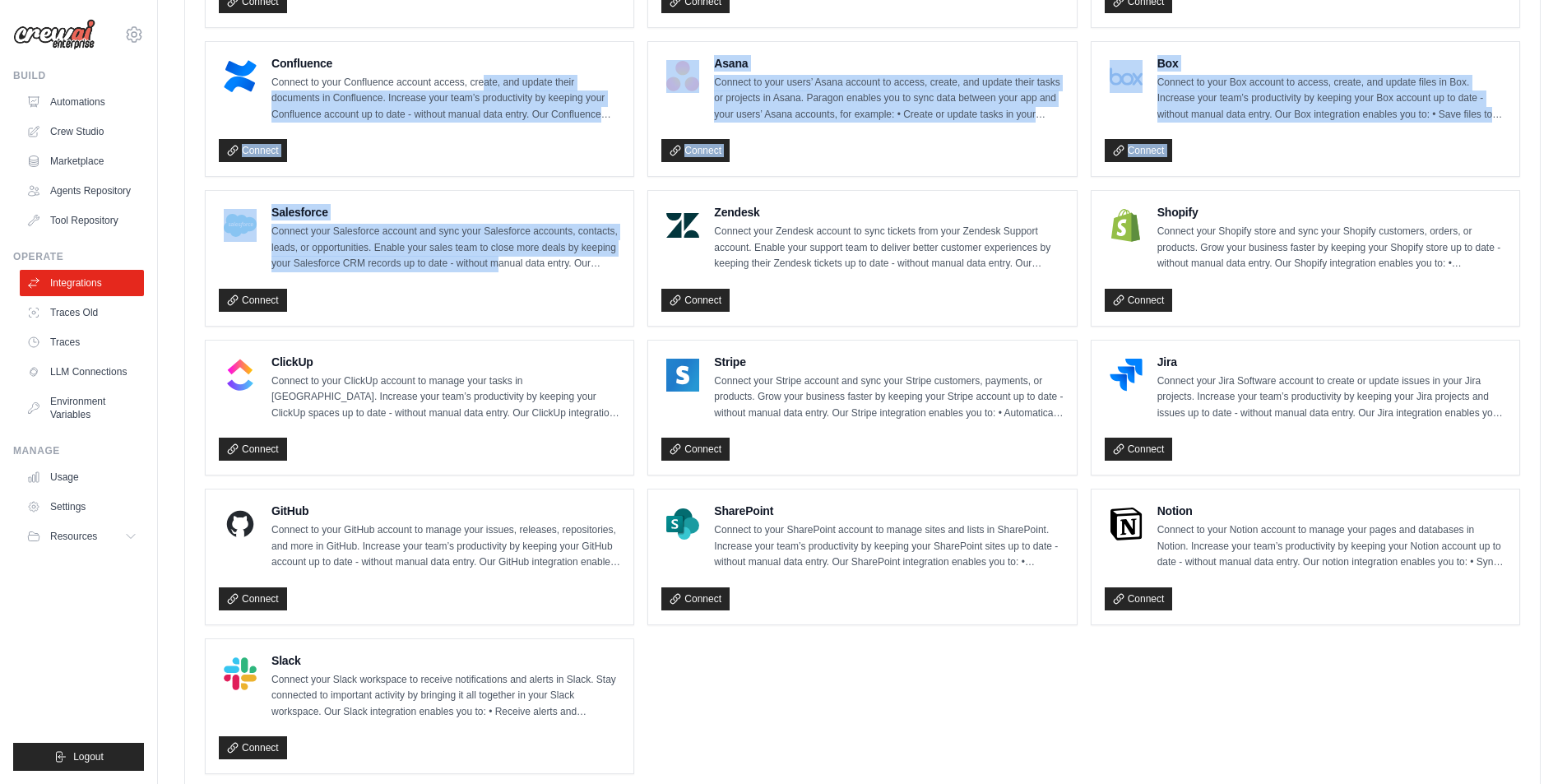
drag, startPoint x: 496, startPoint y: 259, endPoint x: 486, endPoint y: 85, distance: 174.3
click at [486, 84] on ul "Gmail Connect to your Gmail account to manage your emails and drafts in Gmail. …" at bounding box center [863, 183] width 1316 height 1181
click at [478, 145] on div "Connect" at bounding box center [419, 148] width 401 height 30
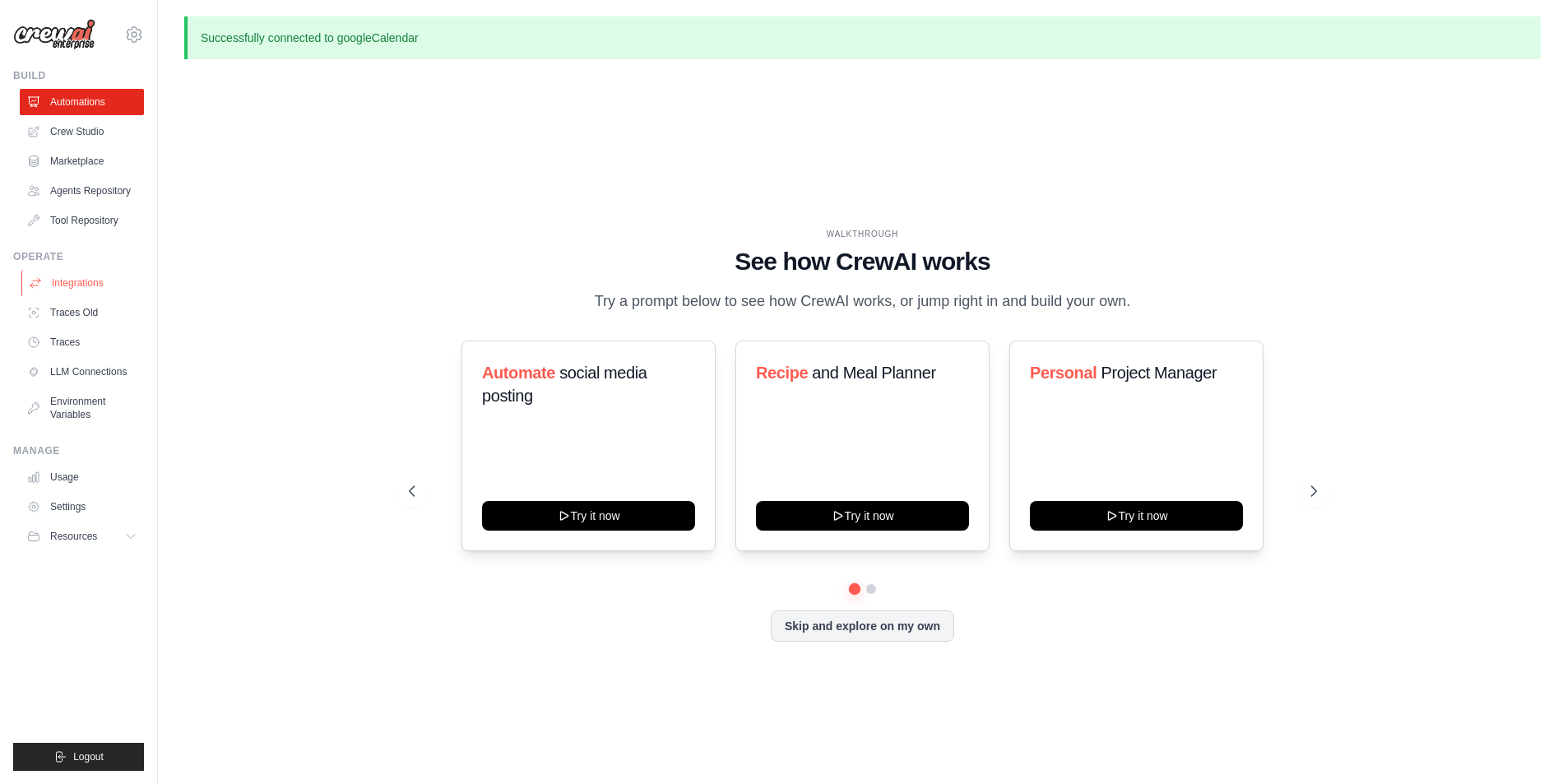
click at [82, 292] on link "Integrations" at bounding box center [83, 283] width 124 height 27
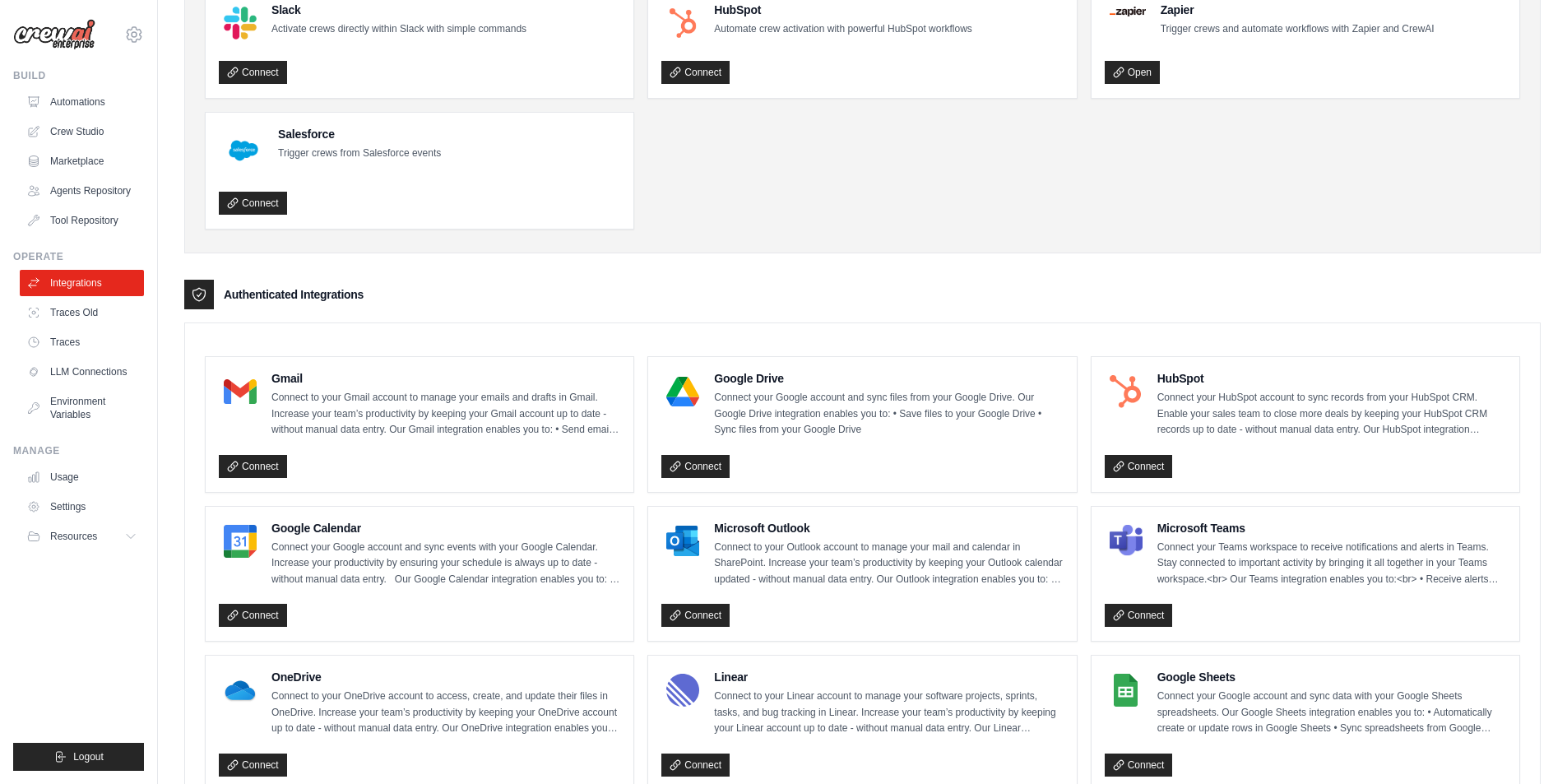
scroll to position [494, 0]
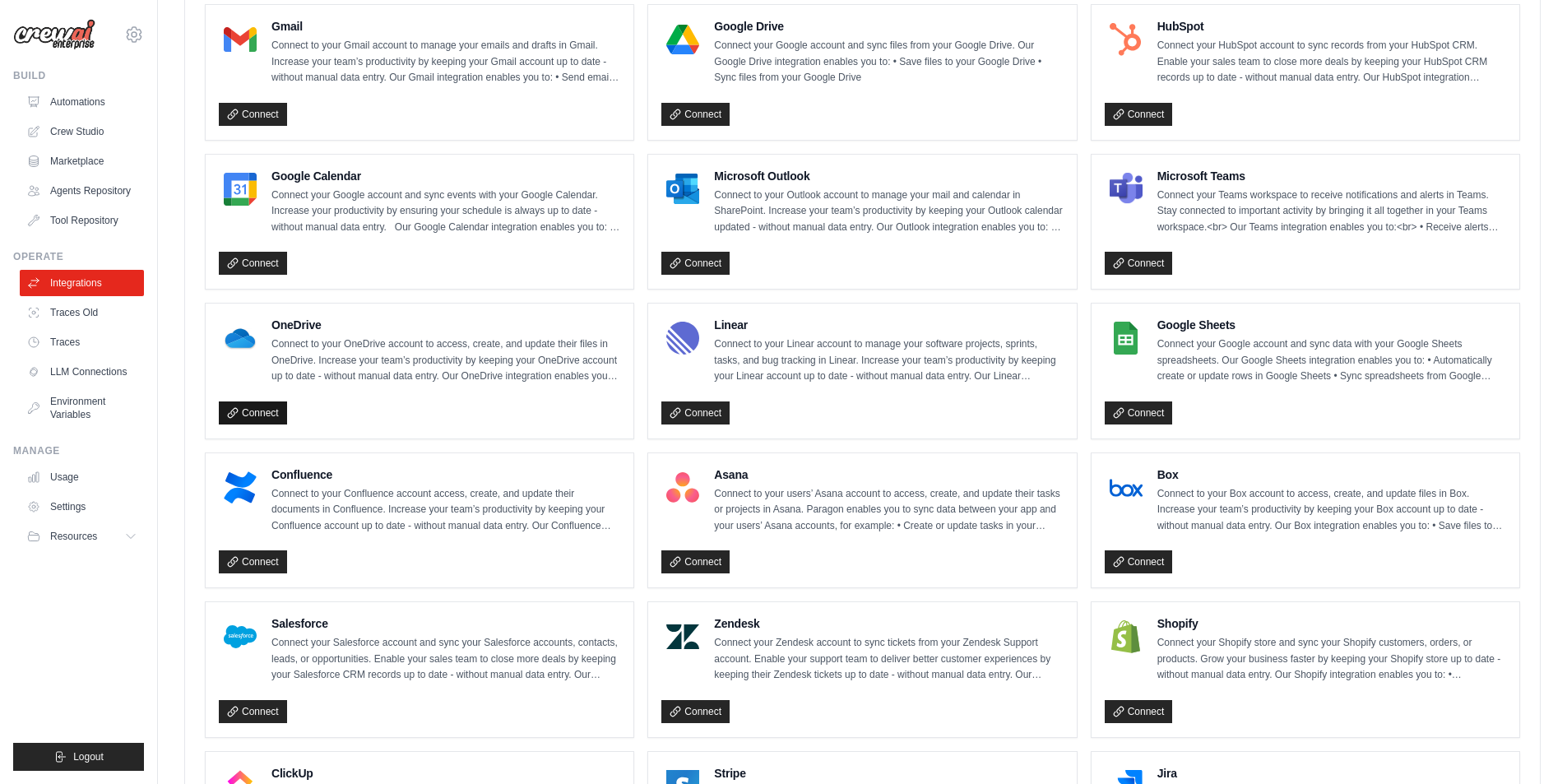
click at [254, 422] on link "Connect" at bounding box center [253, 413] width 68 height 23
